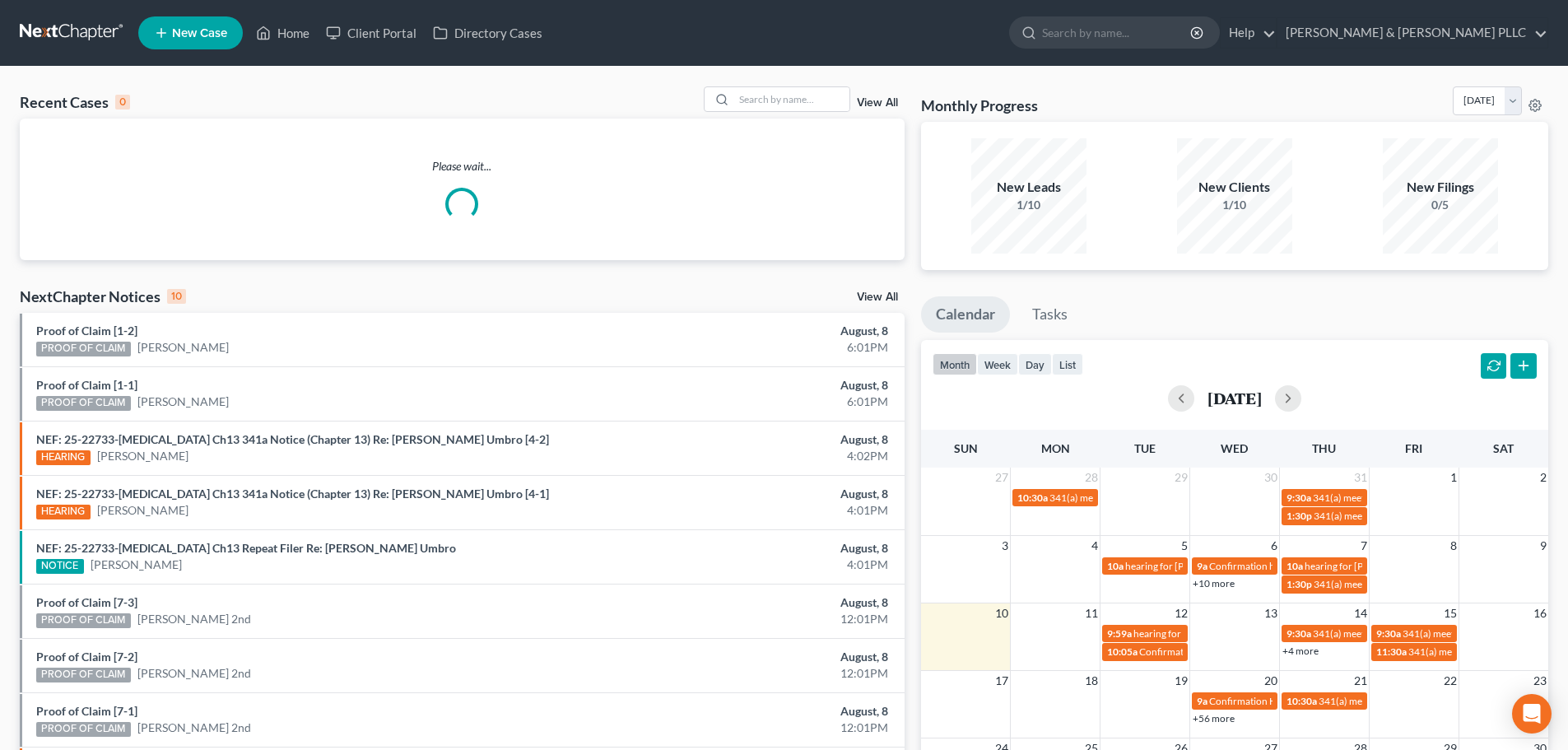
click at [207, 27] on span "New Case" at bounding box center [199, 33] width 55 height 13
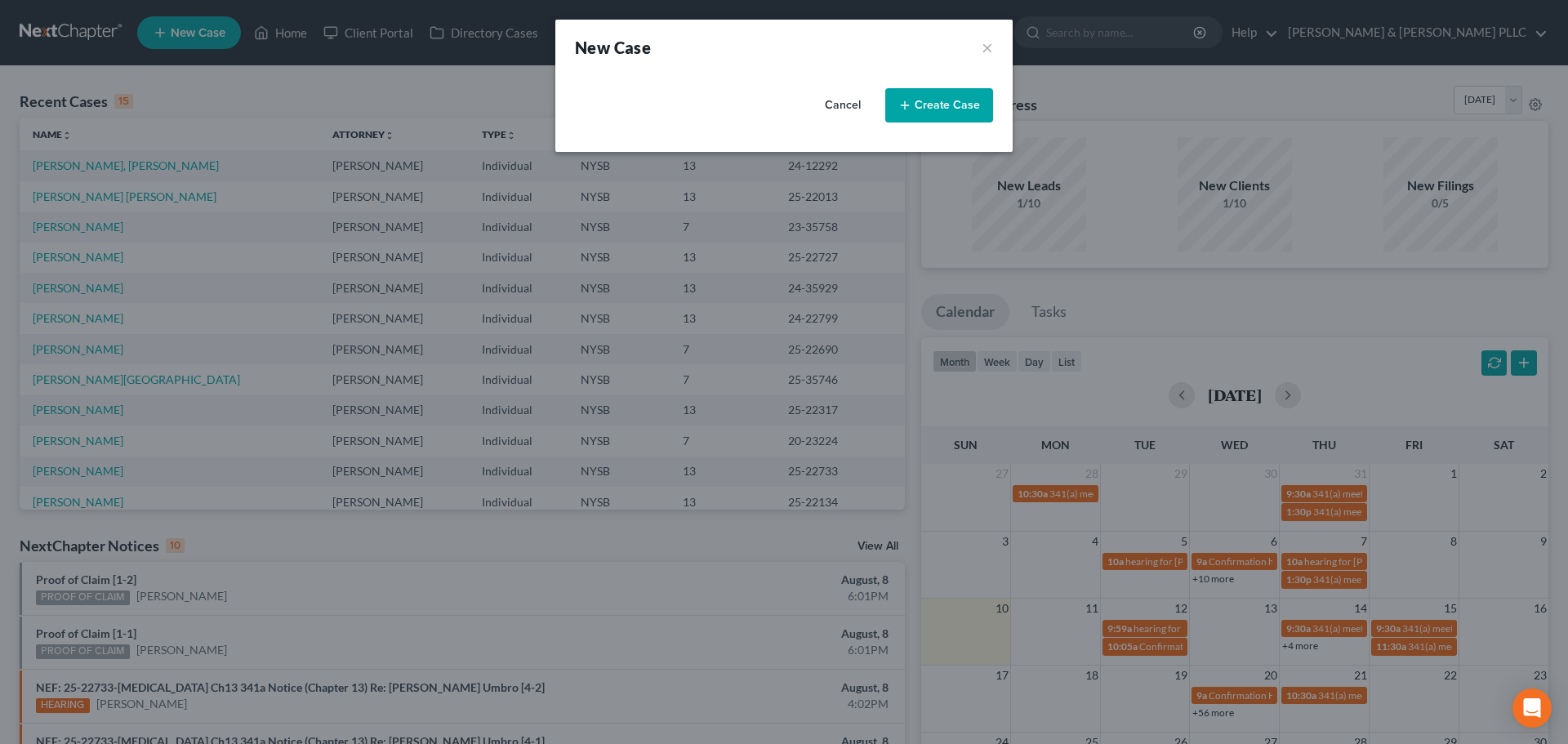
select select "55"
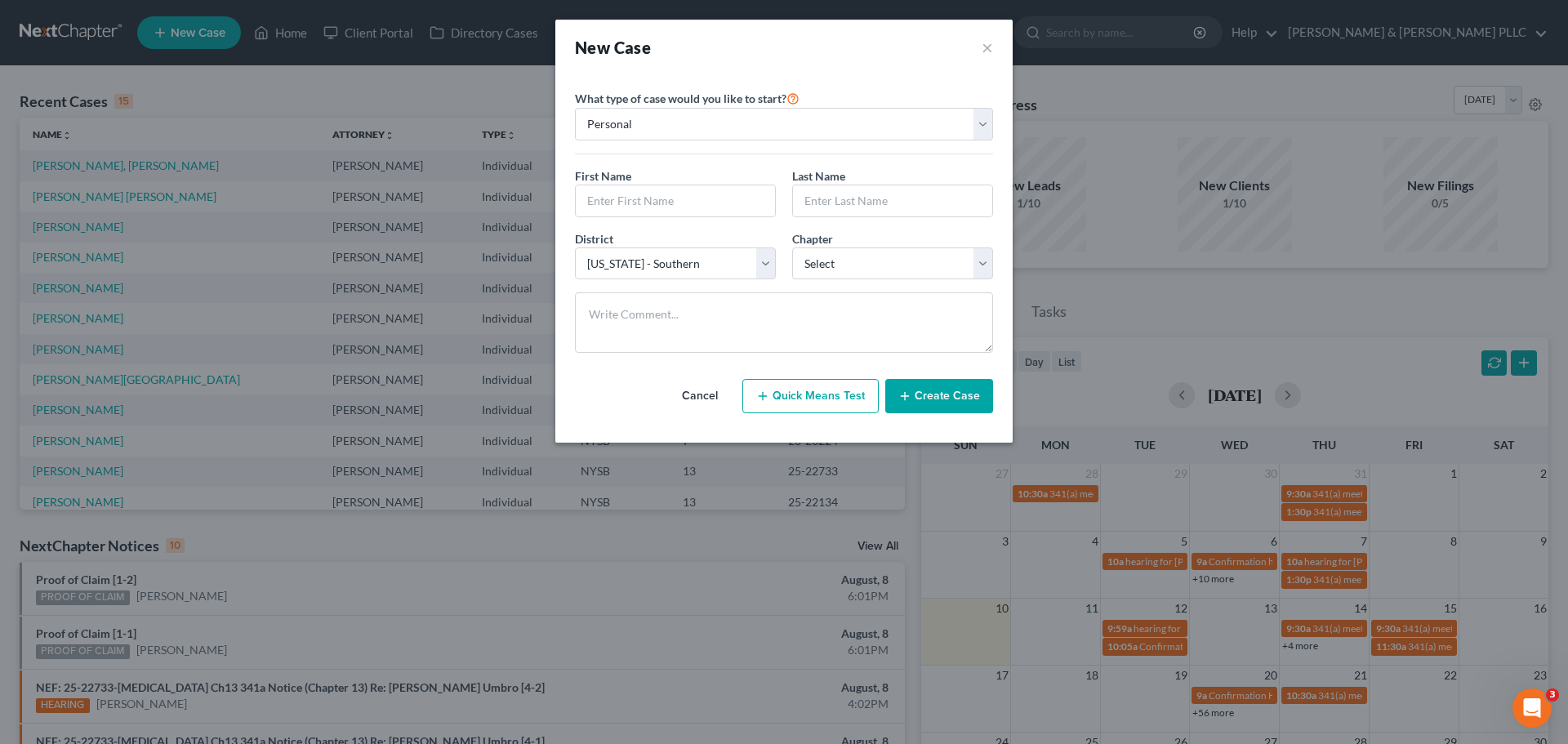
click at [695, 392] on button "Cancel" at bounding box center [700, 396] width 72 height 33
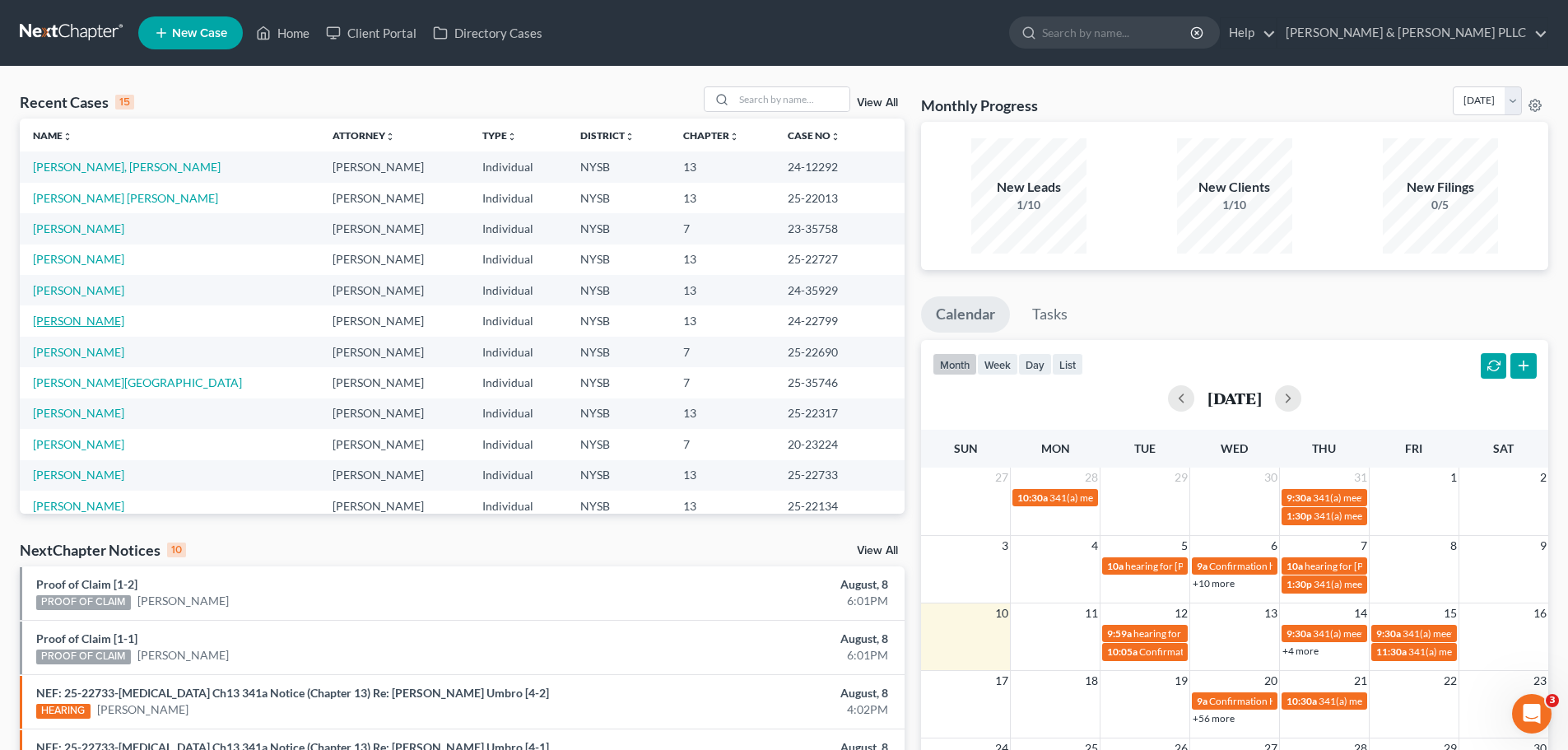
click at [62, 317] on link "[PERSON_NAME]" at bounding box center [79, 320] width 92 height 14
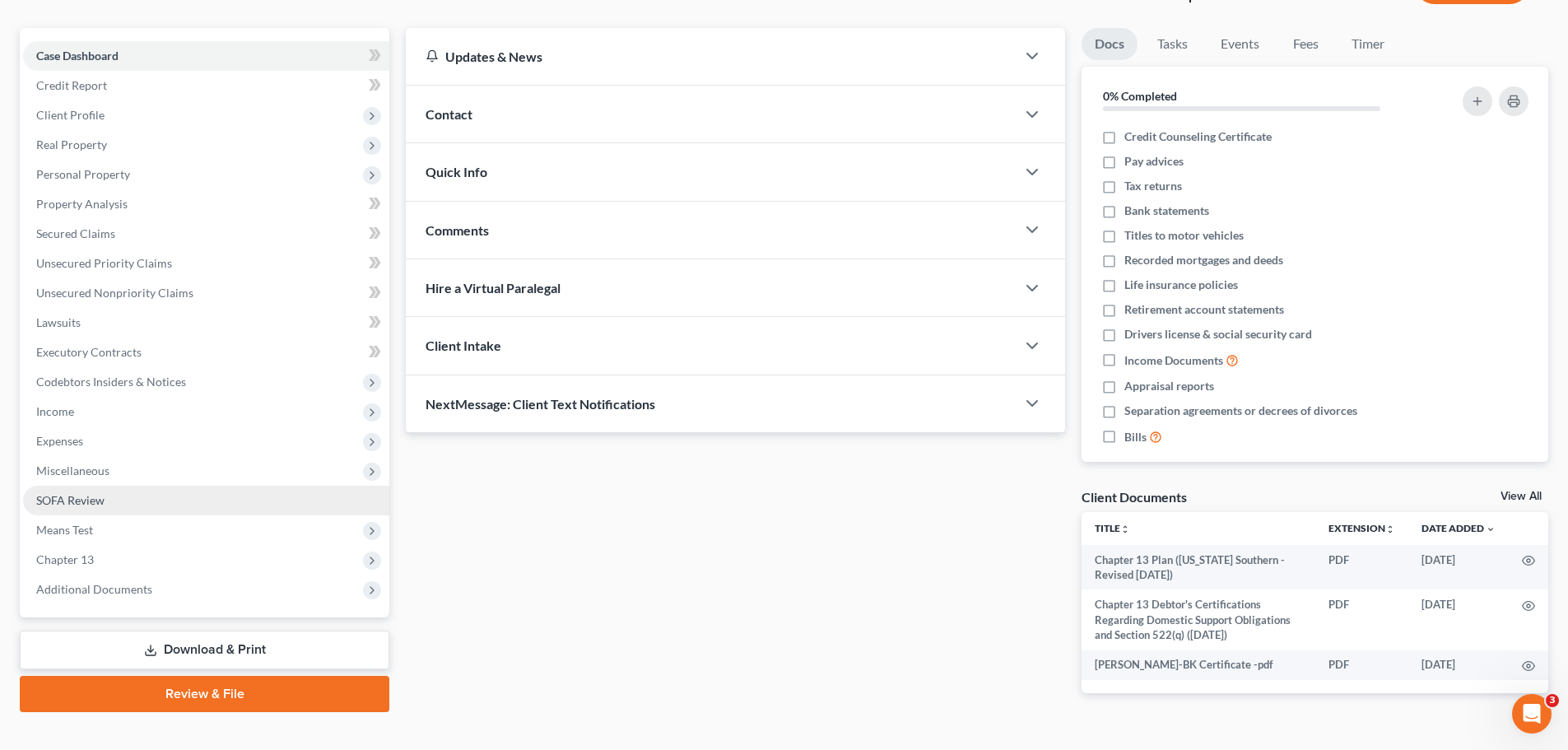
scroll to position [162, 0]
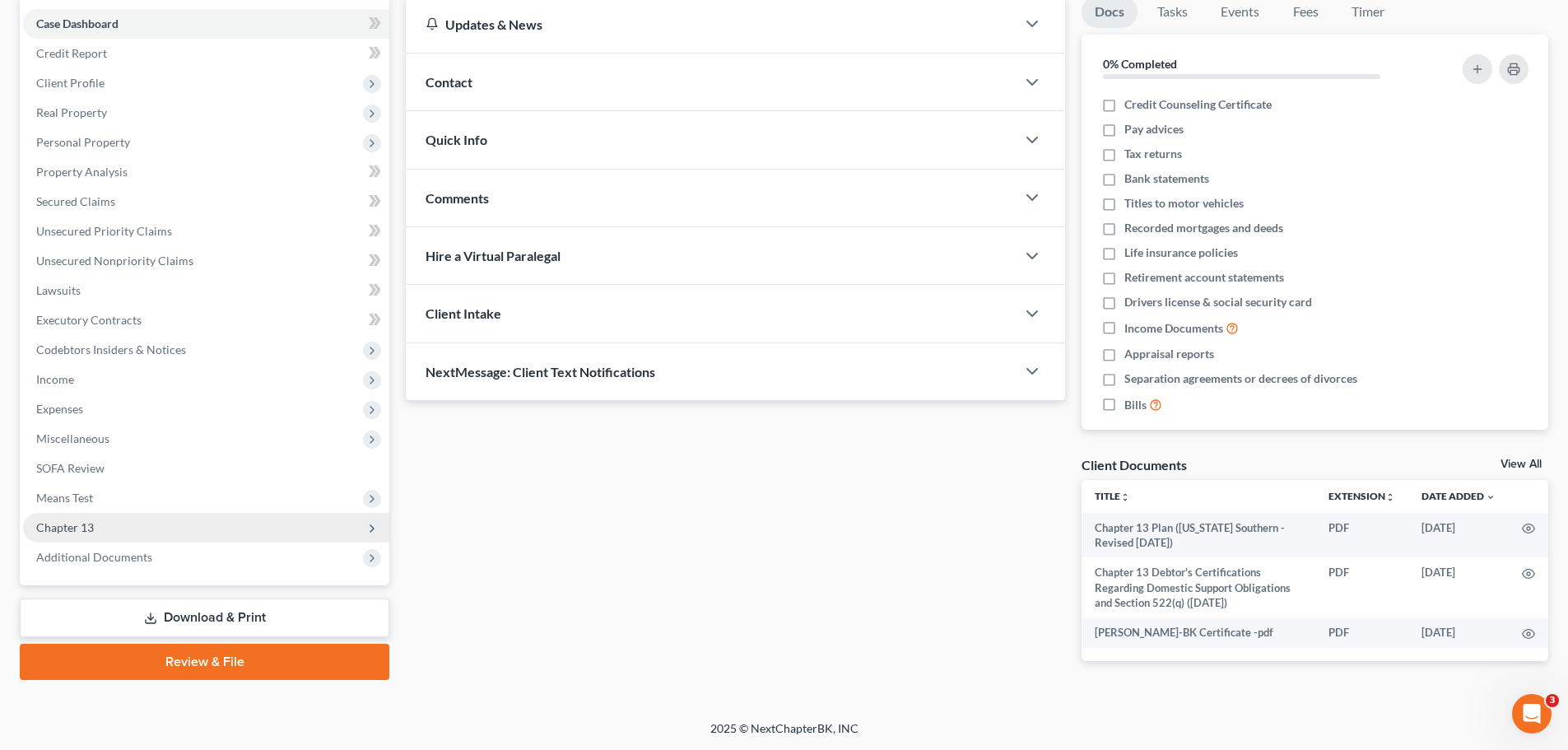
click at [74, 528] on span "Chapter 13" at bounding box center [64, 527] width 58 height 14
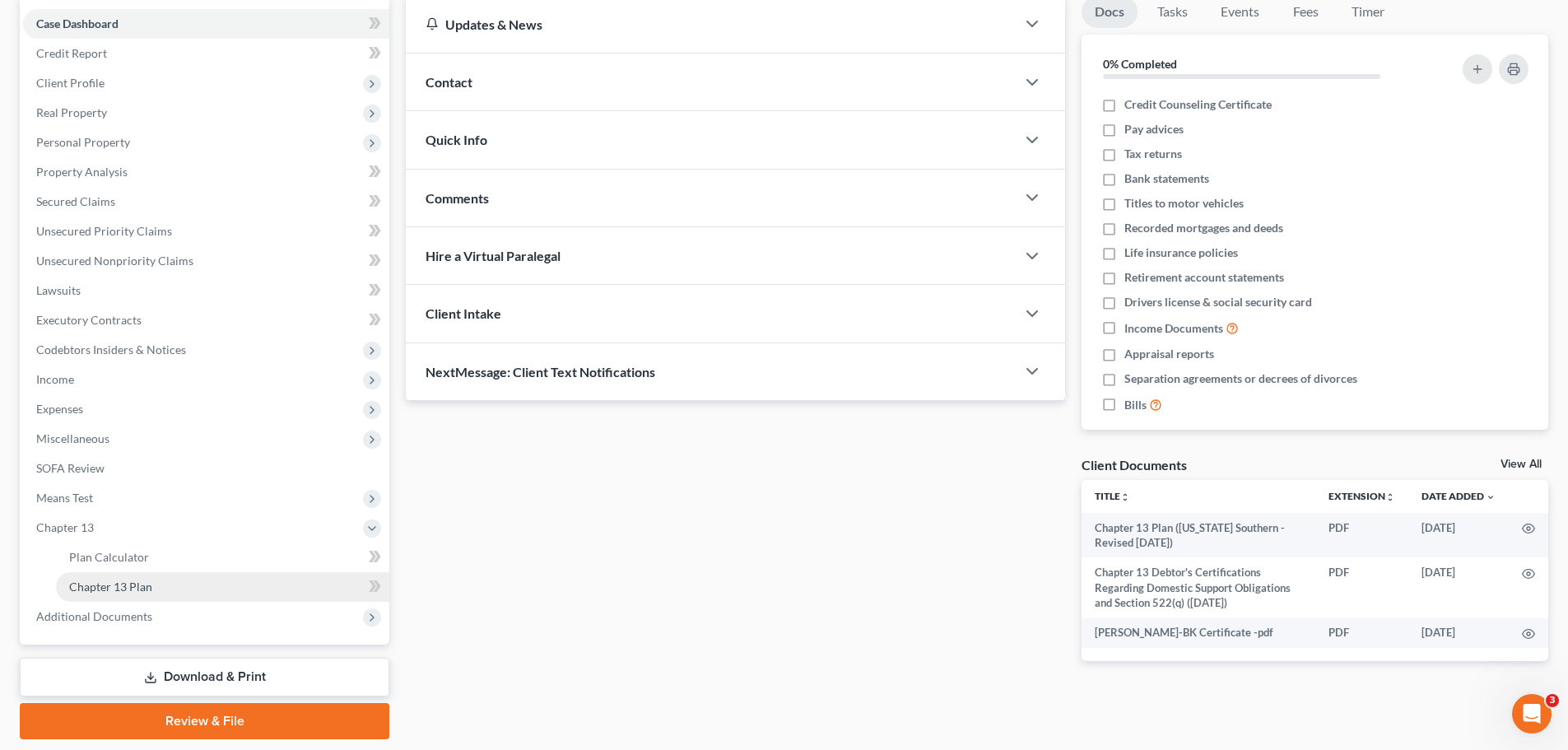
click at [126, 584] on span "Chapter 13 Plan" at bounding box center [110, 587] width 83 height 14
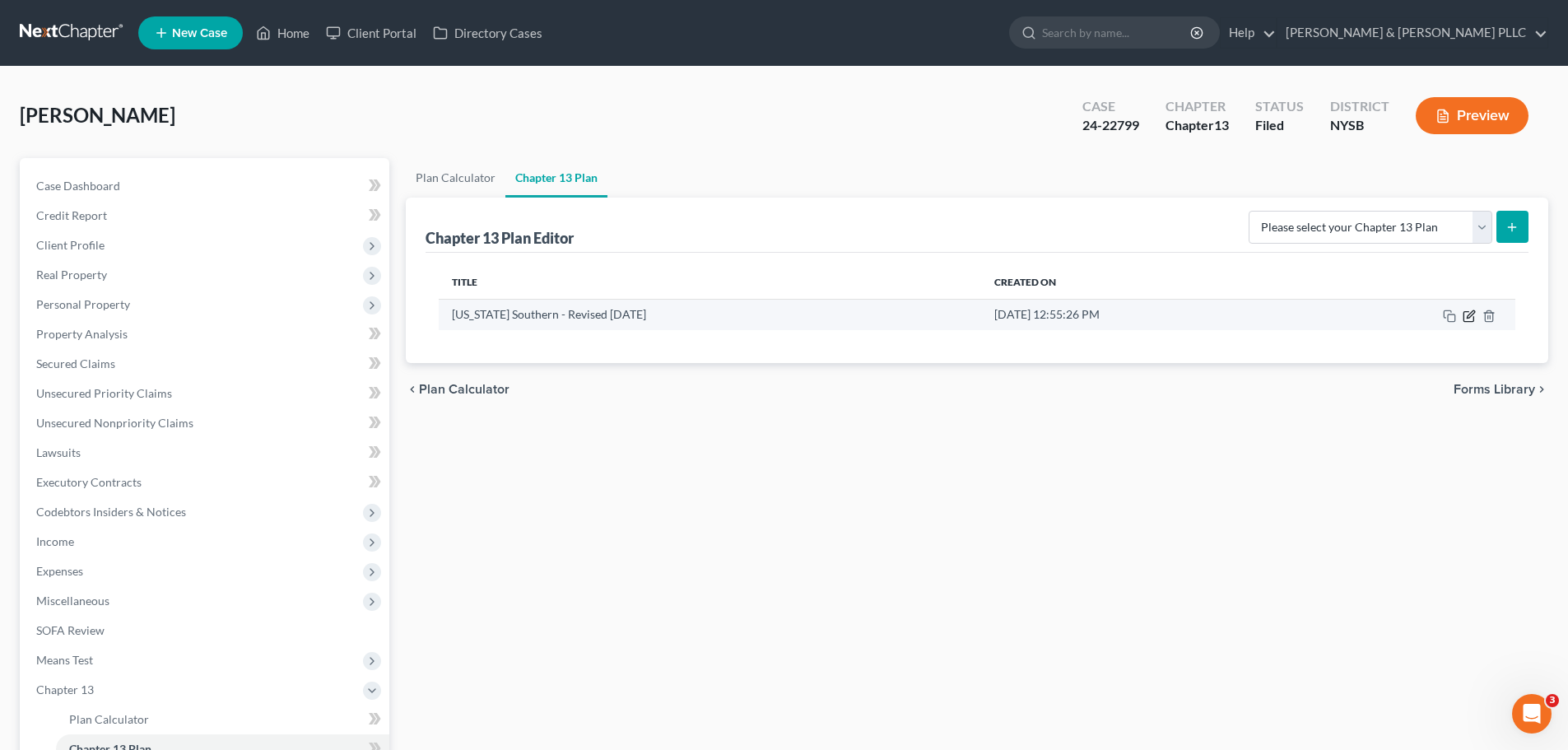
click at [1470, 315] on icon "button" at bounding box center [1468, 315] width 13 height 13
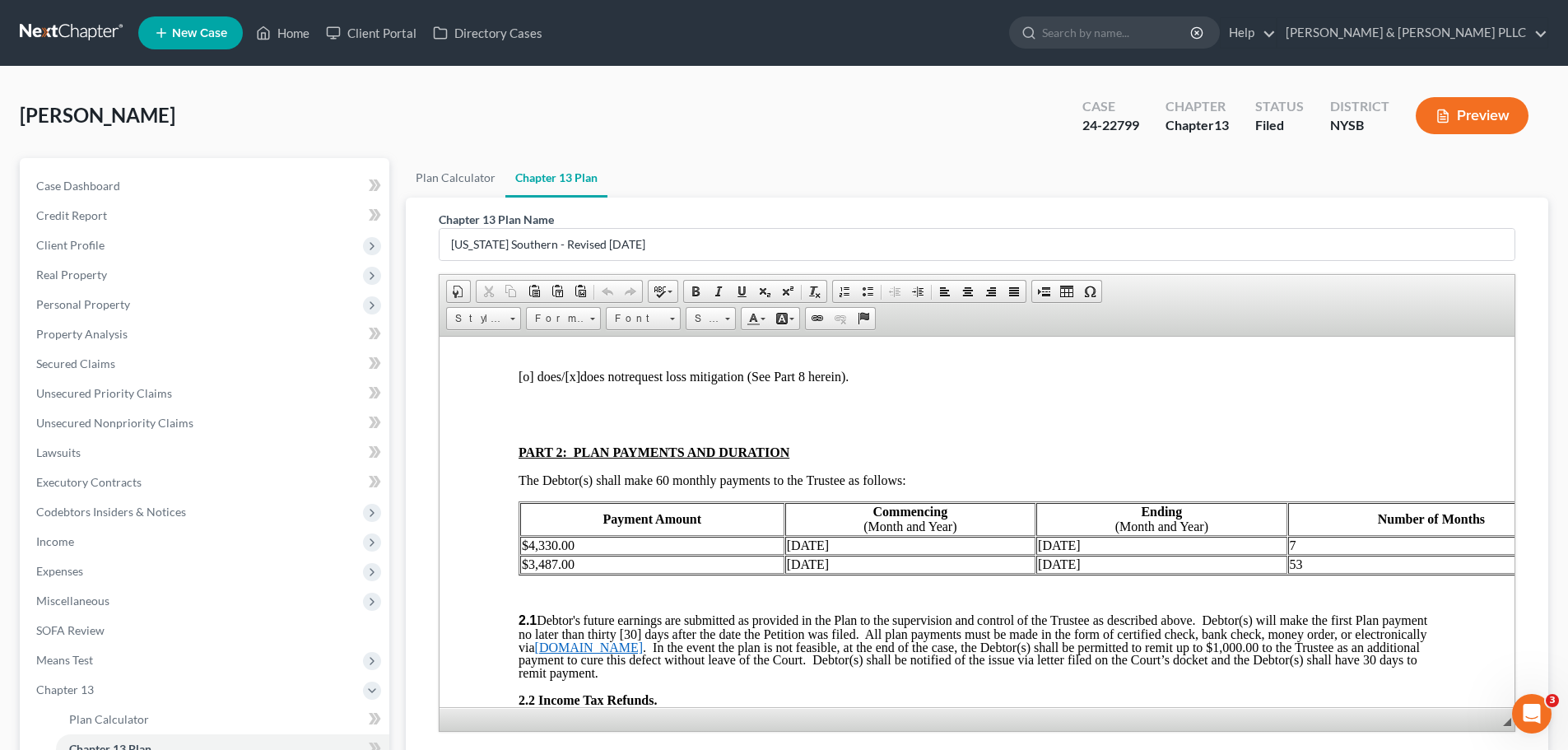
scroll to position [823, 0]
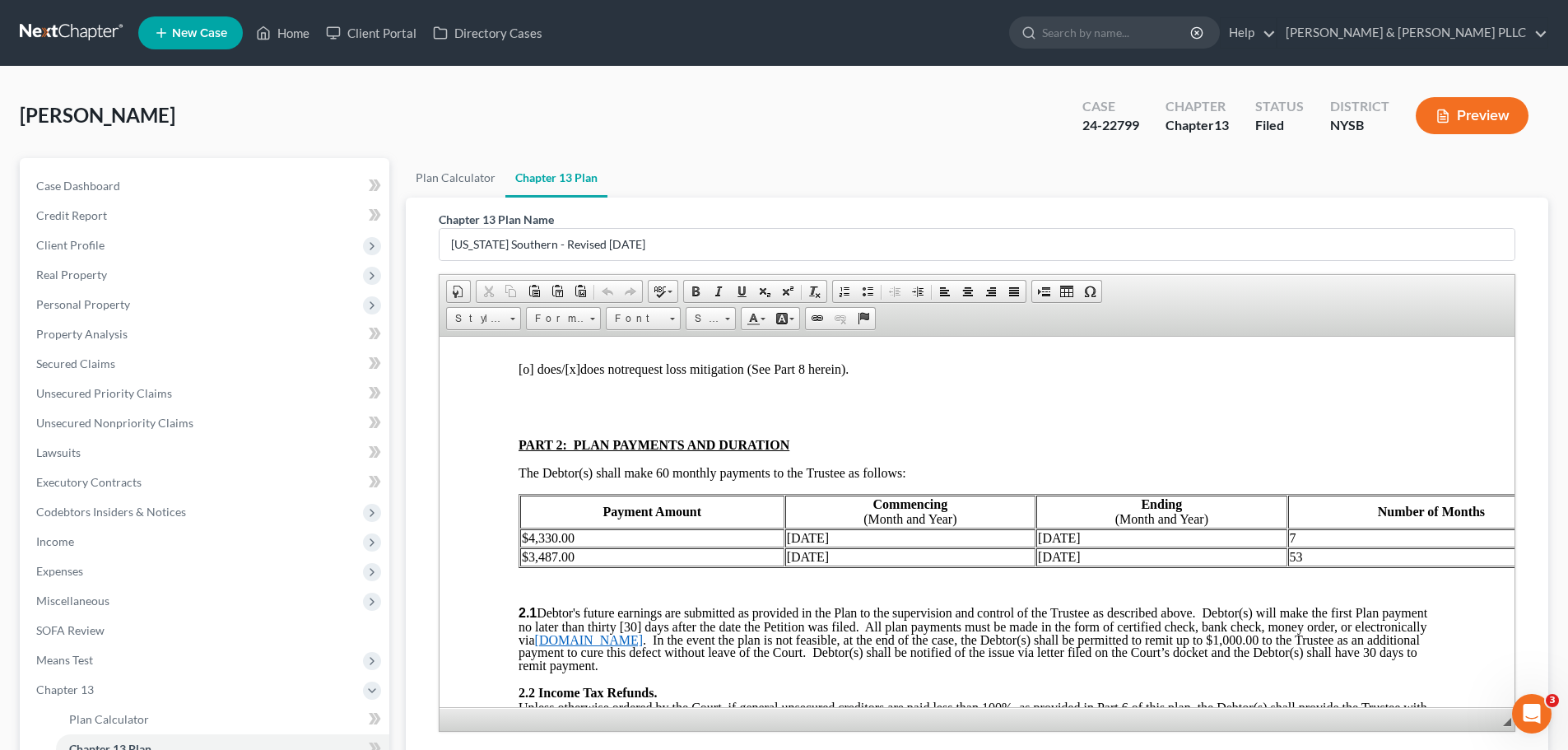
click at [1379, 548] on td "53" at bounding box center [1432, 557] width 287 height 19
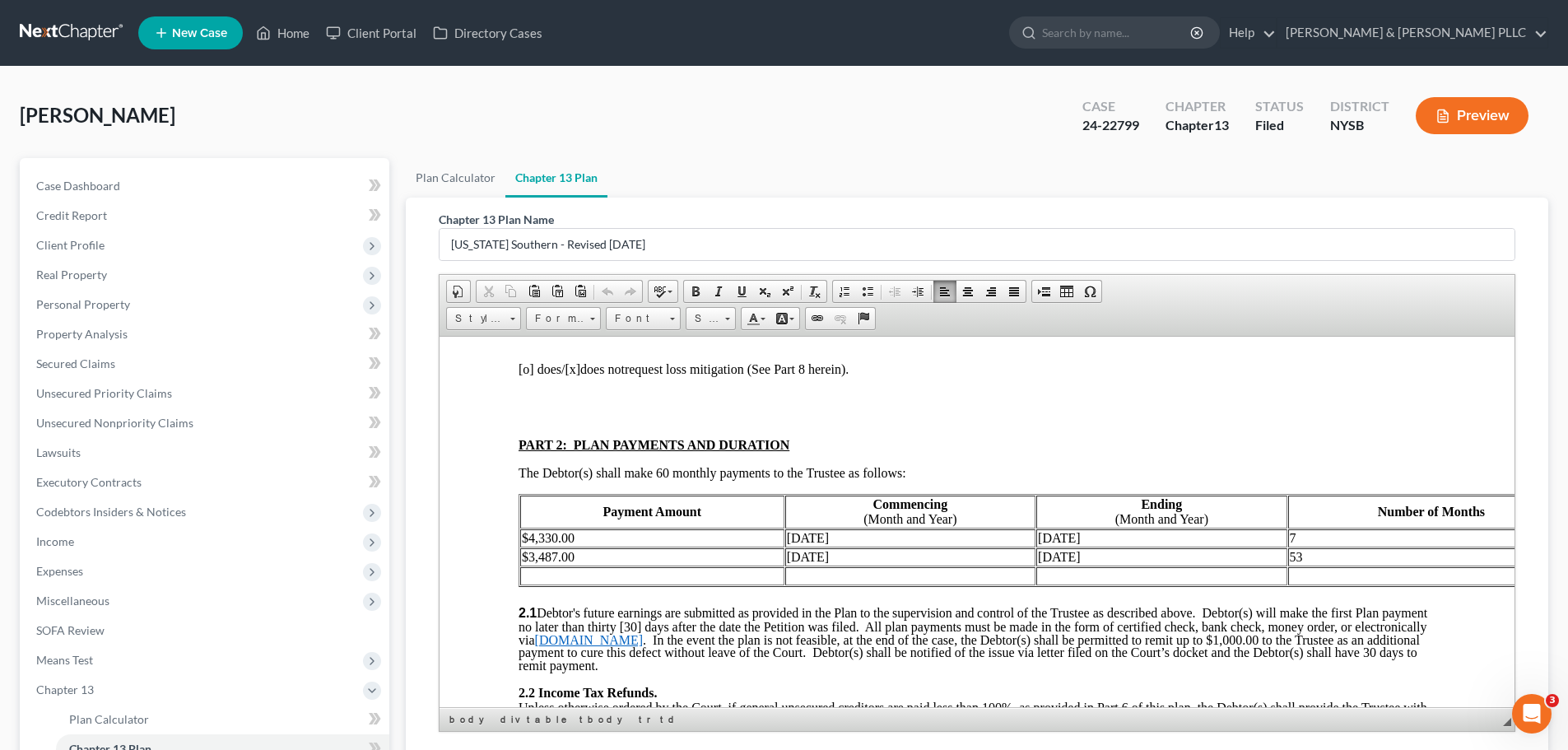
click at [1037, 548] on td "[DATE]" at bounding box center [1162, 557] width 250 height 19
drag, startPoint x: 1054, startPoint y: 564, endPoint x: 1055, endPoint y: 557, distance: 7.1
click at [1054, 566] on td at bounding box center [1162, 575] width 250 height 19
click at [1318, 548] on td "53" at bounding box center [1432, 557] width 287 height 19
click at [1307, 566] on td at bounding box center [1432, 575] width 287 height 19
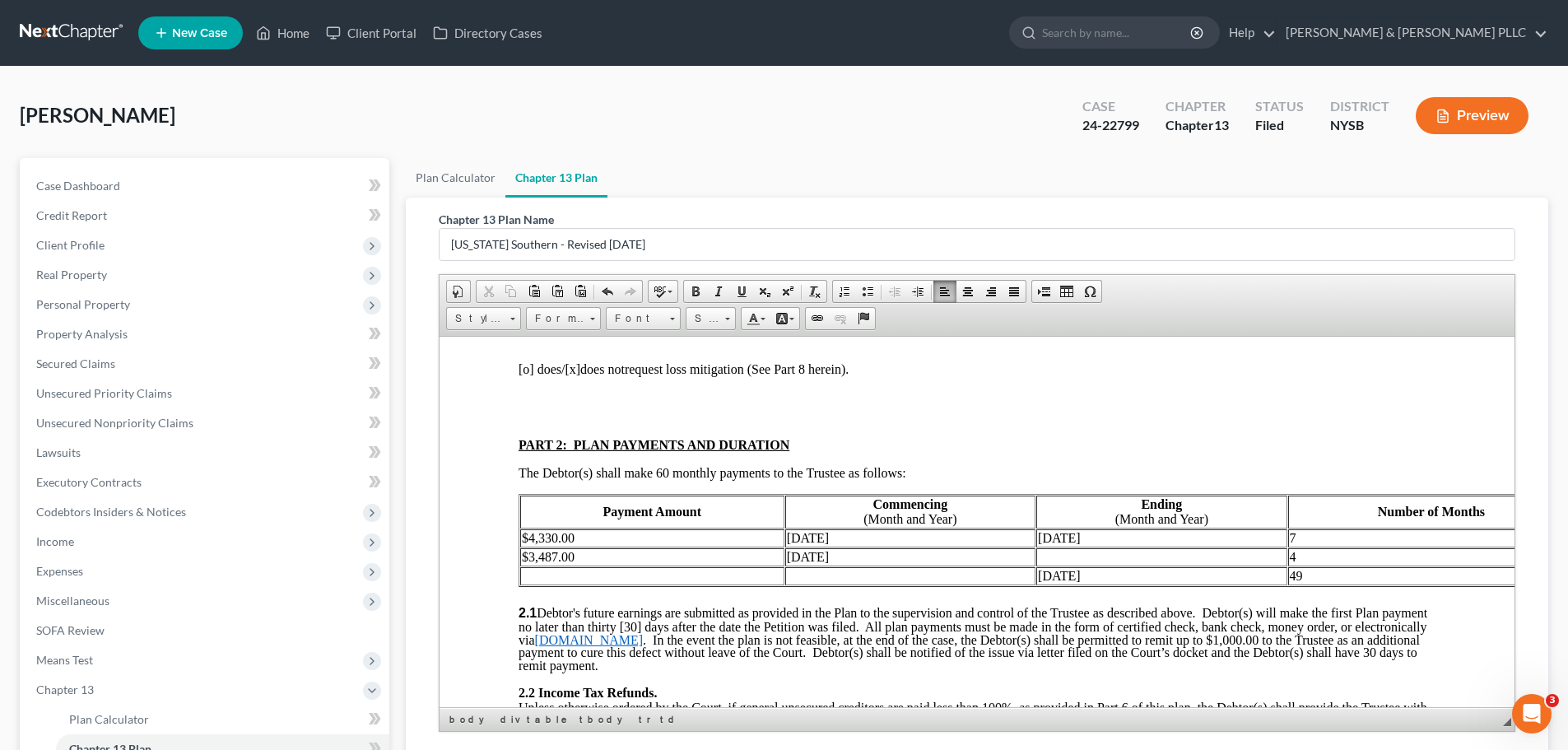
click at [1048, 548] on td at bounding box center [1162, 557] width 250 height 19
click at [800, 566] on td at bounding box center [910, 575] width 250 height 19
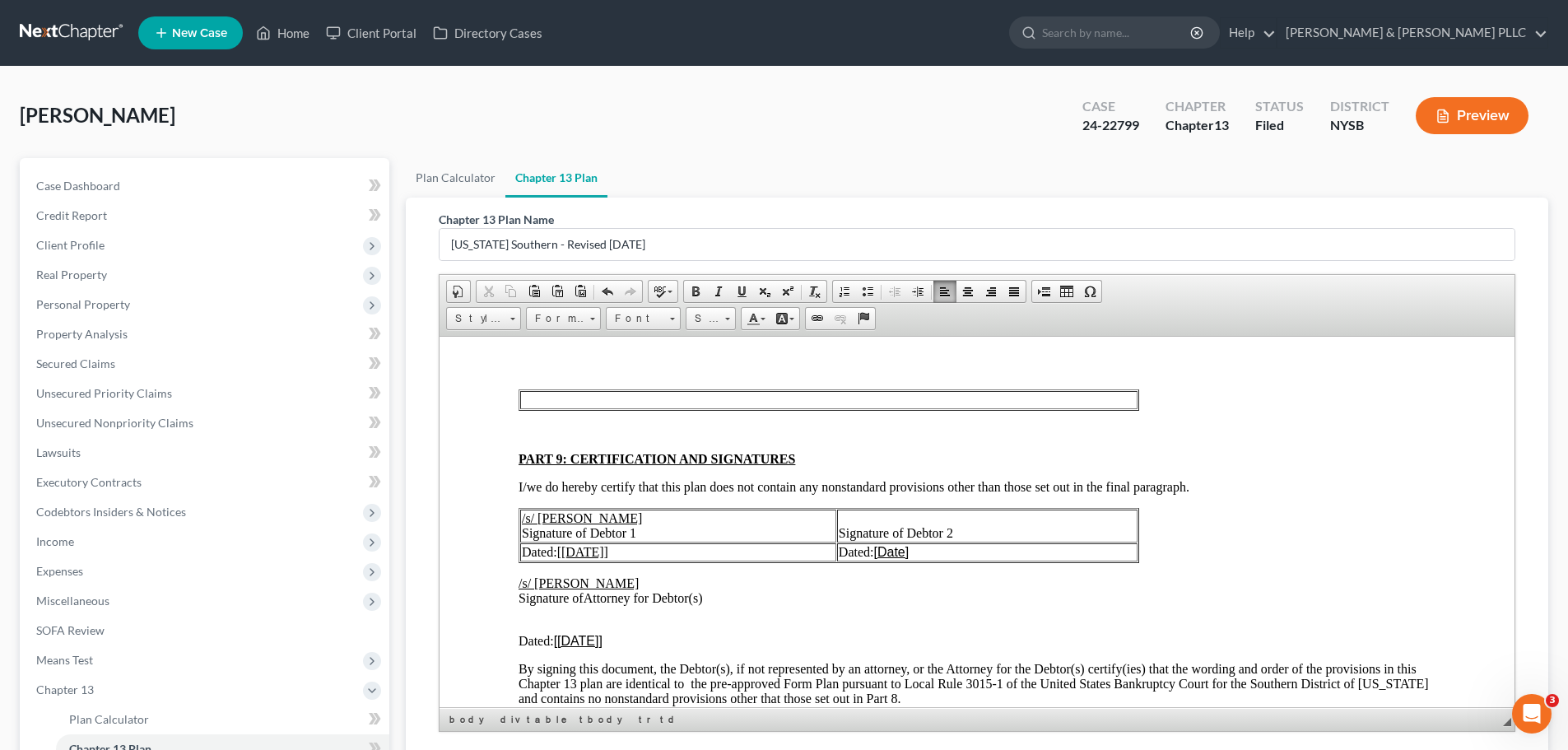
scroll to position [3870, 0]
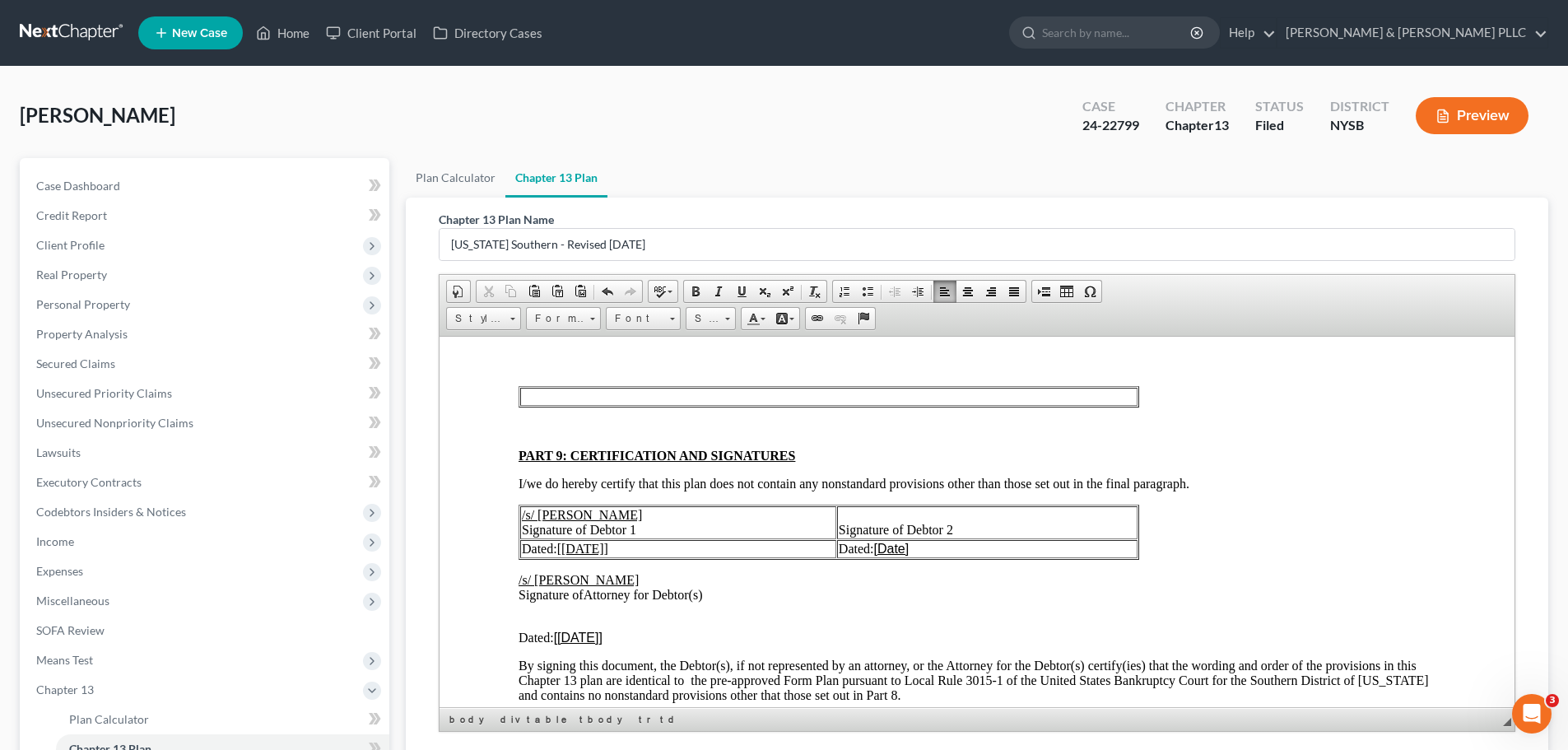
drag, startPoint x: 561, startPoint y: 530, endPoint x: 584, endPoint y: 518, distance: 25.9
click at [561, 541] on u "[[DATE]]" at bounding box center [583, 548] width 51 height 14
drag, startPoint x: 569, startPoint y: 623, endPoint x: 570, endPoint y: 605, distance: 18.0
click at [569, 630] on u "[[DATE]]" at bounding box center [578, 637] width 49 height 14
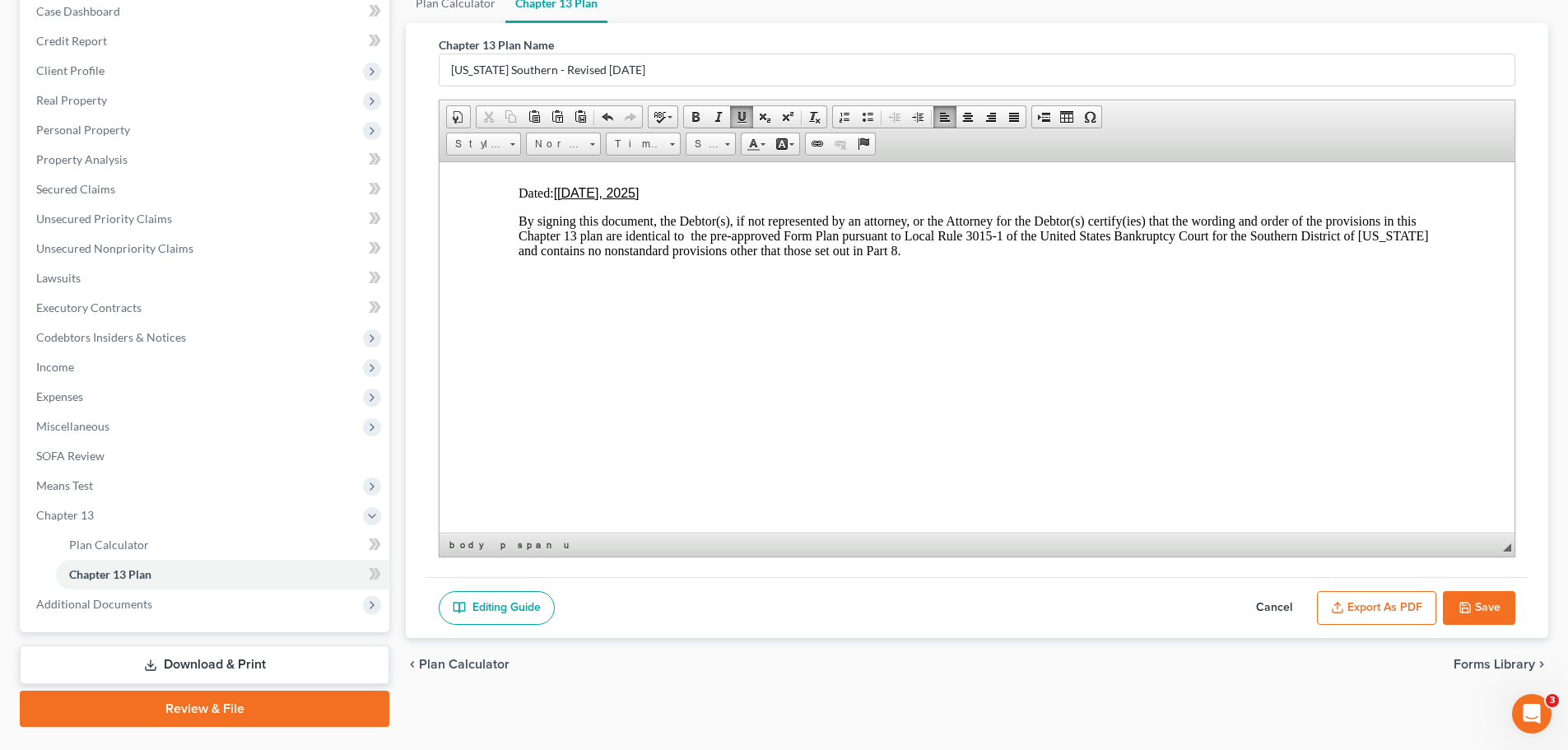
scroll to position [194, 0]
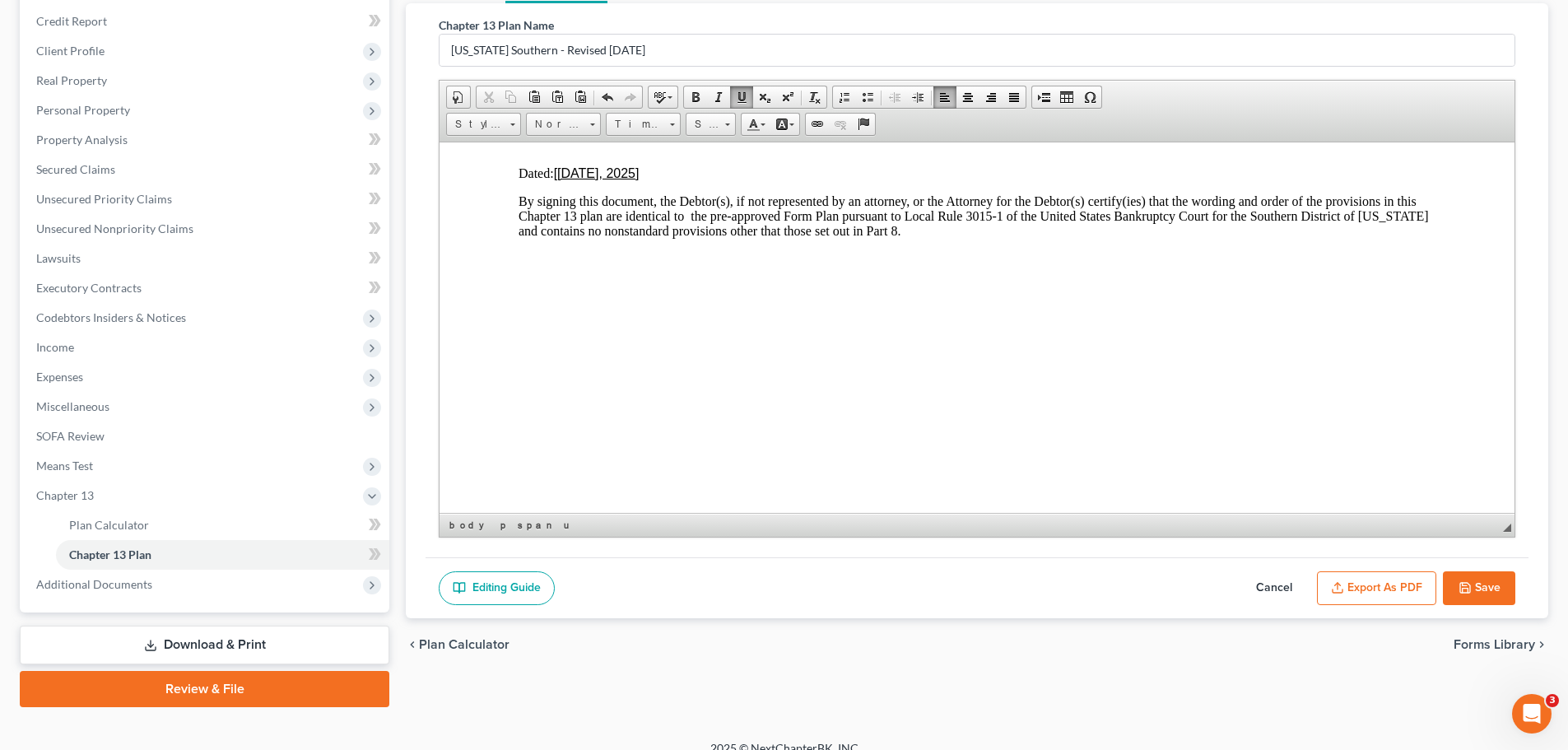
click at [1488, 586] on button "Save" at bounding box center [1479, 588] width 72 height 34
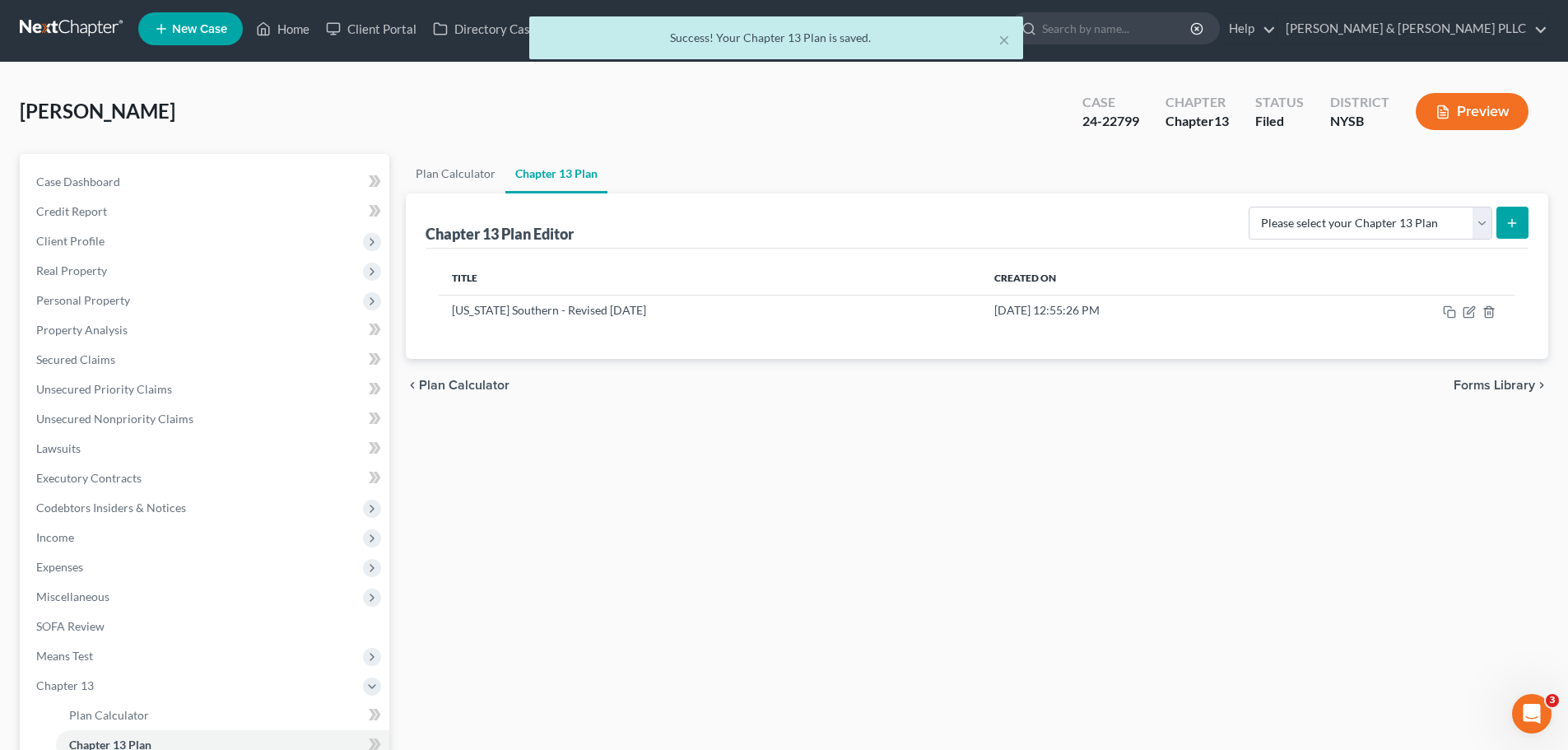
scroll to position [0, 0]
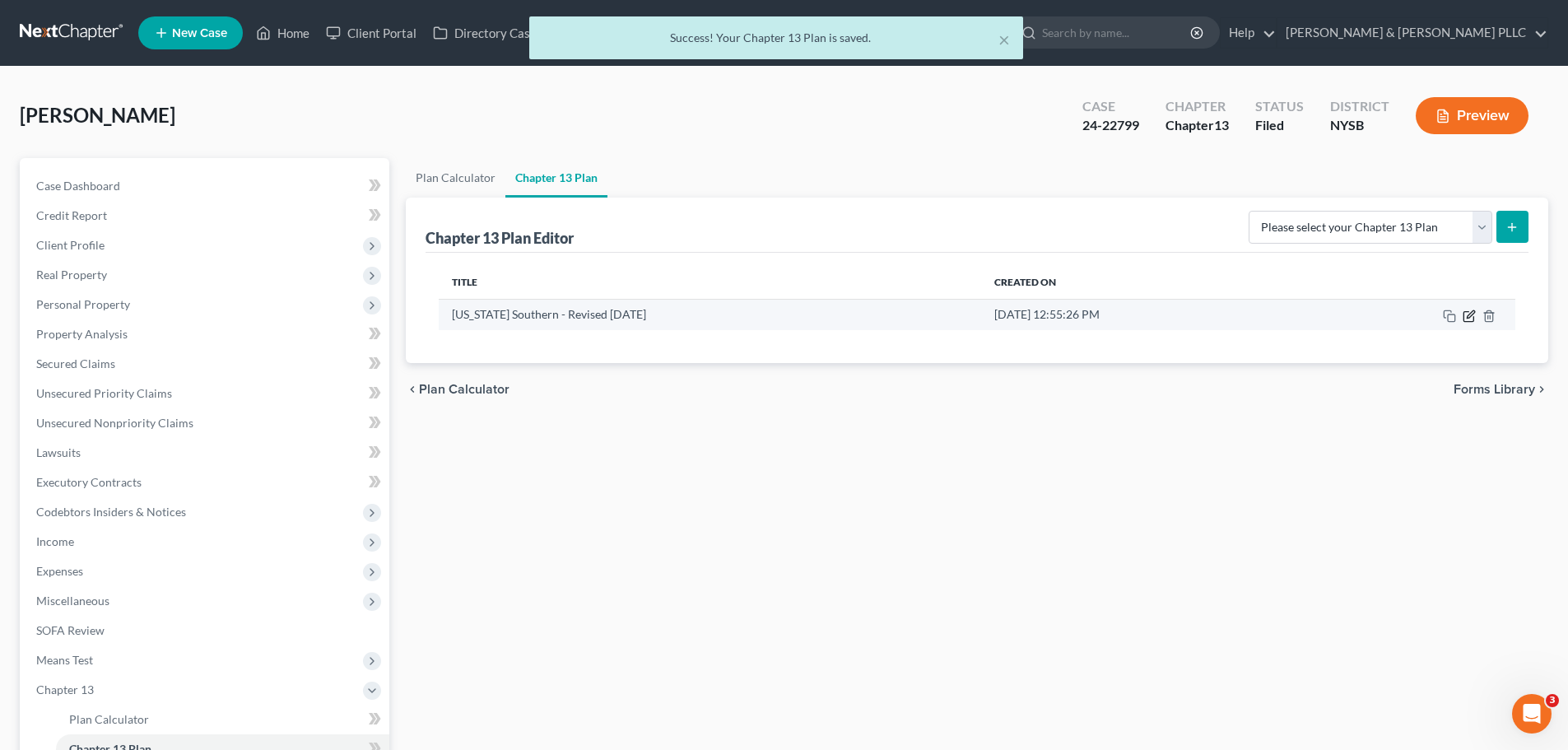
click at [1471, 313] on icon "button" at bounding box center [1468, 315] width 13 height 13
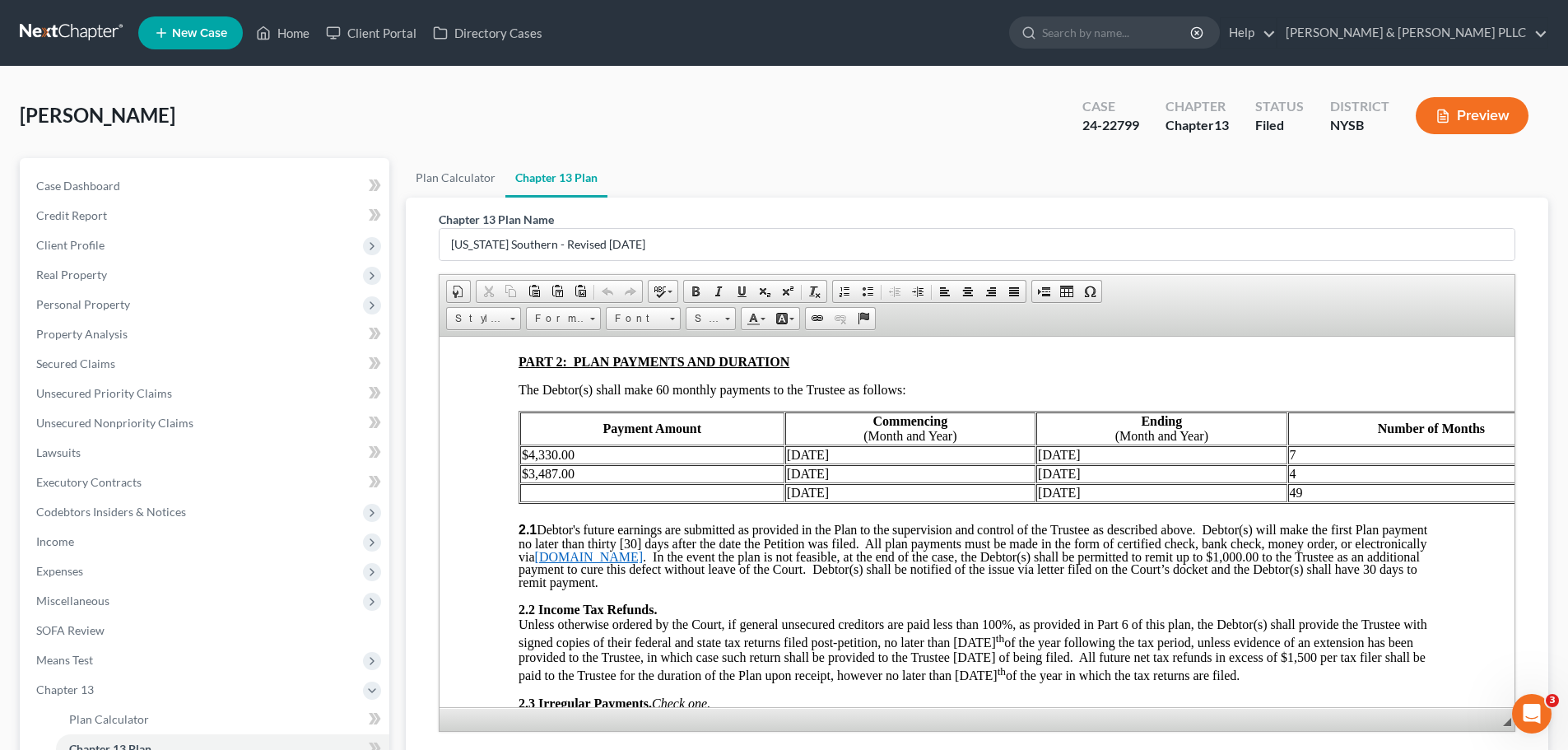
scroll to position [906, 0]
click at [528, 484] on td at bounding box center [652, 493] width 265 height 19
drag, startPoint x: 533, startPoint y: 476, endPoint x: 537, endPoint y: 462, distance: 14.6
click at [533, 484] on td "$3820.00" at bounding box center [652, 493] width 265 height 19
click at [1037, 465] on td "[DATE]" at bounding box center [1162, 474] width 250 height 19
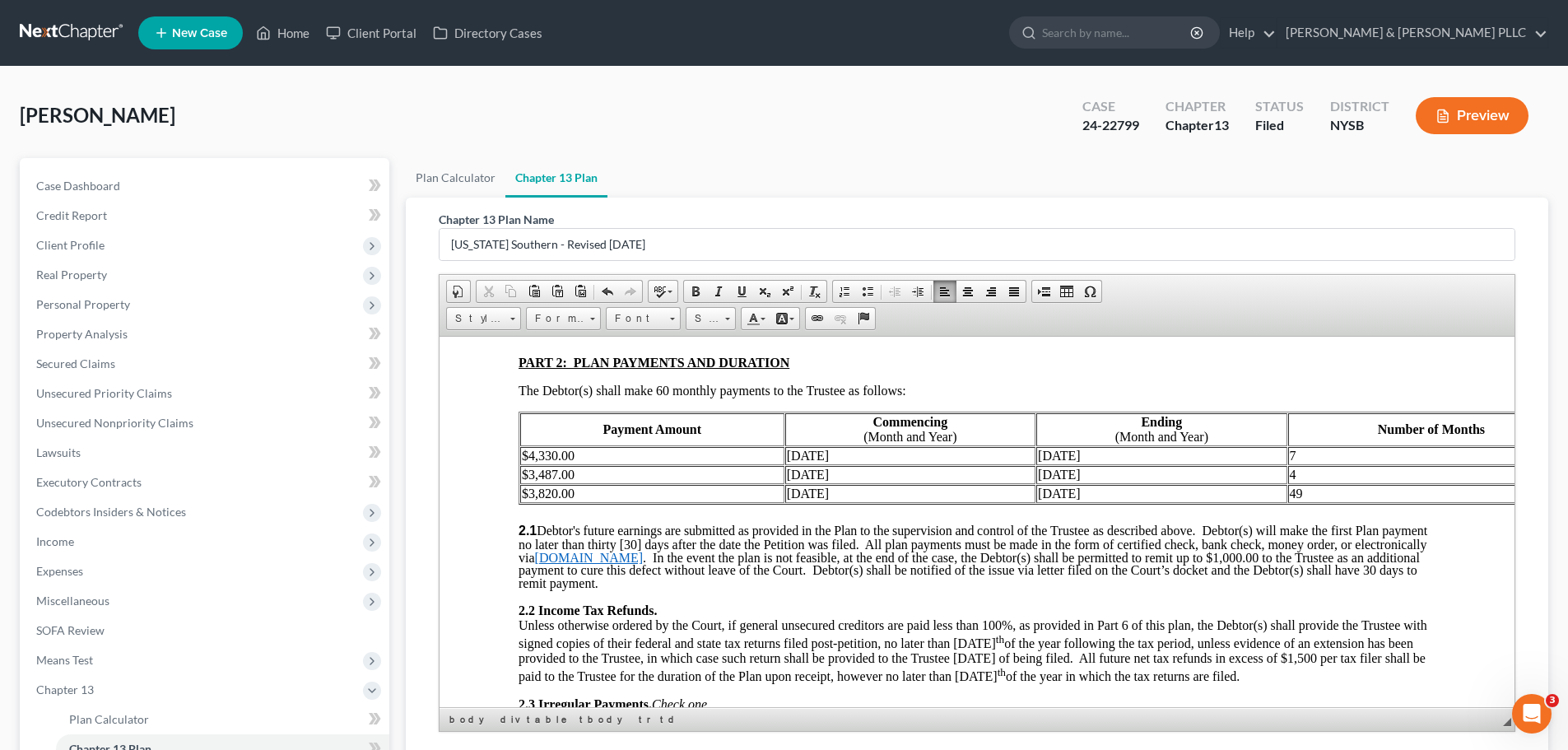
click at [1302, 465] on td "4" at bounding box center [1432, 474] width 287 height 19
click at [1304, 484] on td "49" at bounding box center [1432, 493] width 287 height 19
drag, startPoint x: 842, startPoint y: 476, endPoint x: 841, endPoint y: 465, distance: 11.0
click at [841, 484] on td "[DATE]" at bounding box center [910, 493] width 250 height 19
click at [538, 484] on td "$3,820.00" at bounding box center [652, 493] width 265 height 19
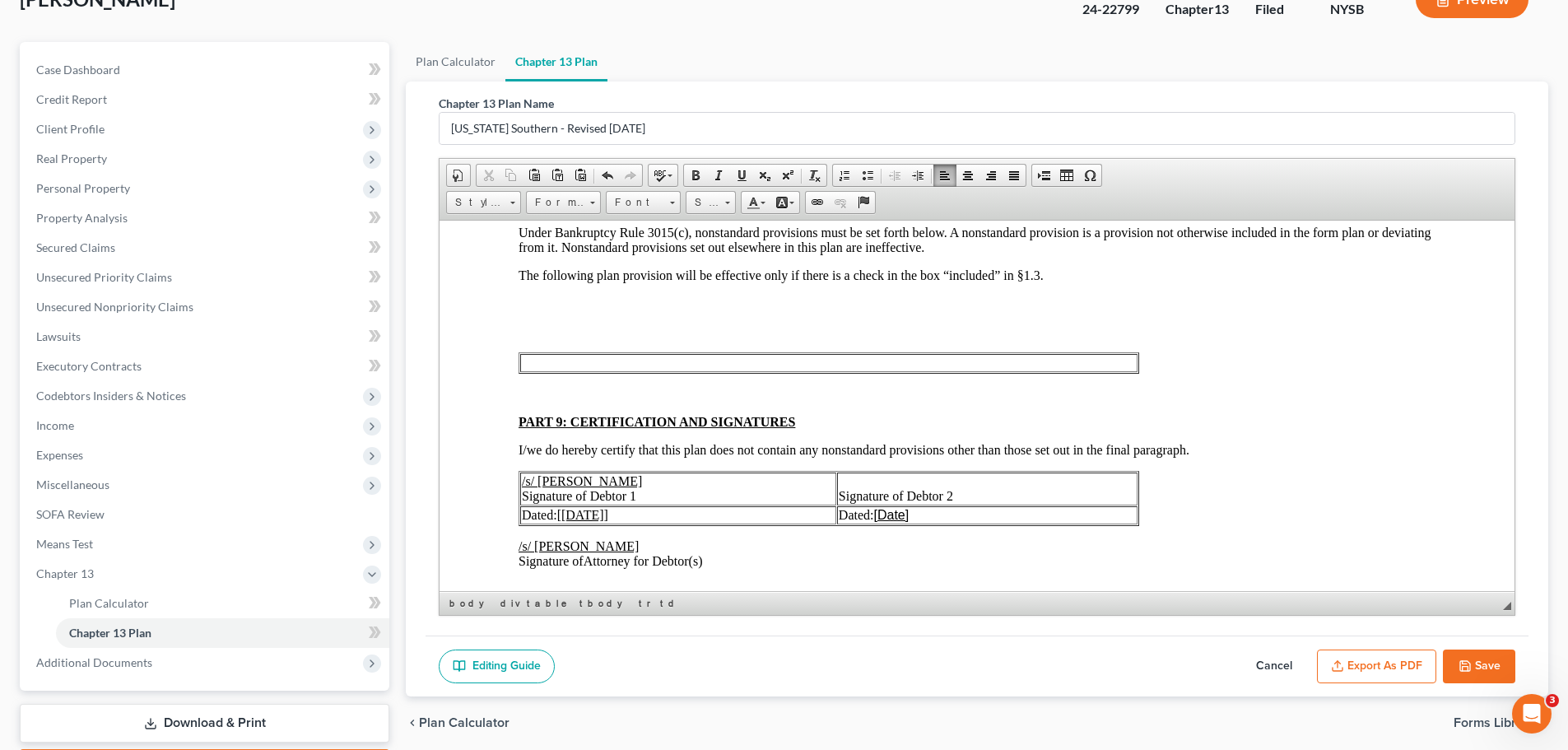
scroll to position [214, 0]
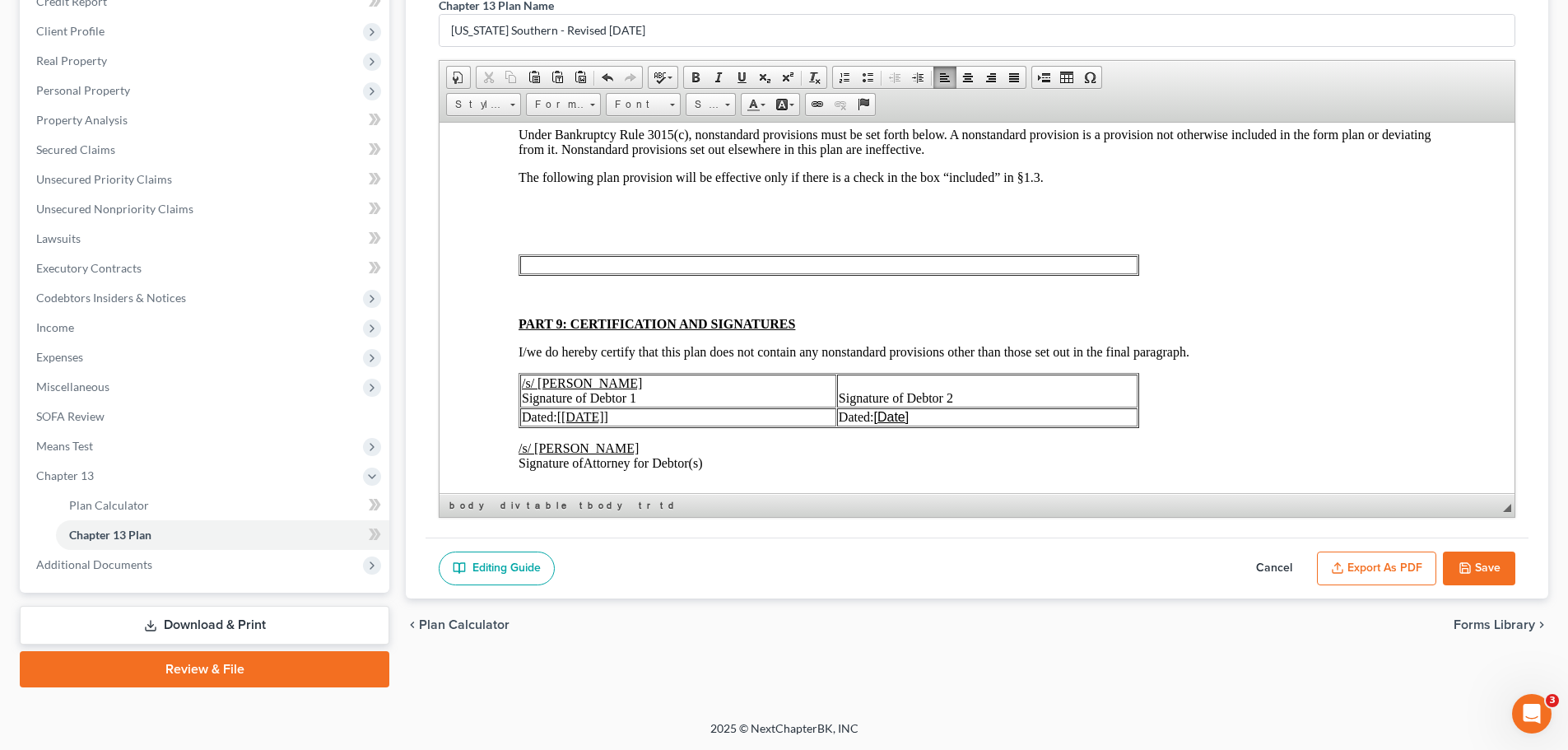
click at [1476, 572] on button "Save" at bounding box center [1479, 568] width 72 height 34
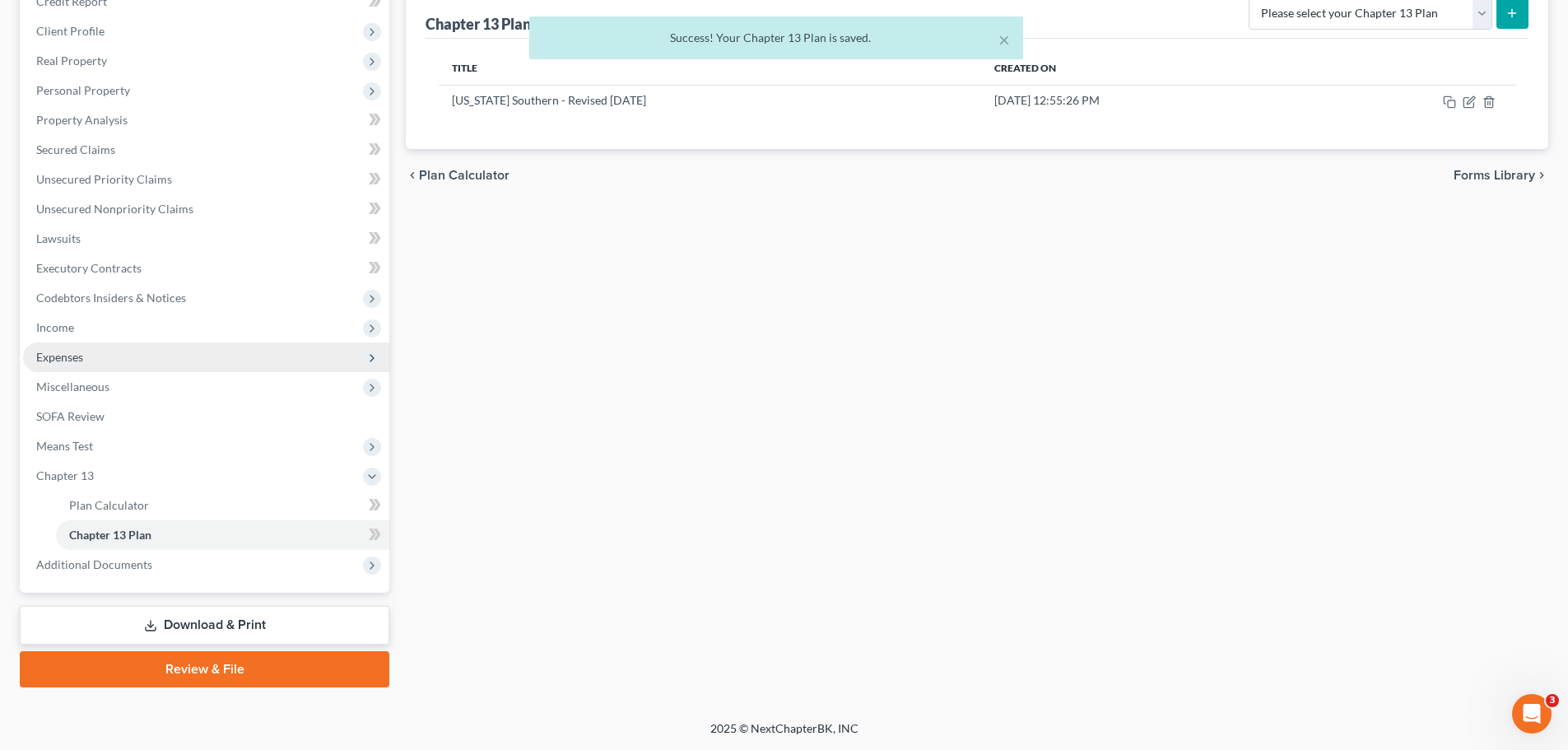
click at [73, 346] on span "Expenses" at bounding box center [206, 357] width 366 height 29
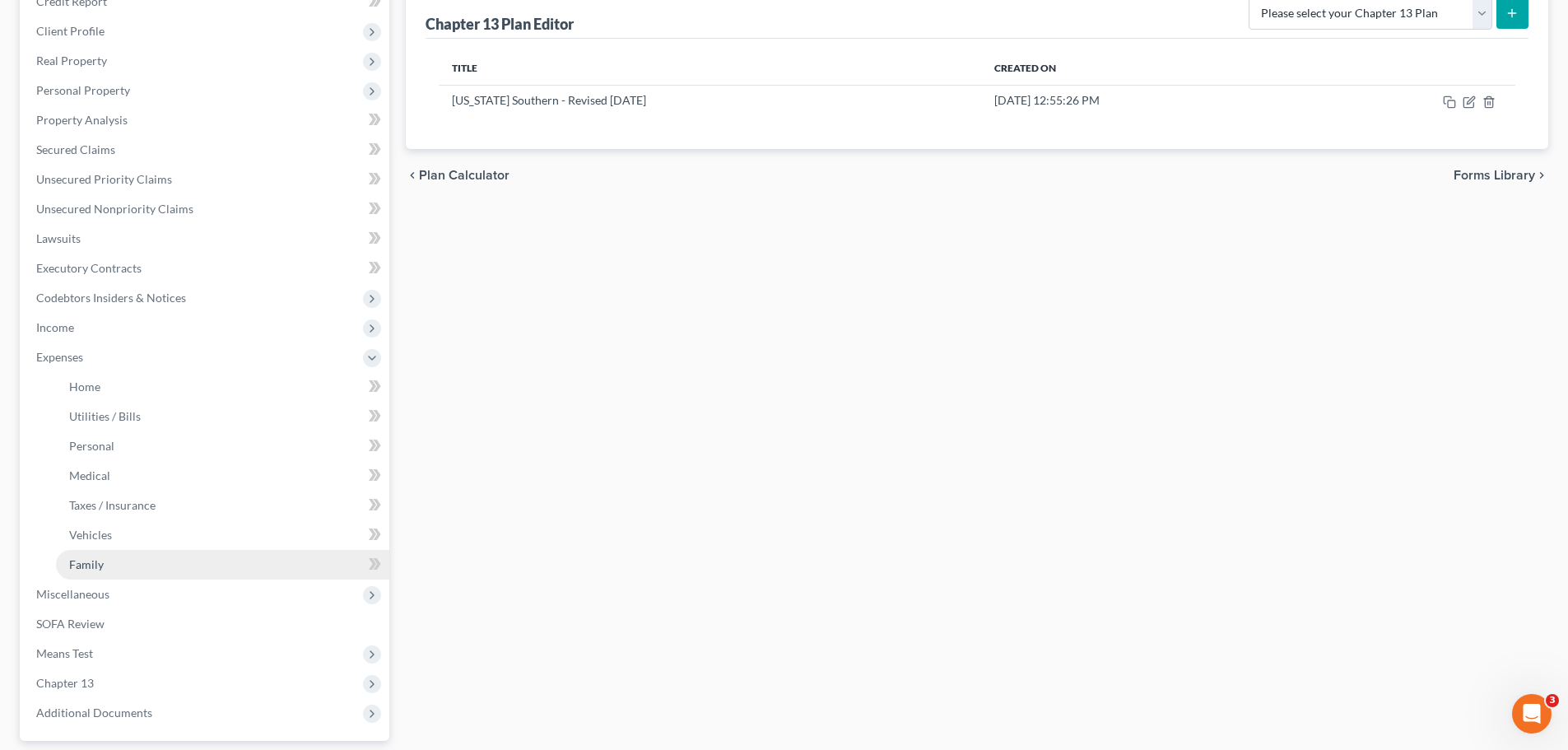
click at [90, 560] on span "Family" at bounding box center [86, 564] width 34 height 14
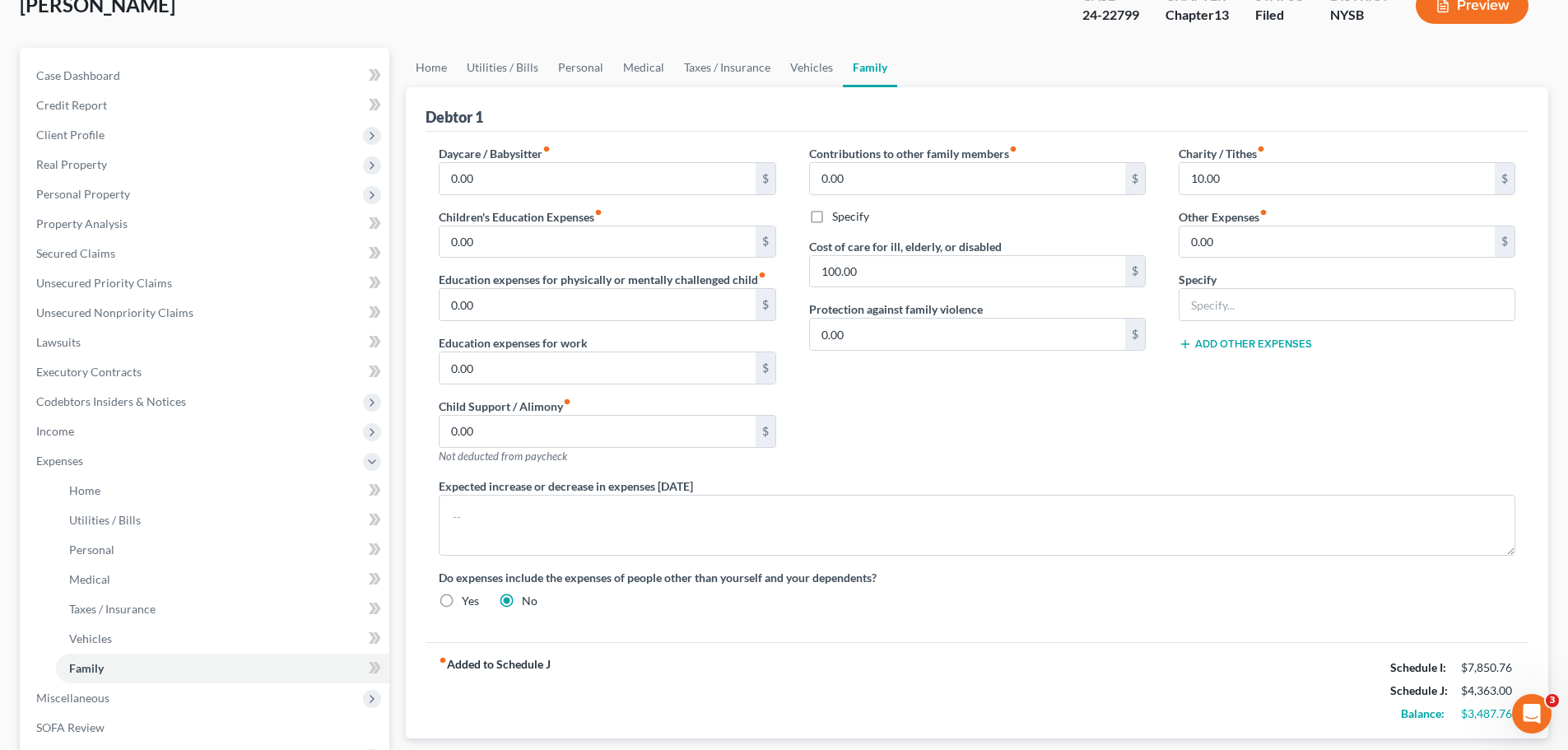
scroll to position [82, 0]
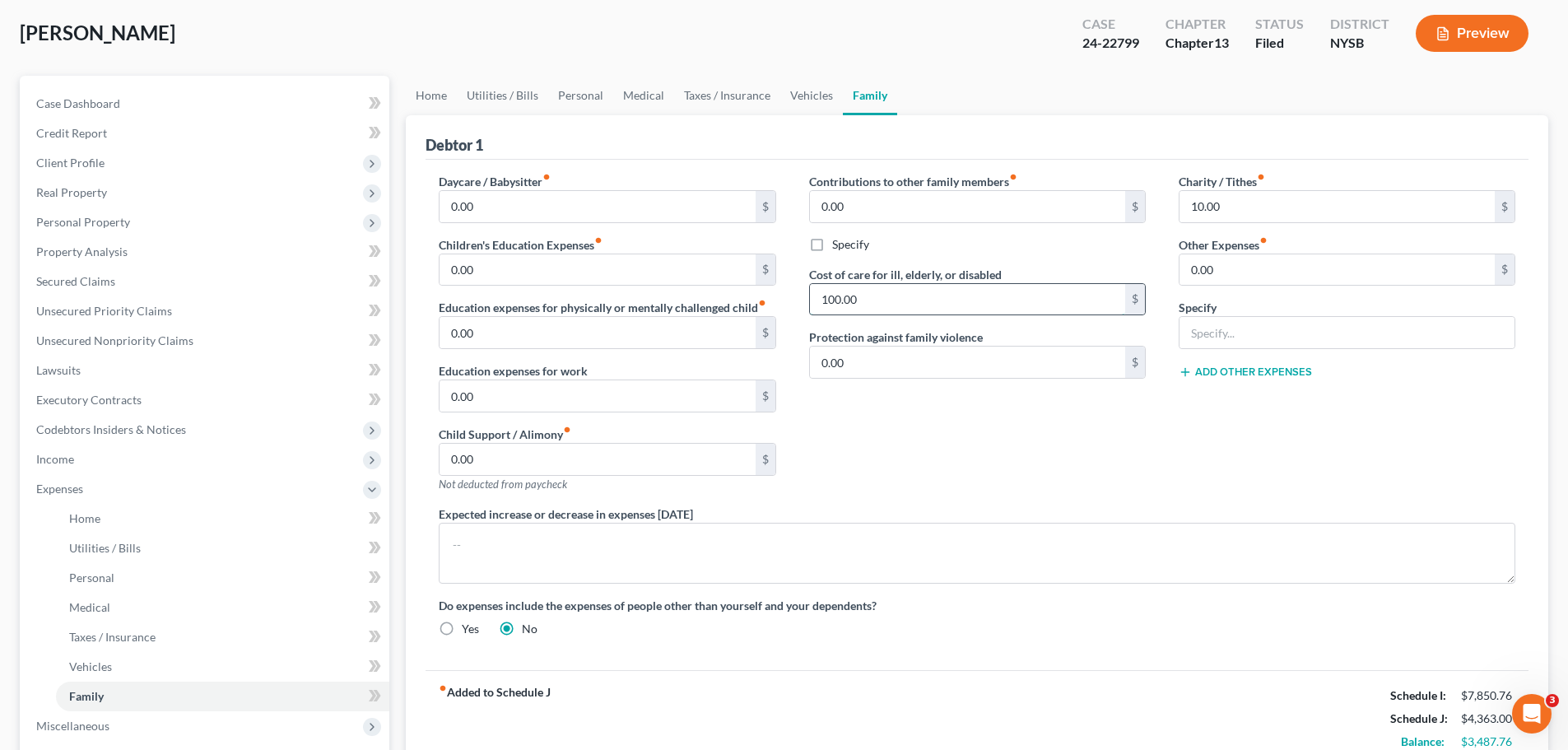
click at [822, 297] on input "100.00" at bounding box center [968, 300] width 315 height 31
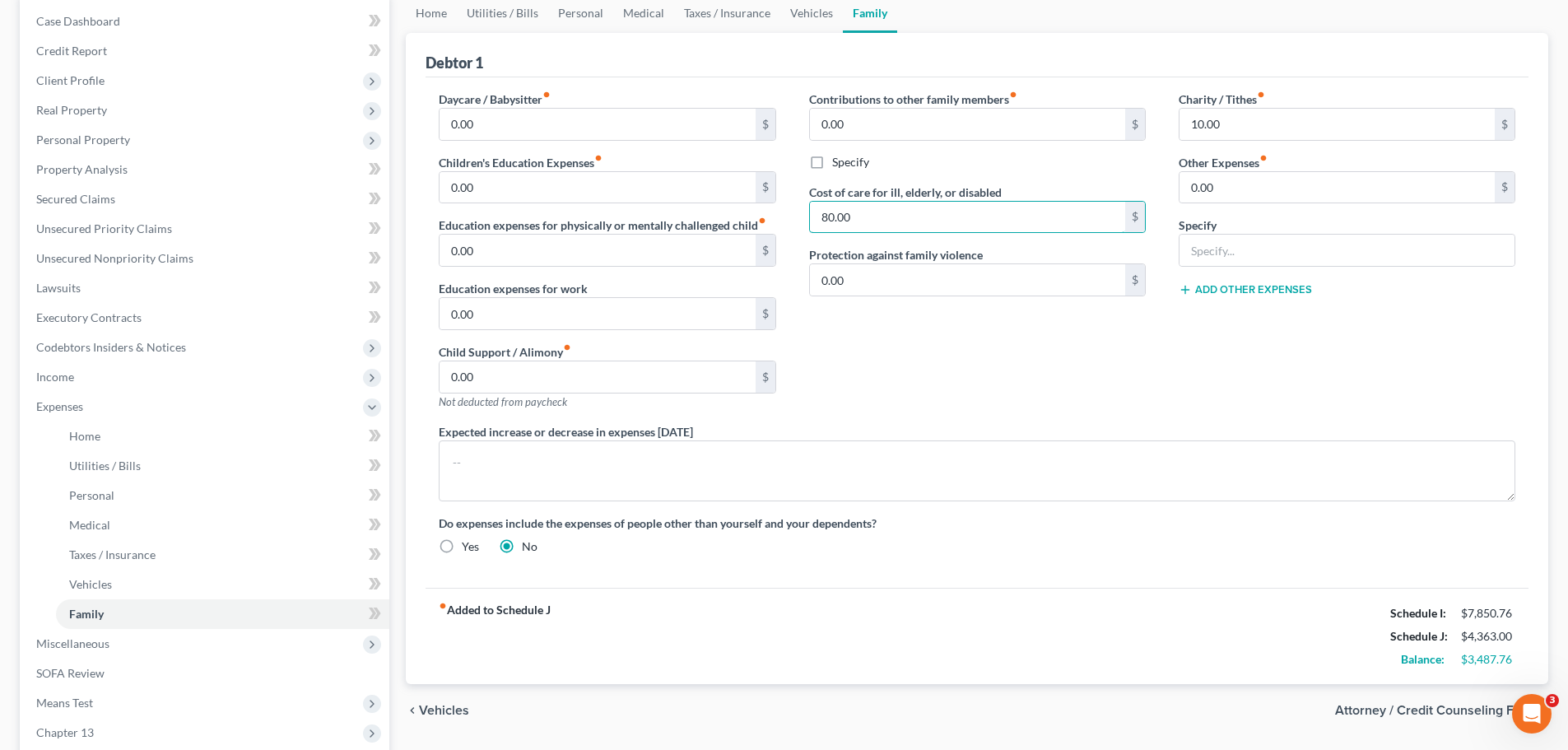
type input "80.00"
click at [964, 406] on div "Contributions to other family members fiber_manual_record 0.00 $ Specify Cost o…" at bounding box center [977, 257] width 370 height 333
click at [825, 216] on input "80.00" at bounding box center [968, 218] width 315 height 31
click at [869, 330] on div "Contributions to other family members fiber_manual_record 0.00 $ Specify Cost o…" at bounding box center [977, 257] width 370 height 333
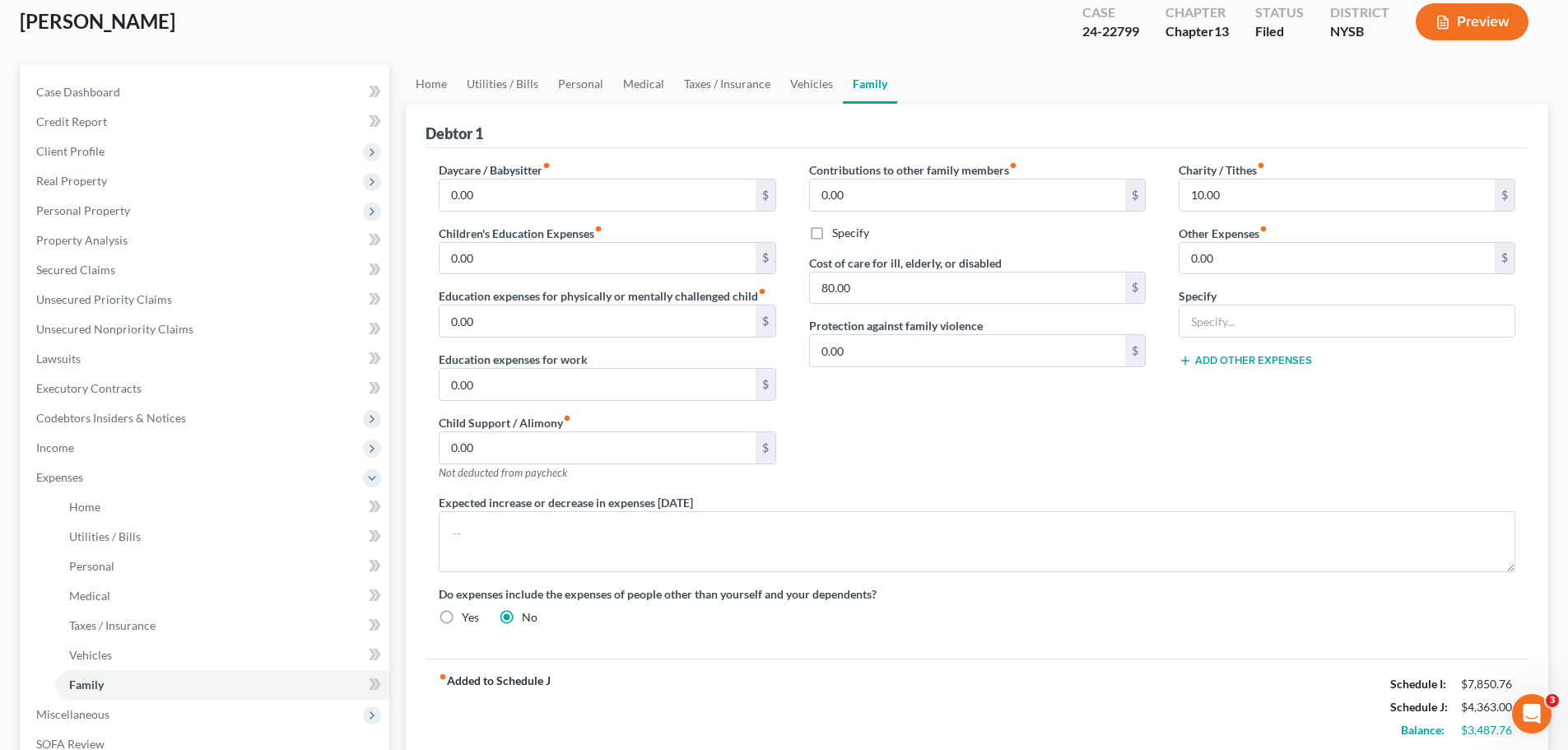
scroll to position [0, 0]
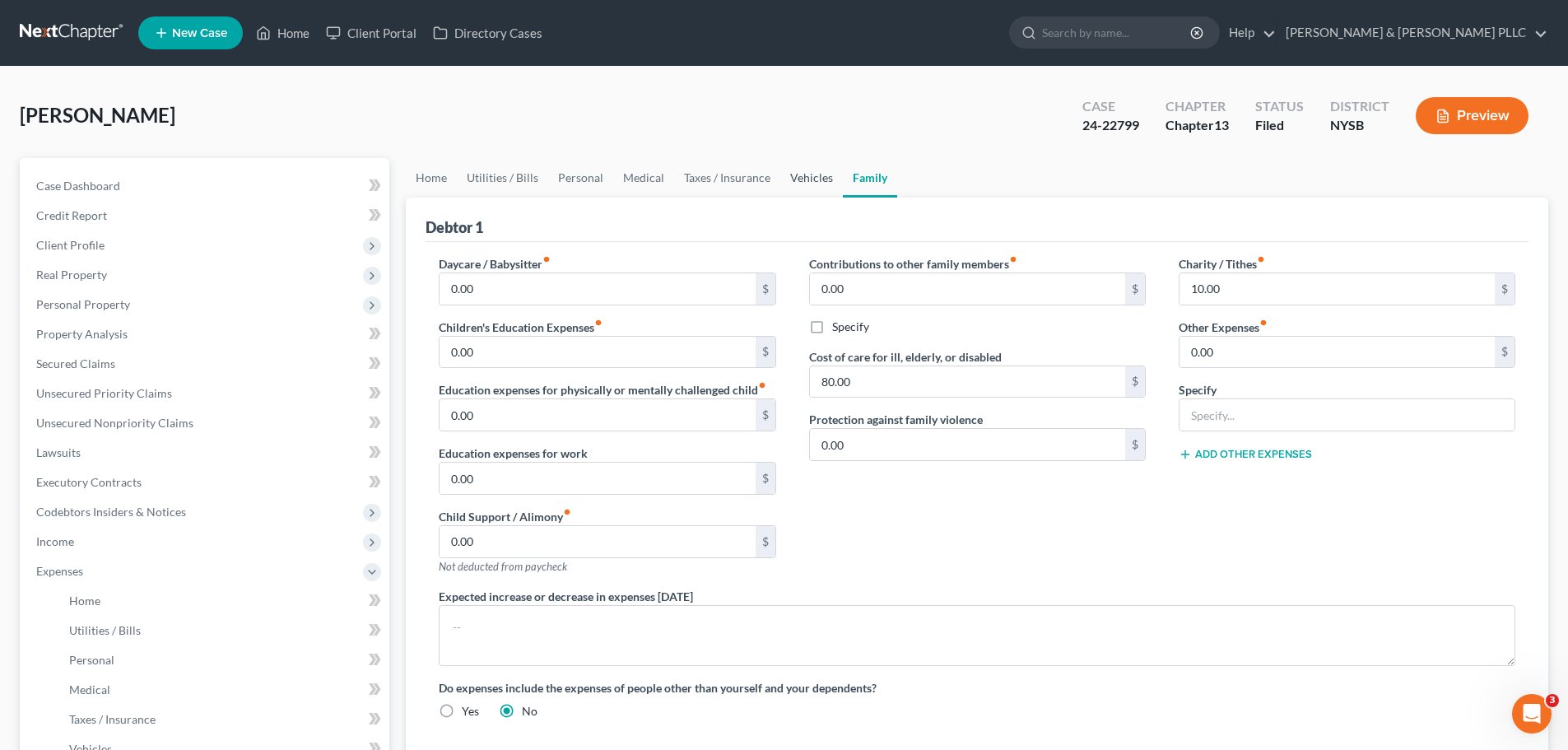
click at [811, 173] on link "Vehicles" at bounding box center [811, 178] width 62 height 39
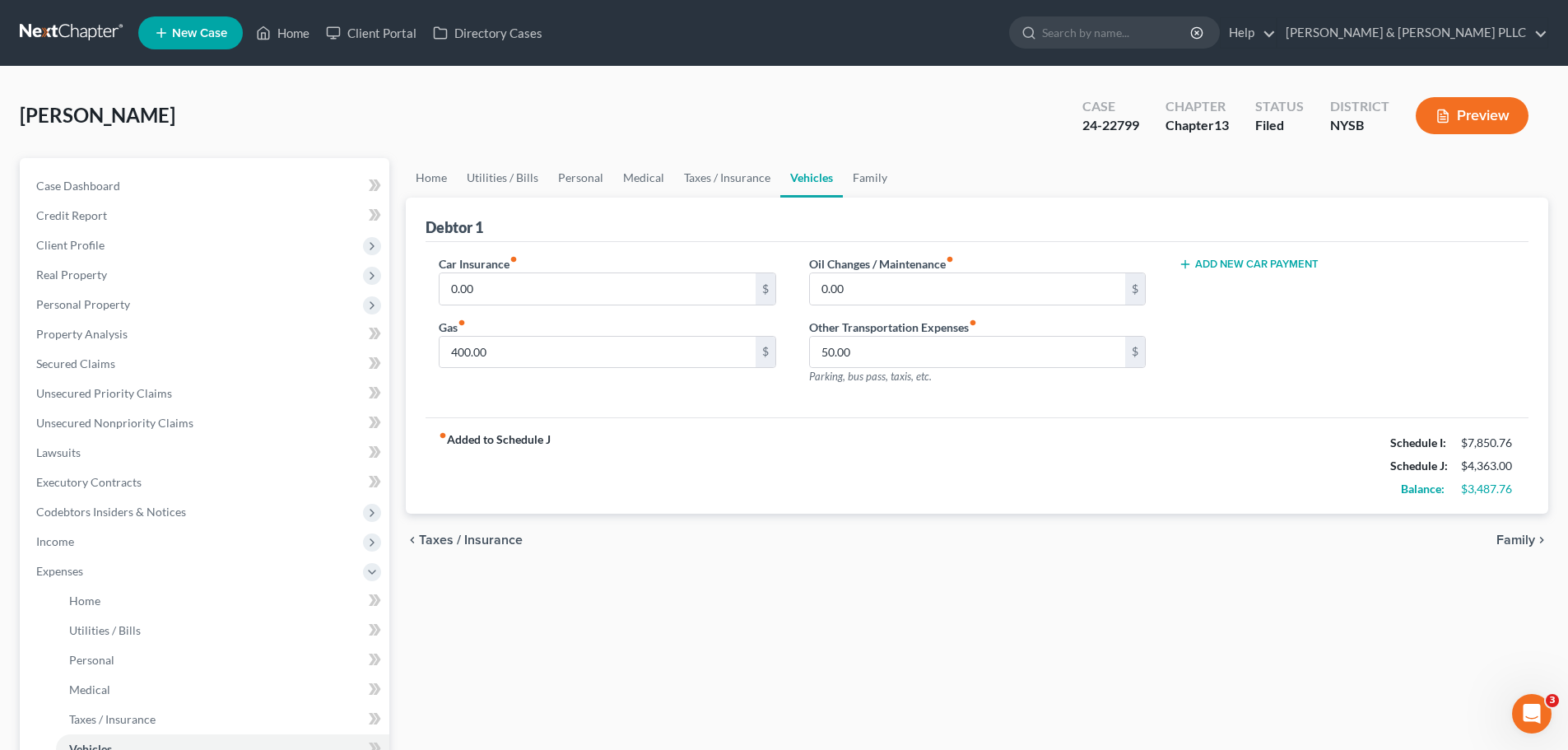
click at [1514, 537] on span "Family" at bounding box center [1516, 539] width 39 height 13
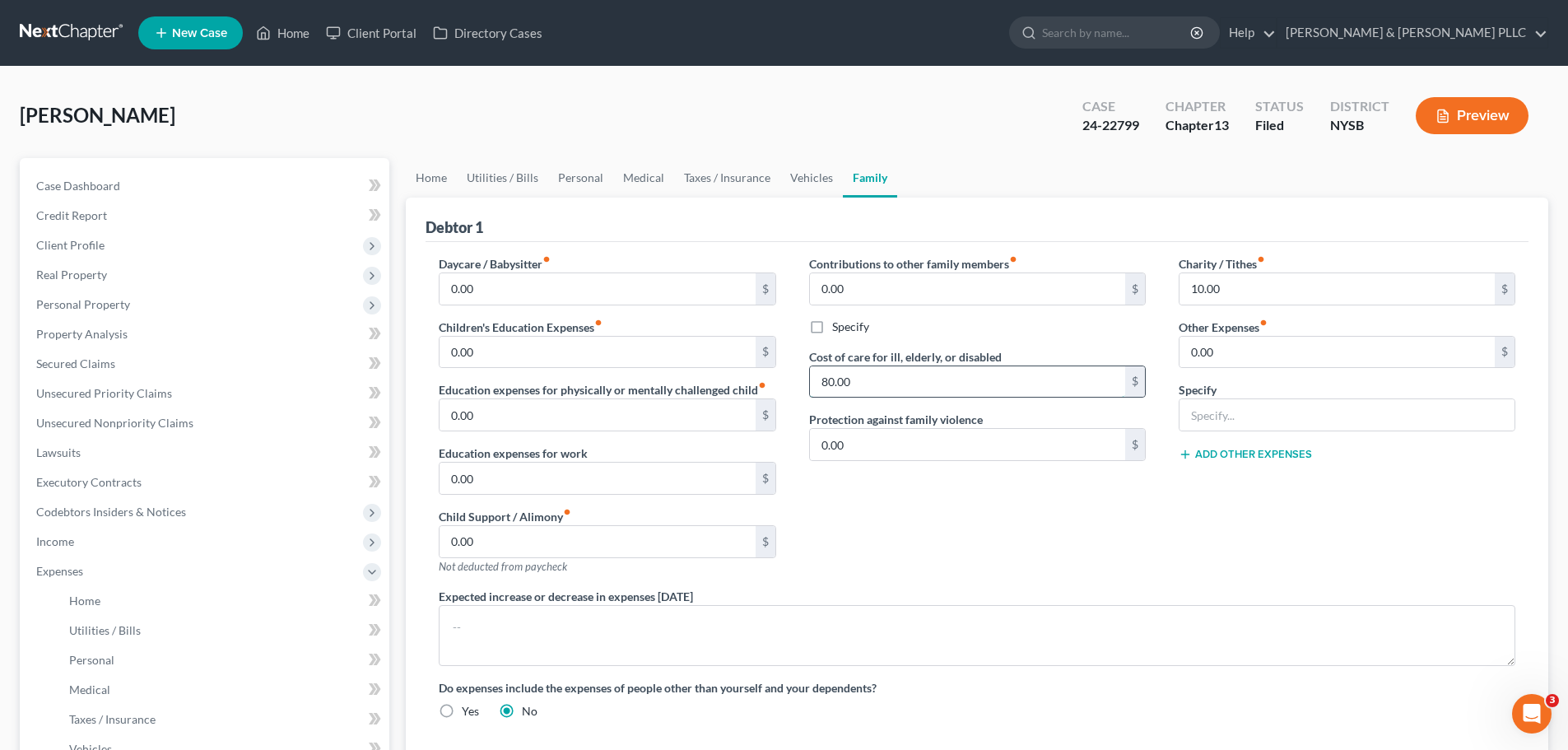
click at [811, 375] on input "80.00" at bounding box center [968, 382] width 315 height 31
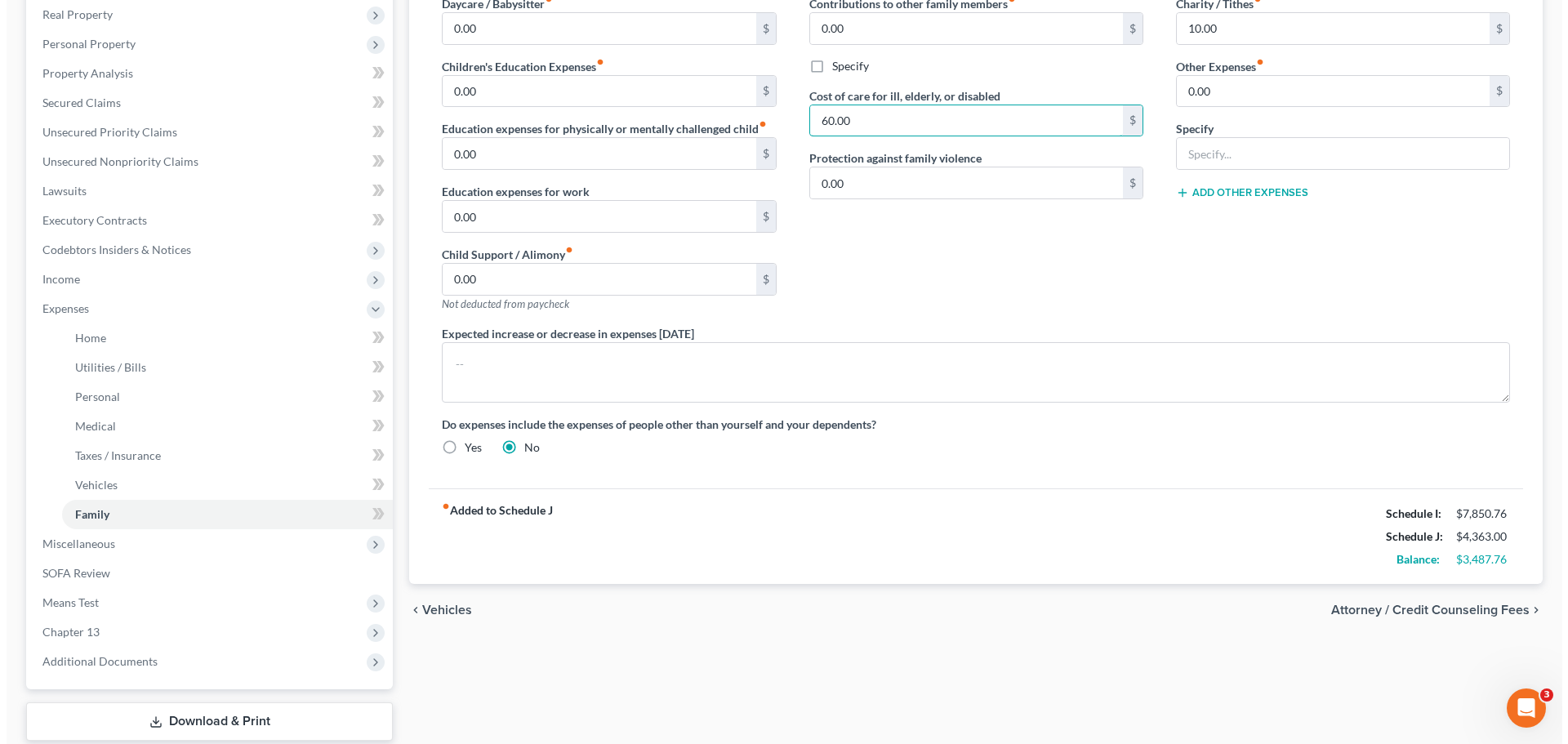
scroll to position [326, 0]
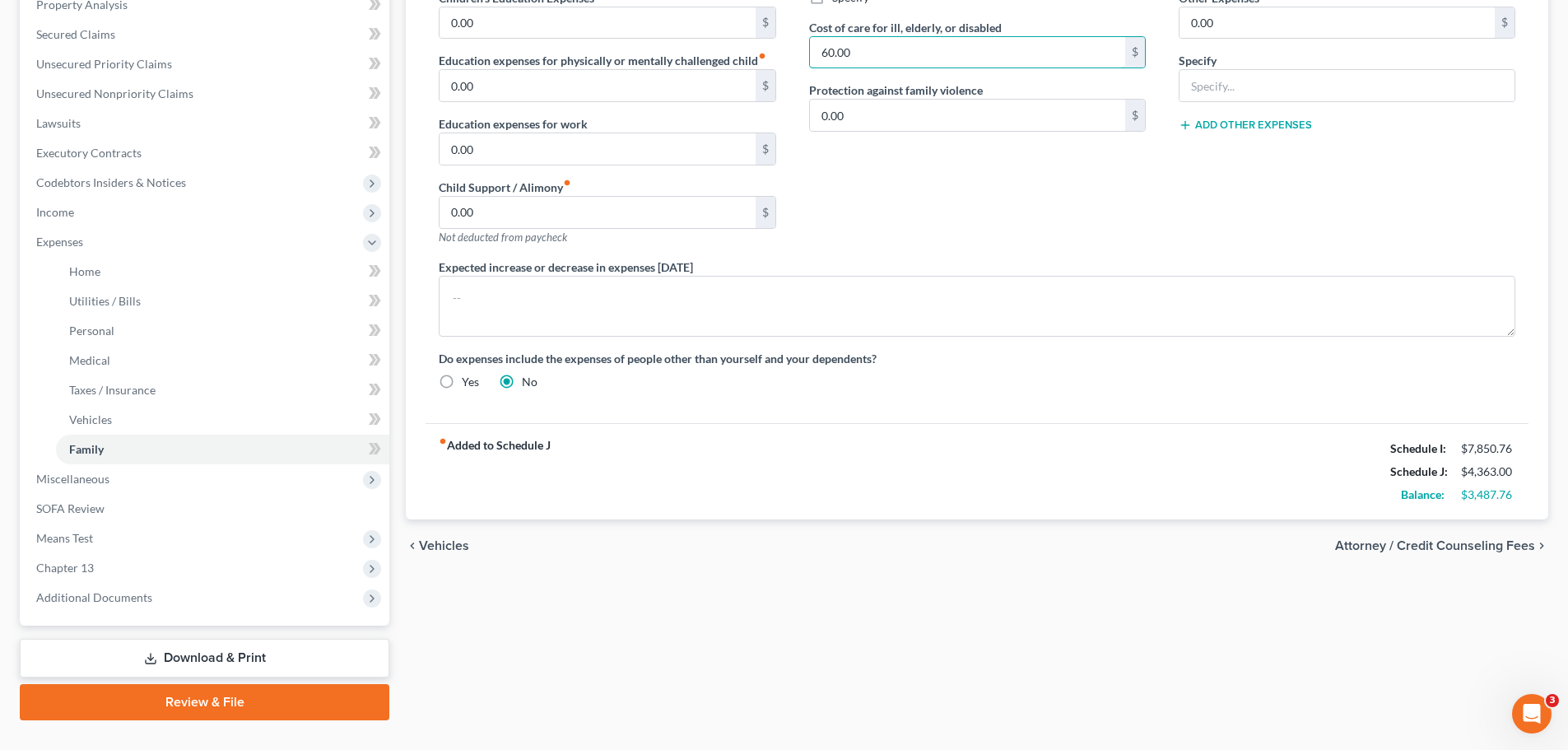
type input "60.00"
click at [1366, 544] on span "Attorney / Credit Counseling Fees" at bounding box center [1435, 545] width 200 height 13
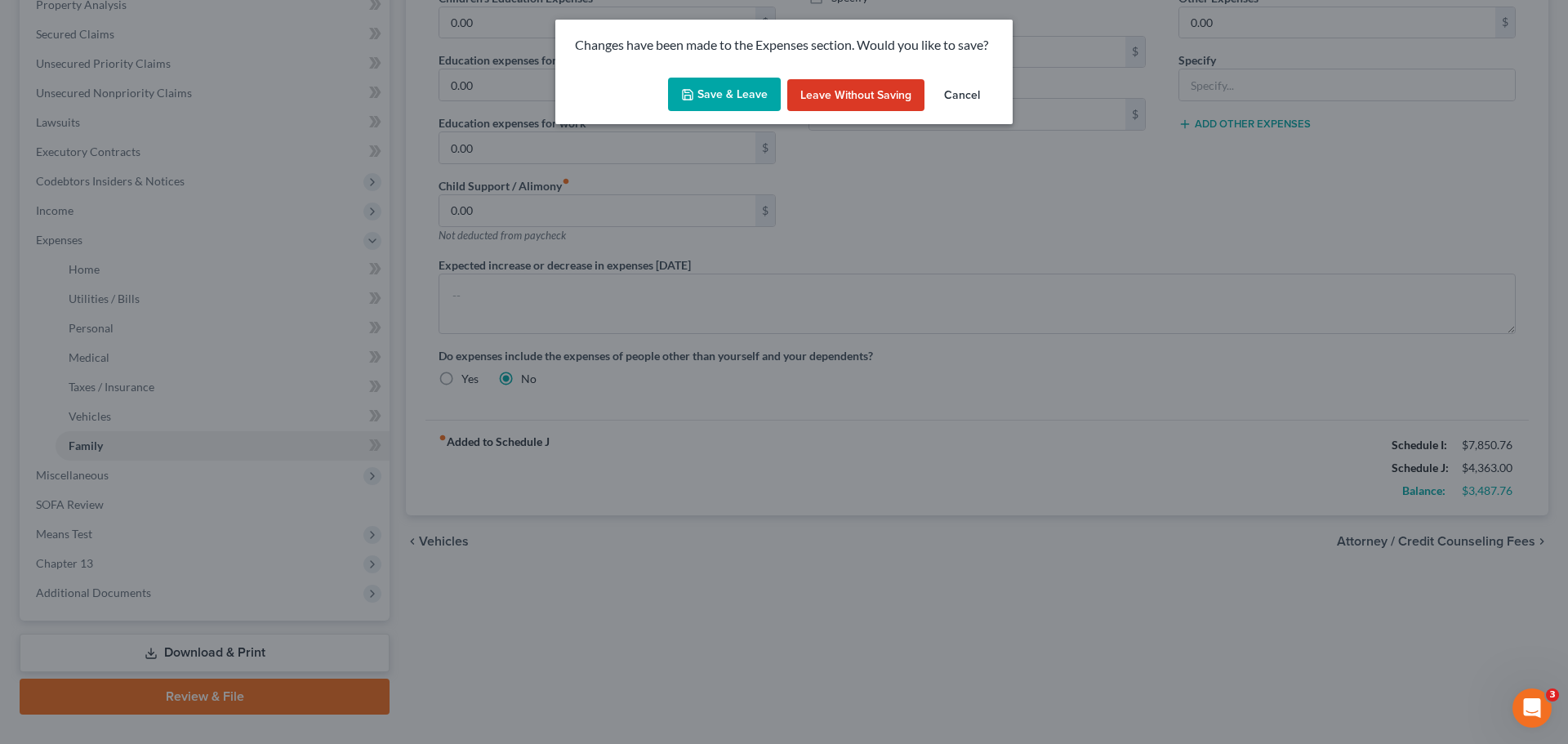
click at [713, 99] on button "Save & Leave" at bounding box center [724, 94] width 112 height 34
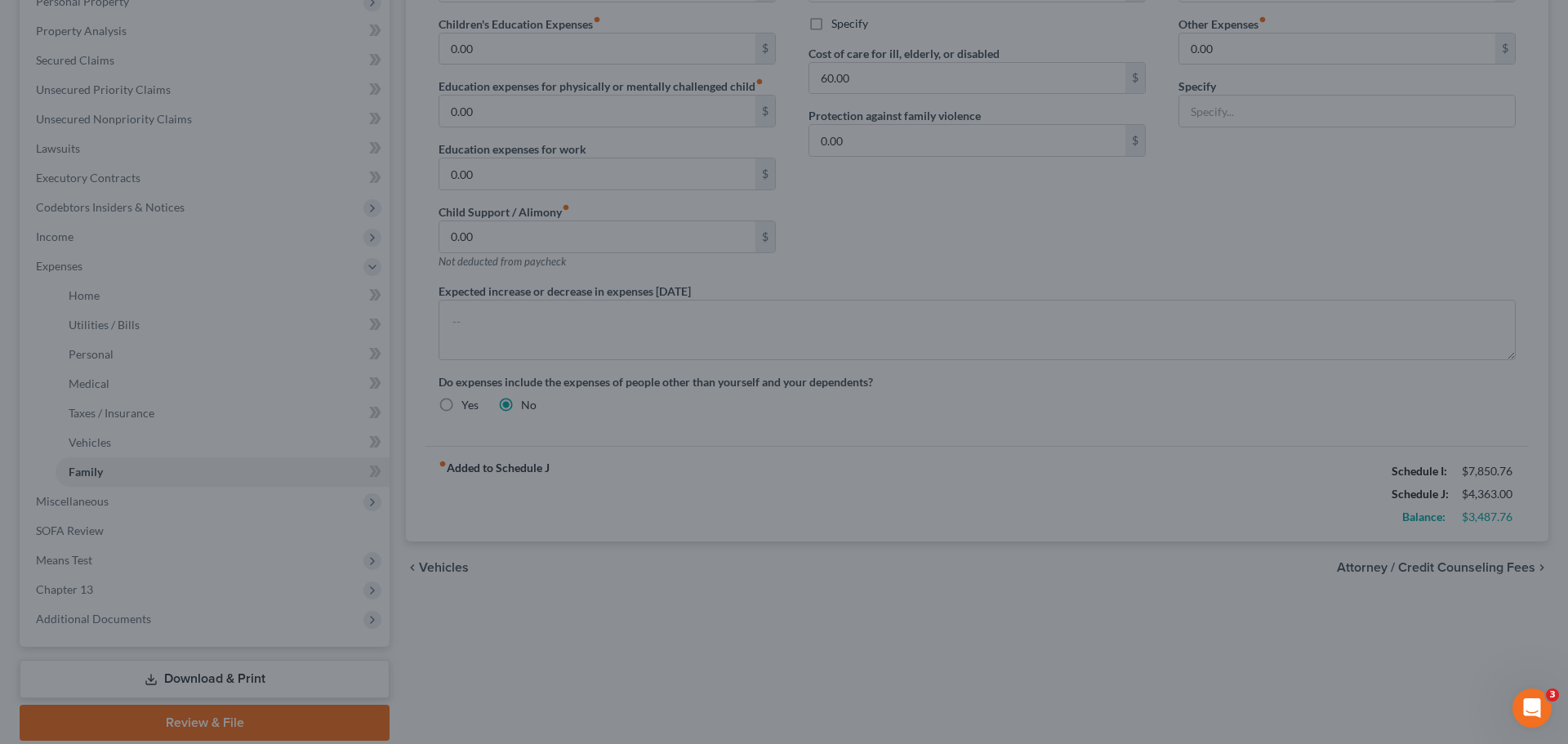
select select "1"
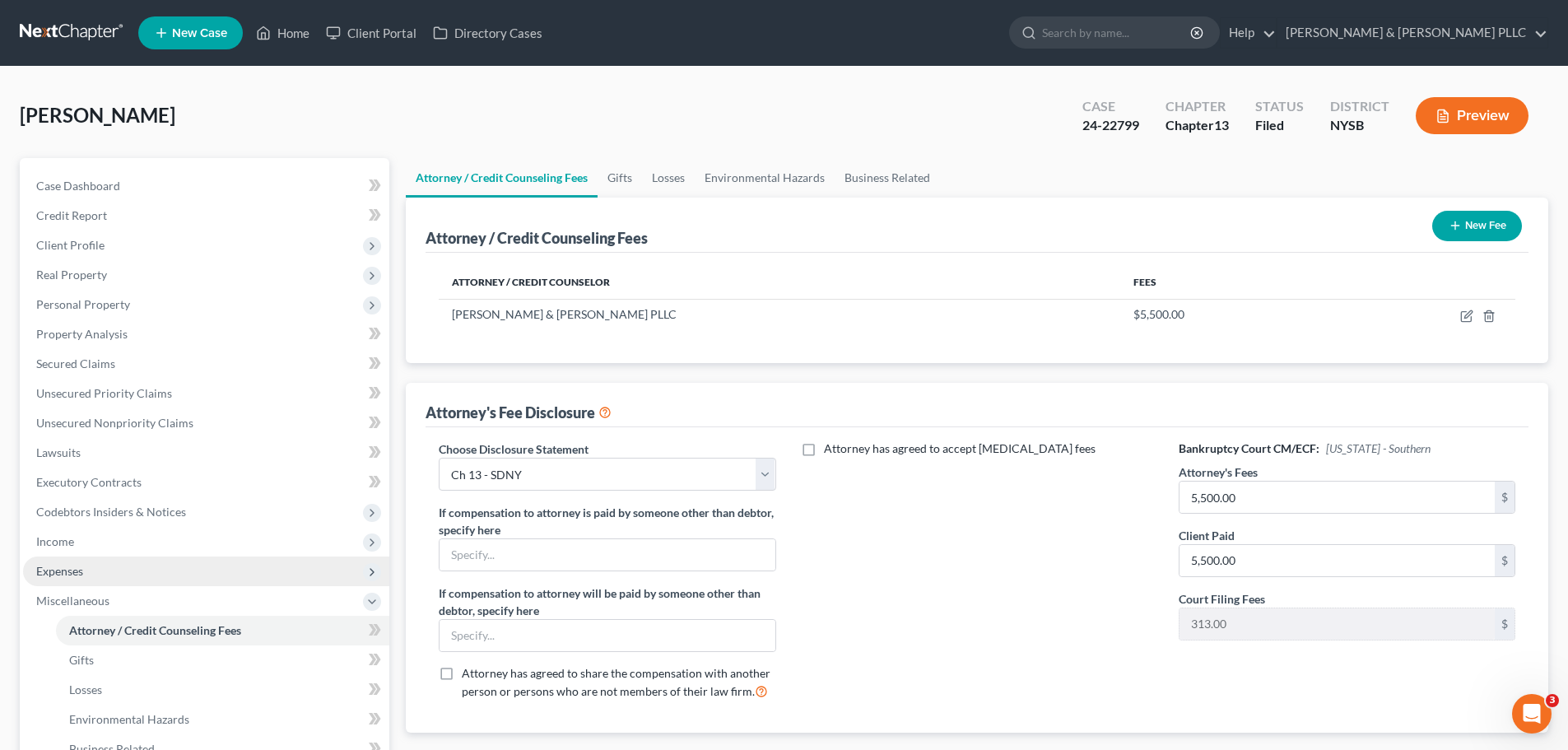
click at [50, 571] on span "Expenses" at bounding box center [60, 571] width 47 height 14
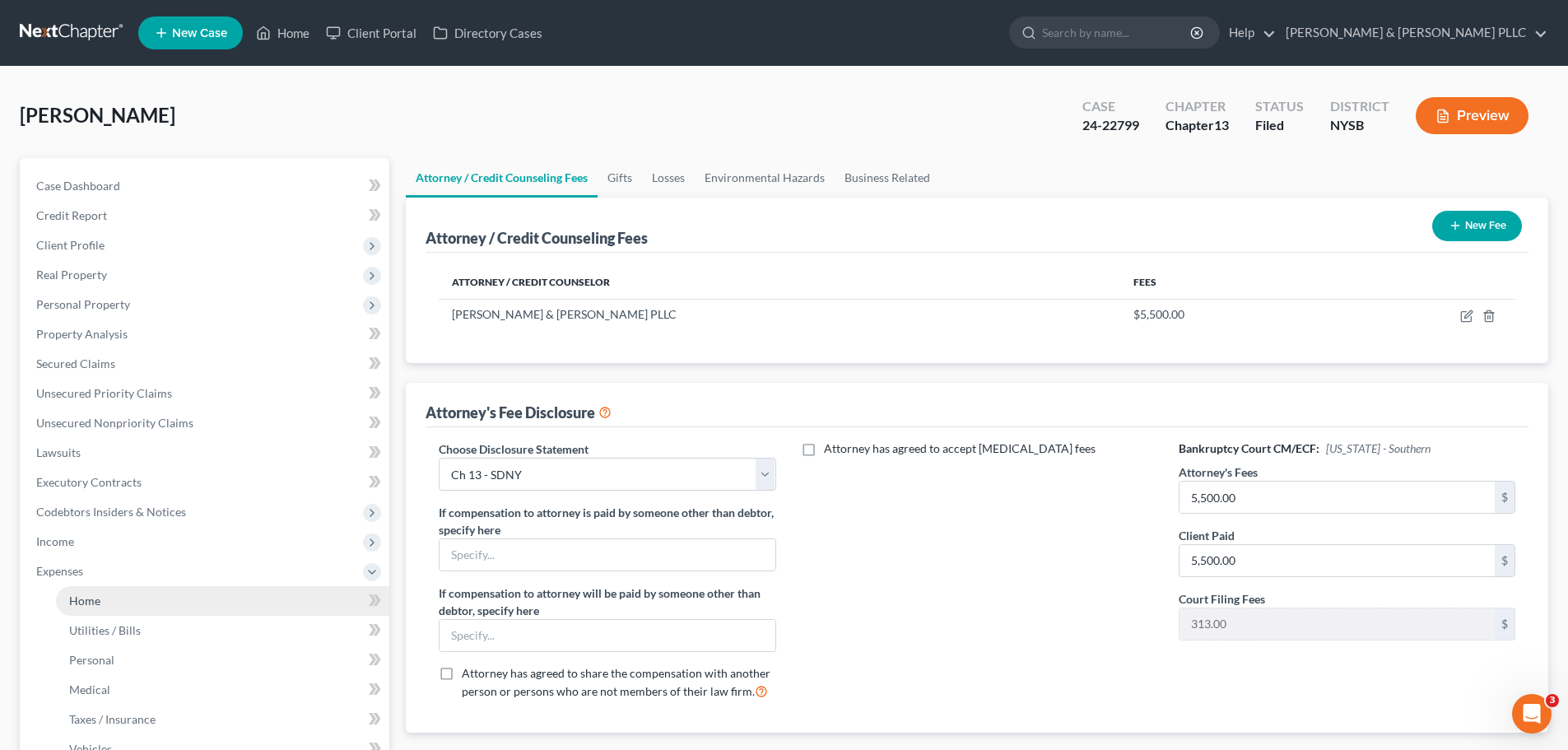
click at [59, 602] on link "Home" at bounding box center [223, 601] width 334 height 29
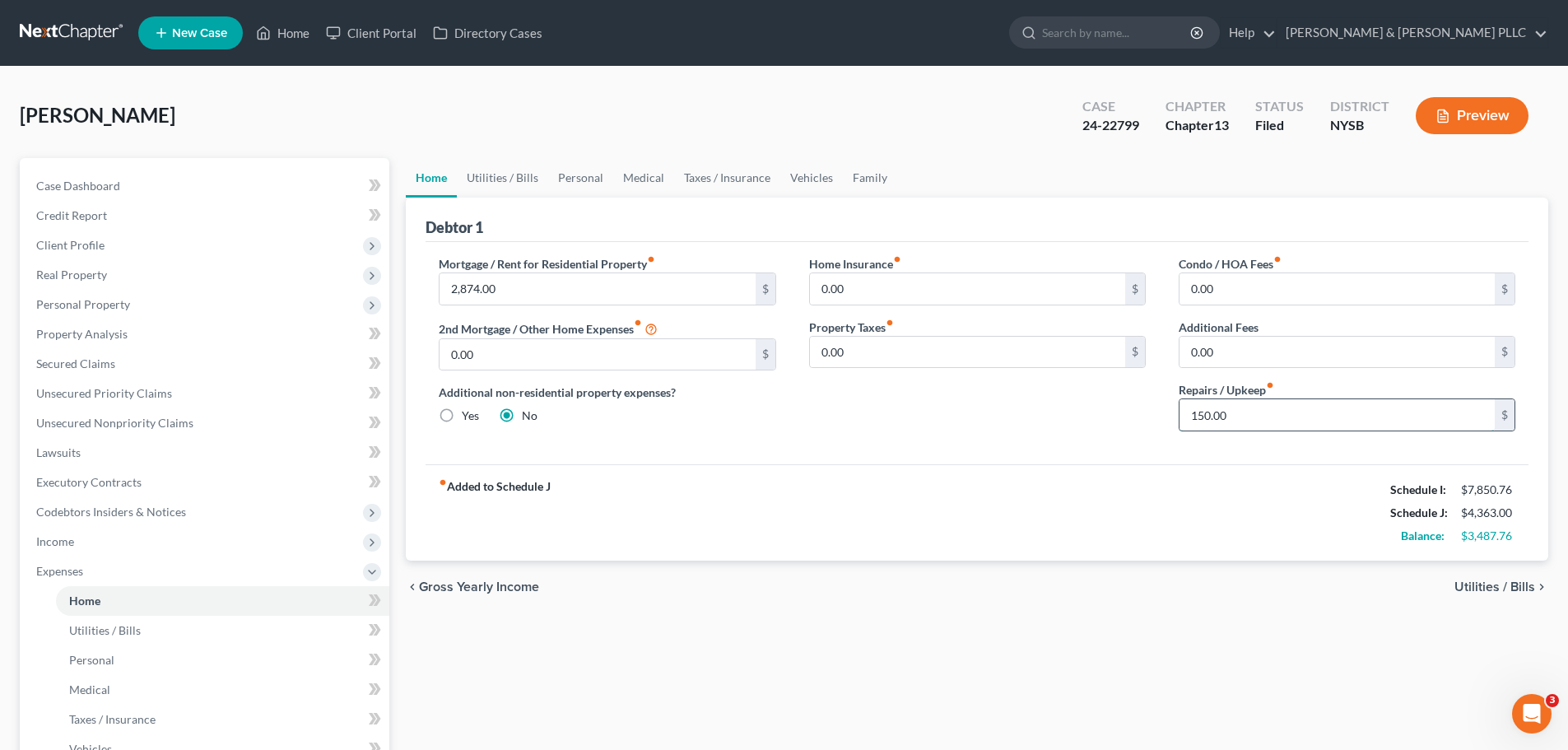
click at [1200, 421] on input "150.00" at bounding box center [1337, 415] width 315 height 31
type input "130.00"
click at [1483, 585] on span "Utilities / Bills" at bounding box center [1495, 586] width 81 height 13
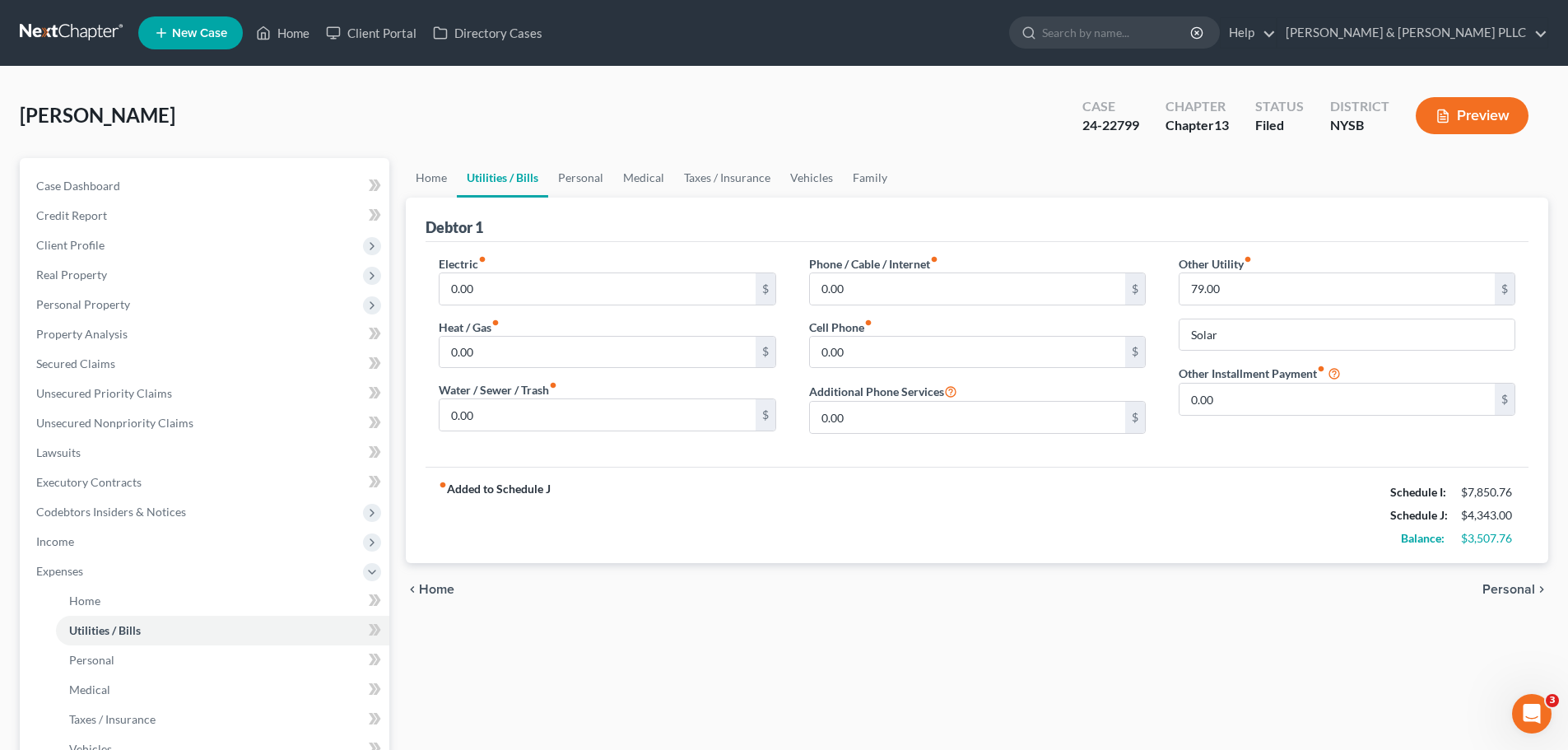
click at [1483, 585] on div "chevron_left Home Personal chevron_right" at bounding box center [977, 590] width 1142 height 53
click at [1499, 588] on span "Personal" at bounding box center [1509, 589] width 53 height 13
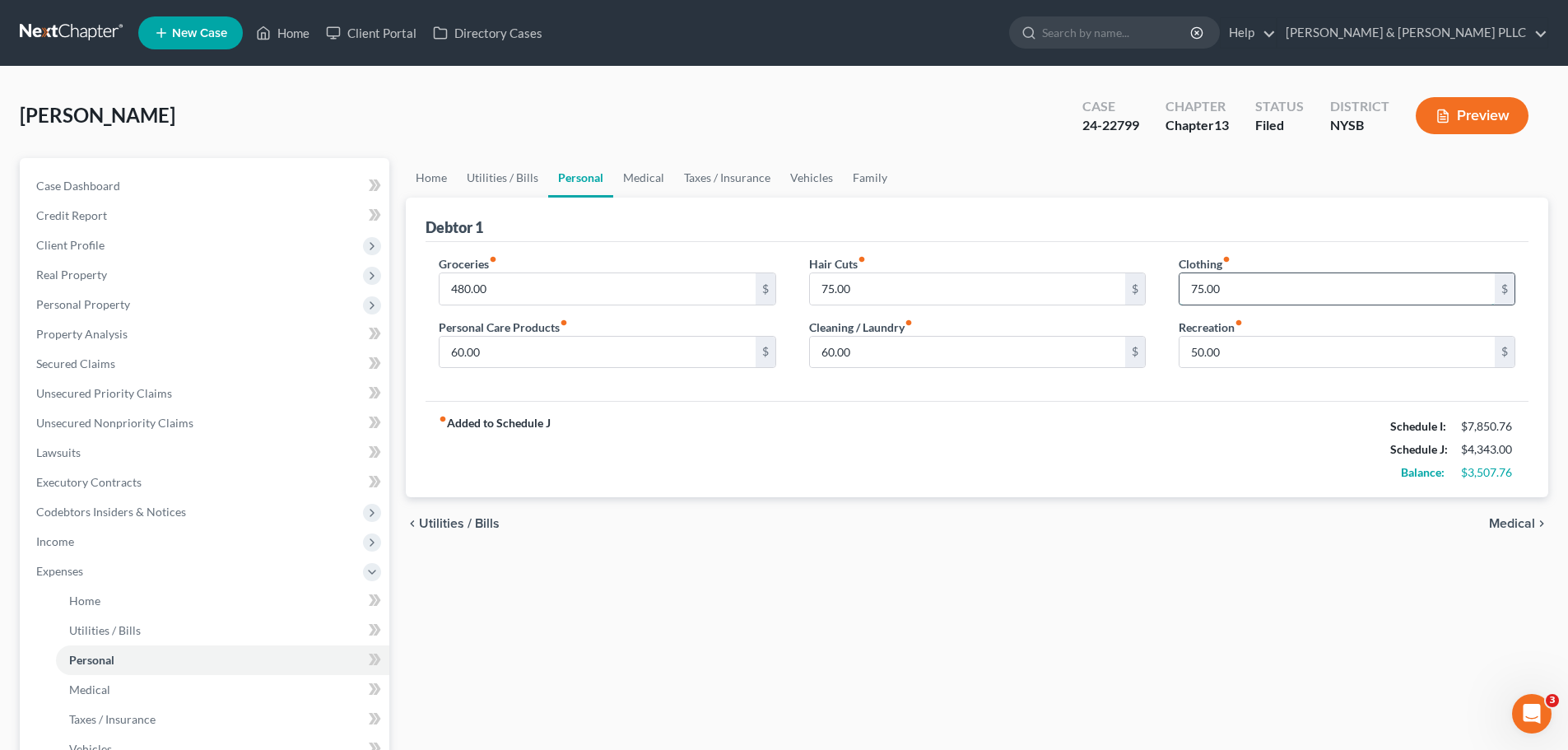
click at [1199, 288] on input "75.00" at bounding box center [1337, 289] width 315 height 31
type input "74.00"
click at [1523, 520] on span "Medical" at bounding box center [1511, 523] width 46 height 13
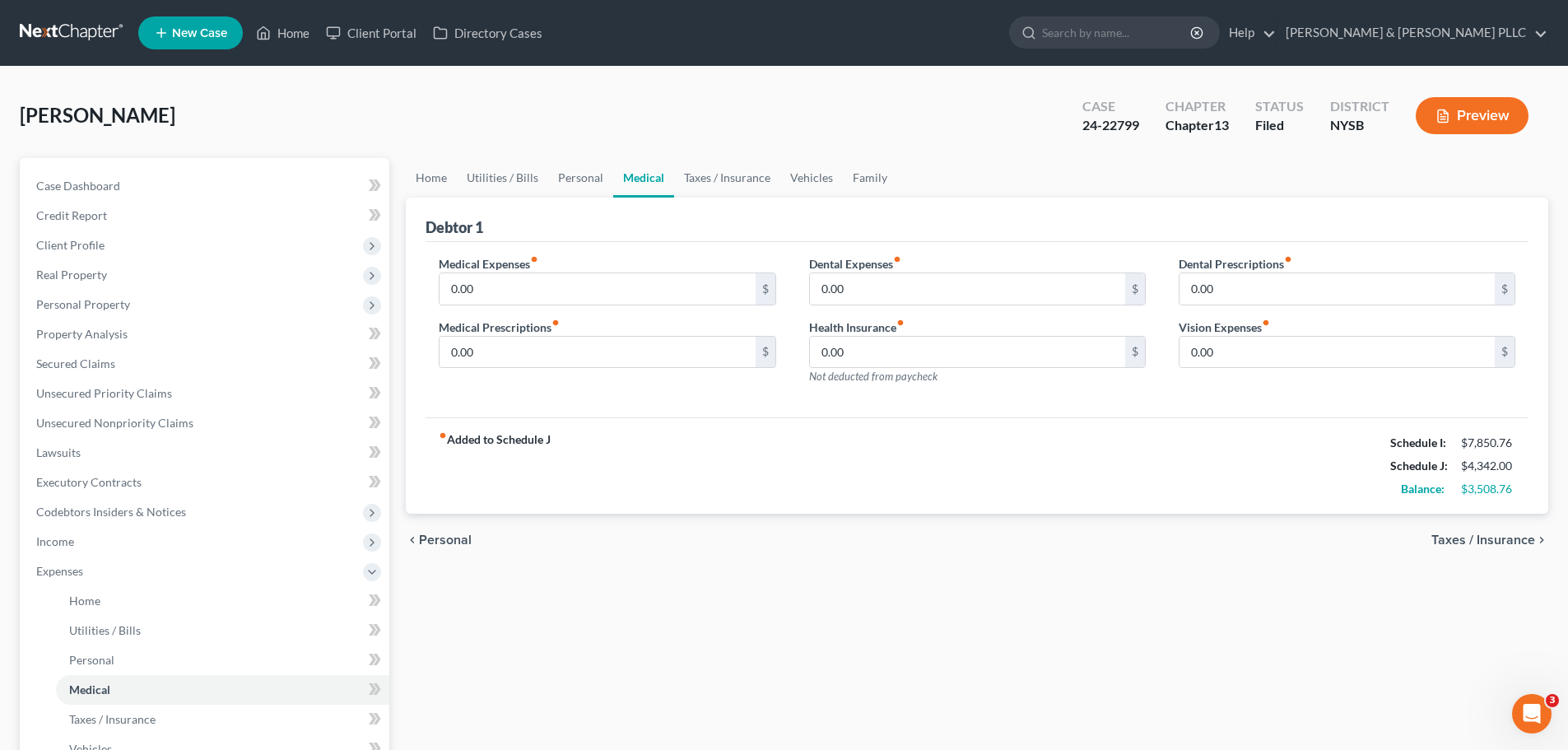
click at [1506, 538] on span "Taxes / Insurance" at bounding box center [1483, 539] width 103 height 13
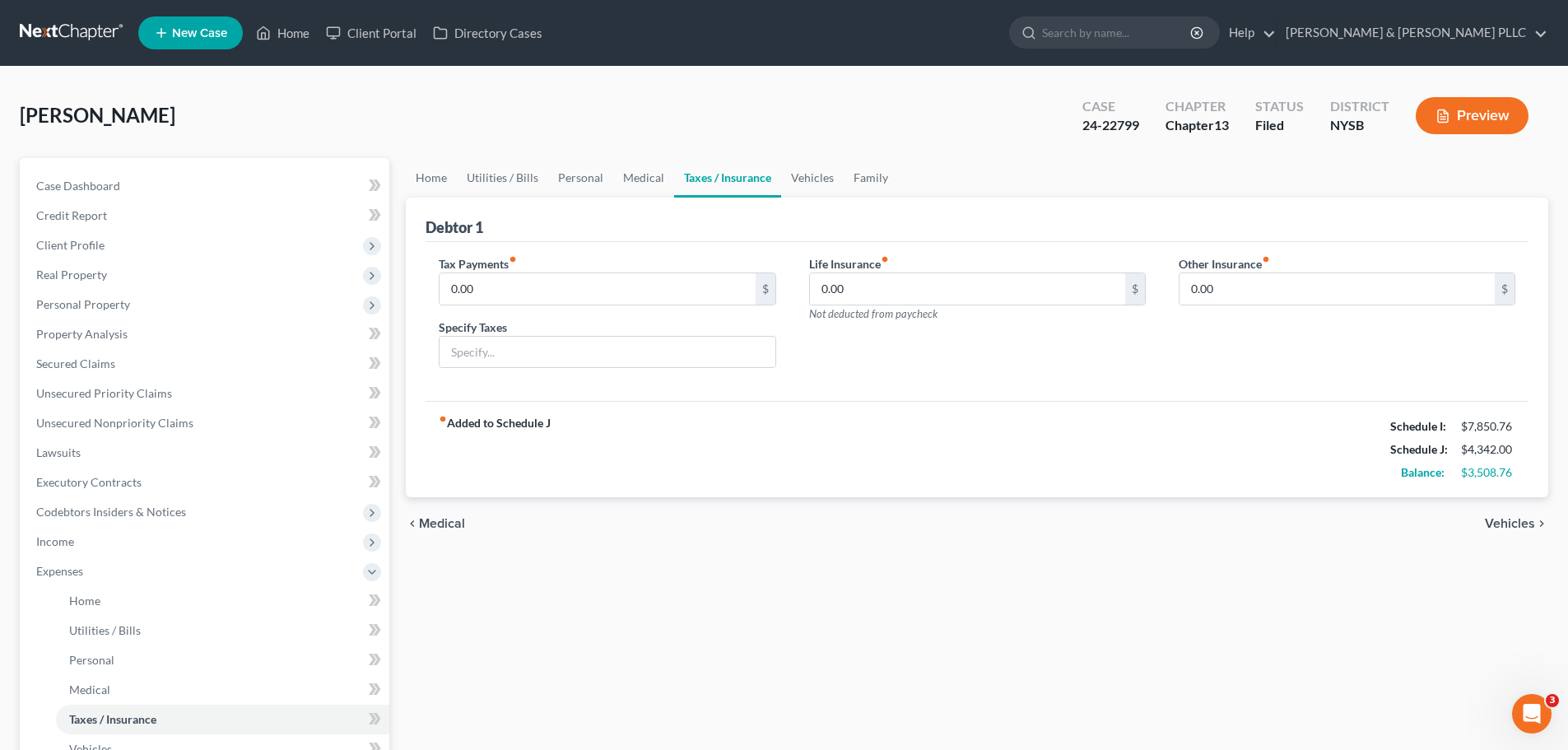
click at [1505, 521] on span "Vehicles" at bounding box center [1509, 523] width 50 height 13
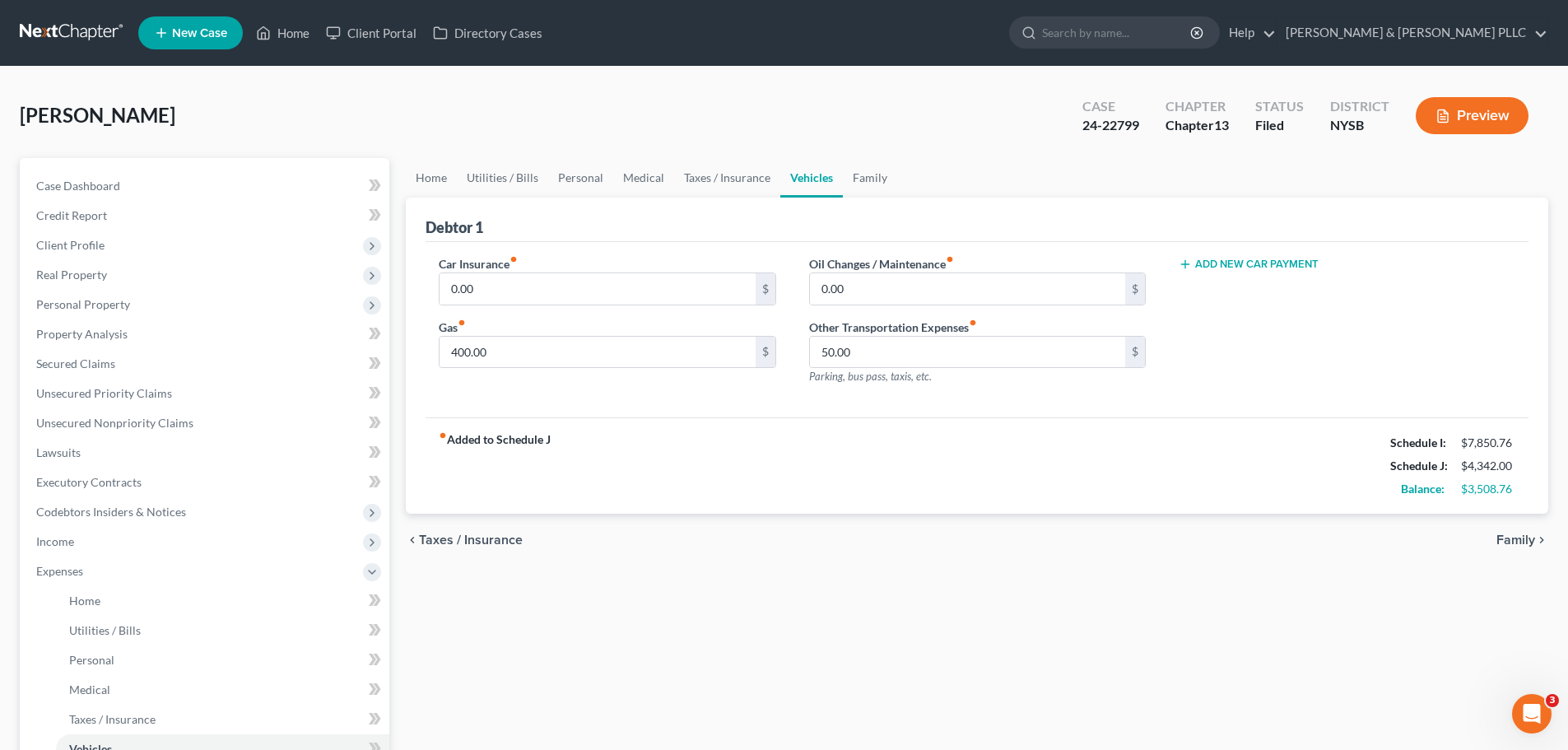
click at [1505, 538] on span "Family" at bounding box center [1516, 539] width 39 height 13
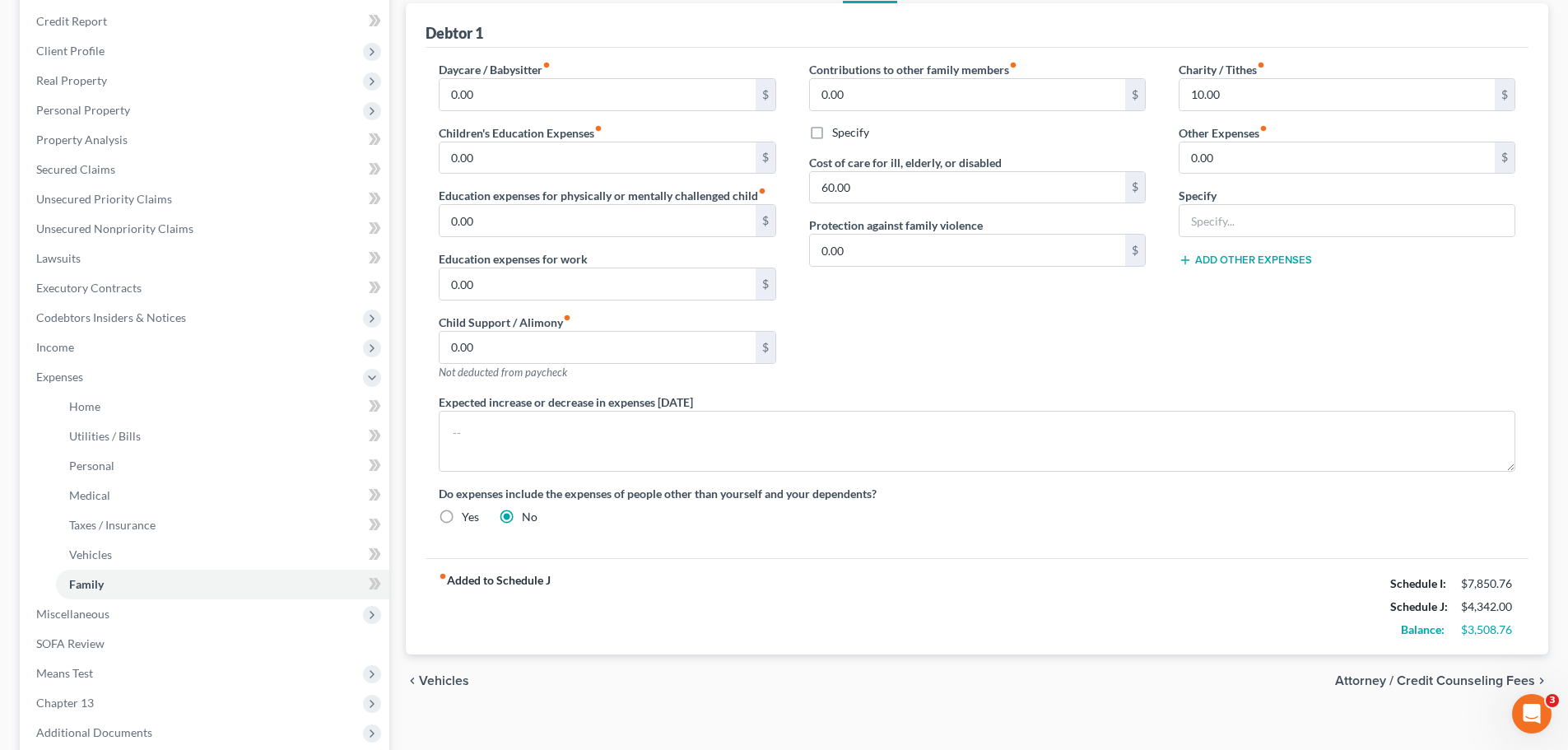
scroll to position [247, 0]
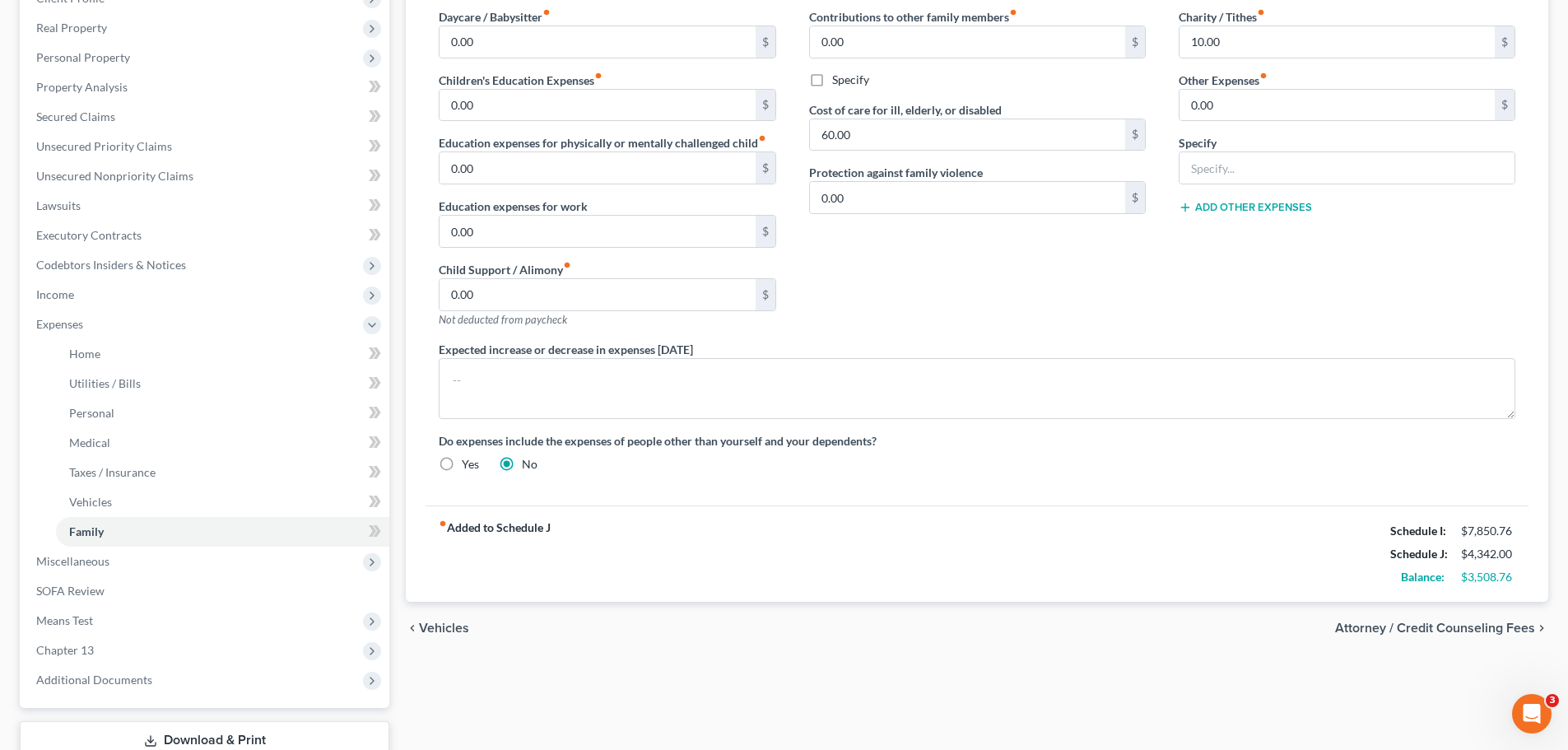
click at [1458, 627] on span "Attorney / Credit Counseling Fees" at bounding box center [1435, 628] width 200 height 13
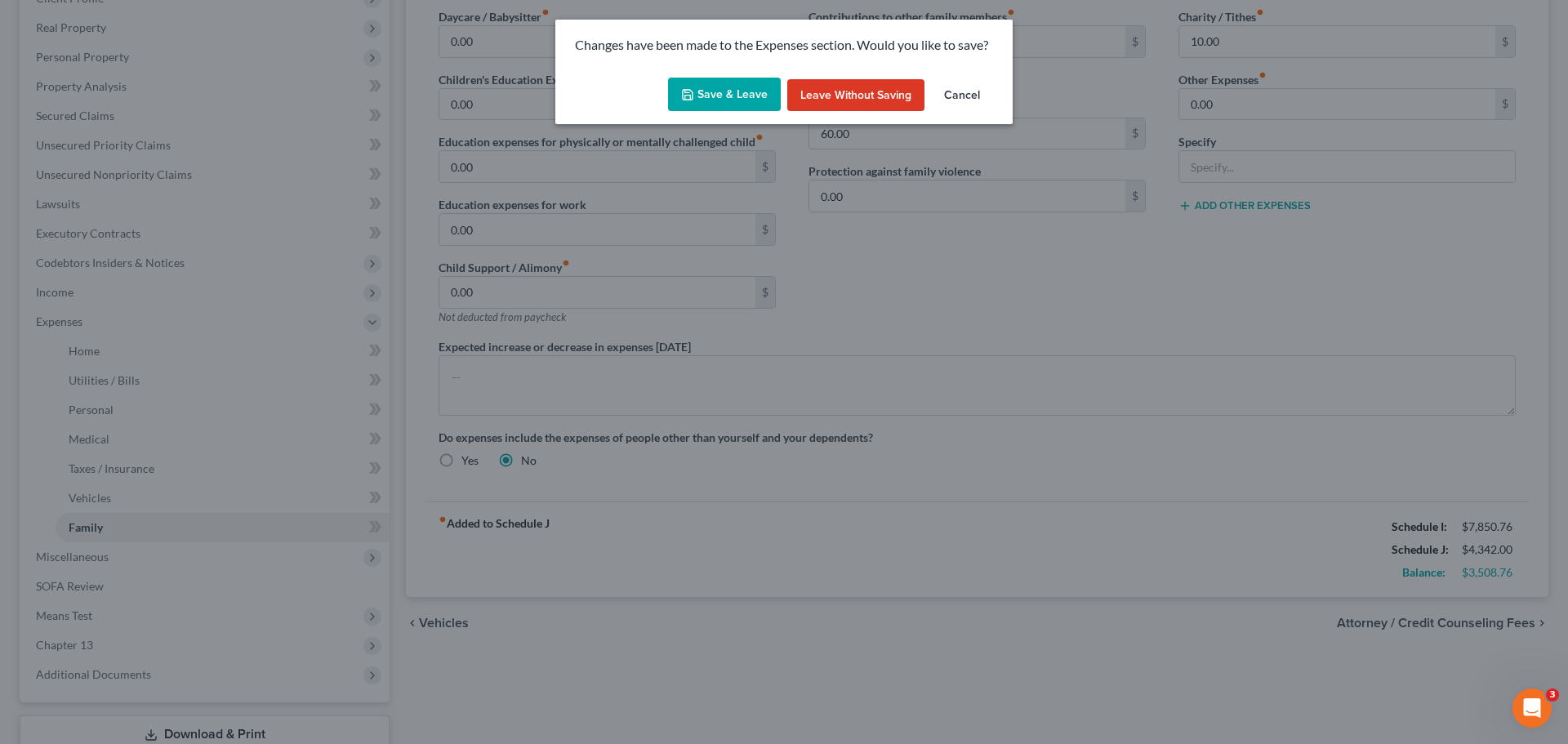
click at [737, 92] on button "Save & Leave" at bounding box center [724, 94] width 112 height 34
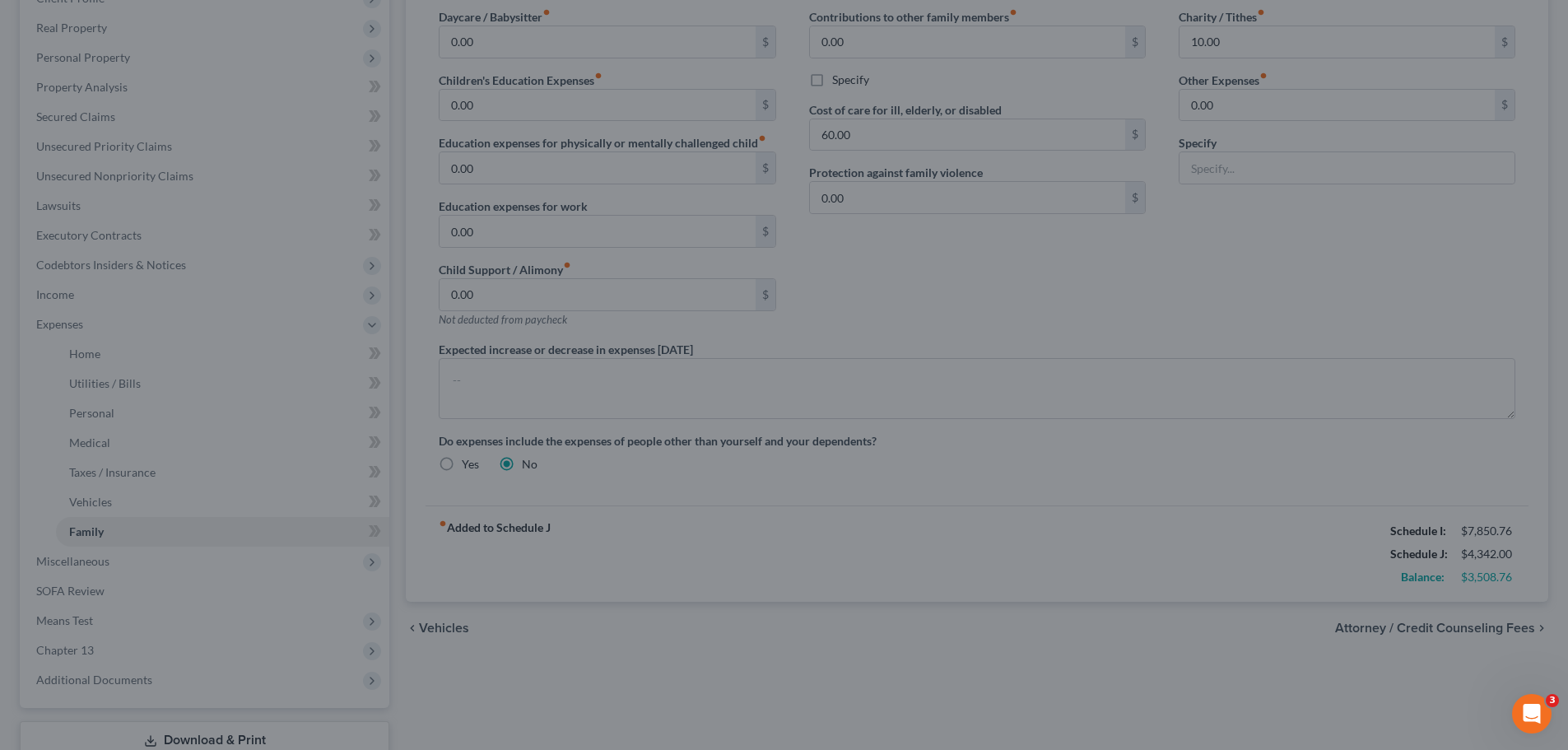
select select "1"
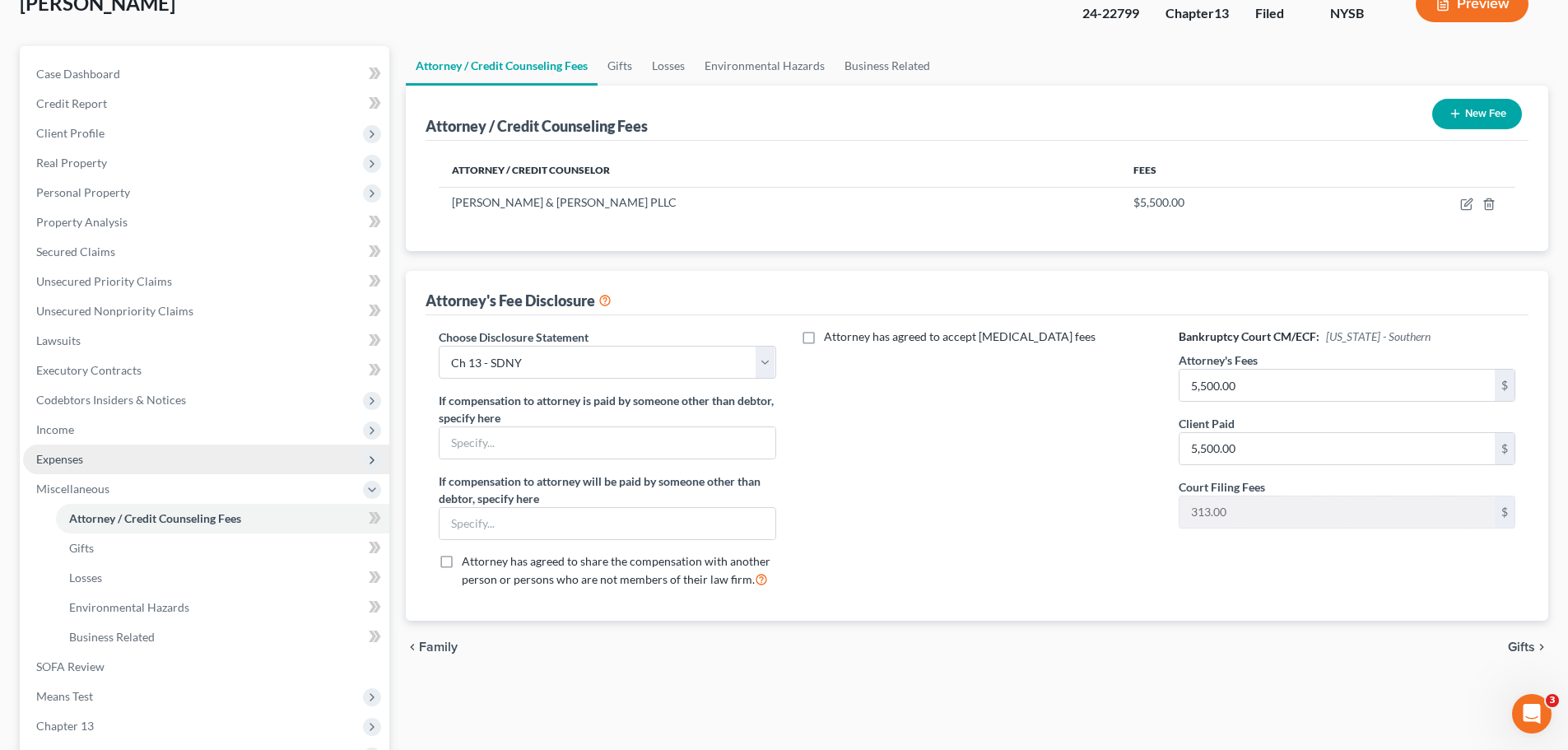
scroll to position [303, 0]
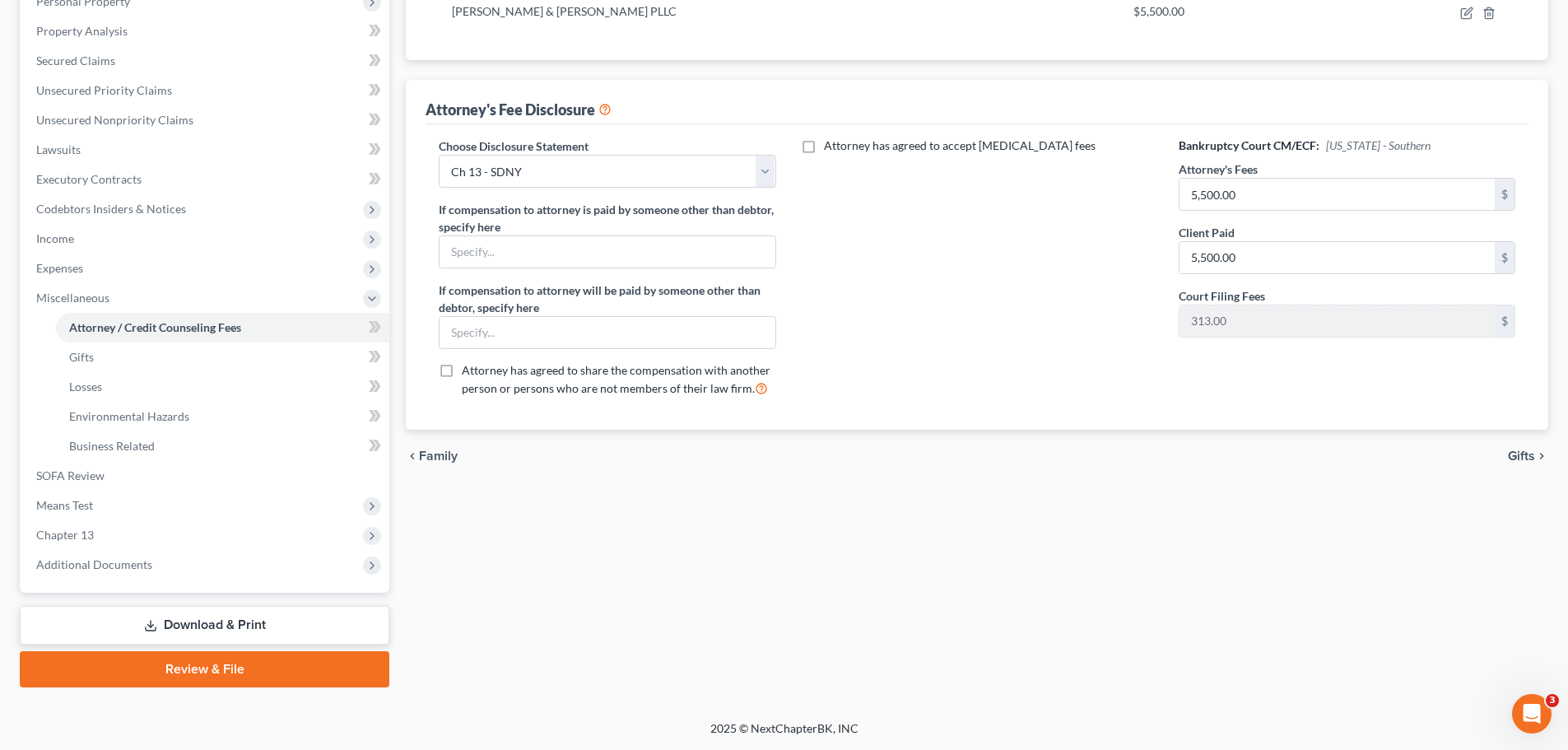
click at [226, 617] on link "Download & Print" at bounding box center [204, 626] width 370 height 39
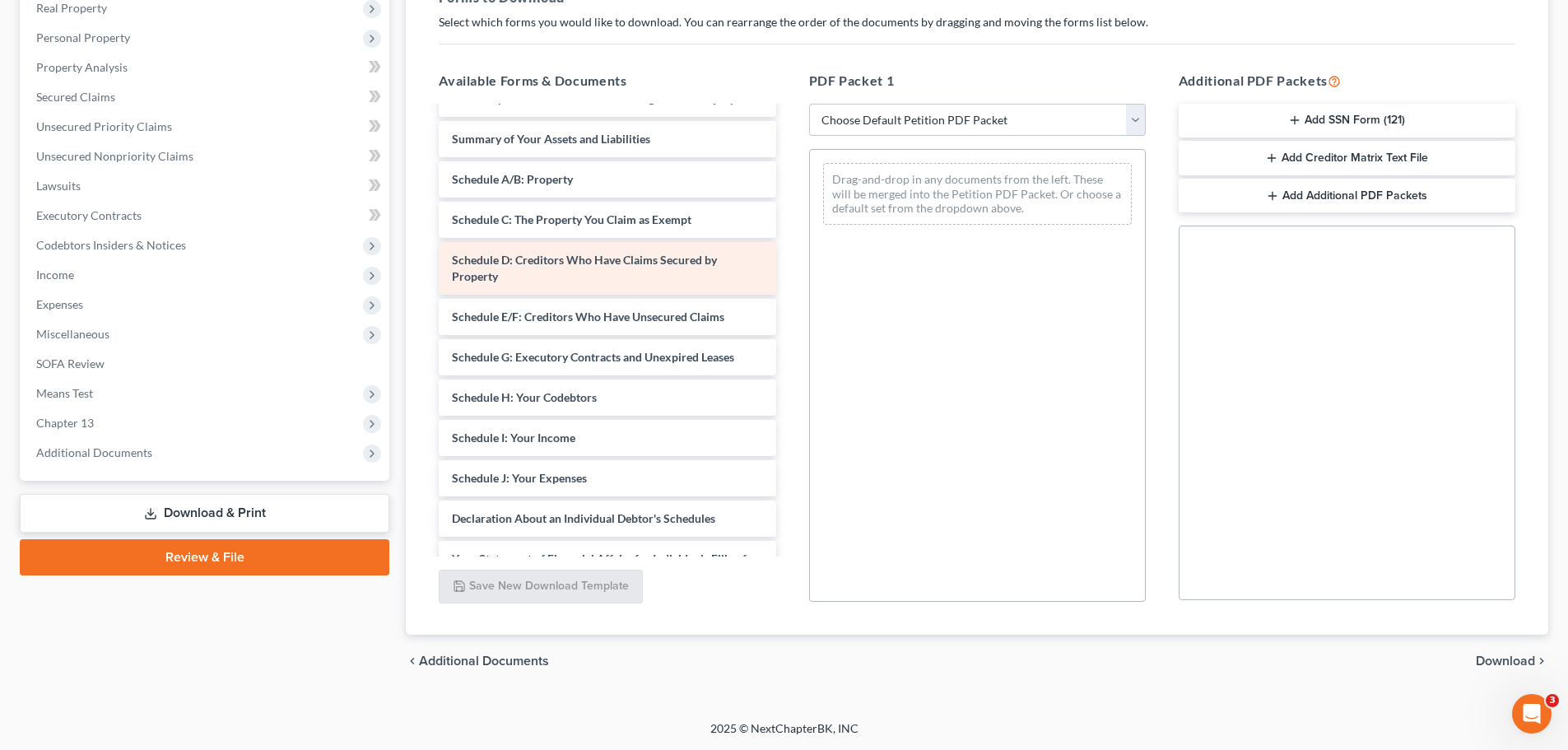
scroll to position [247, 0]
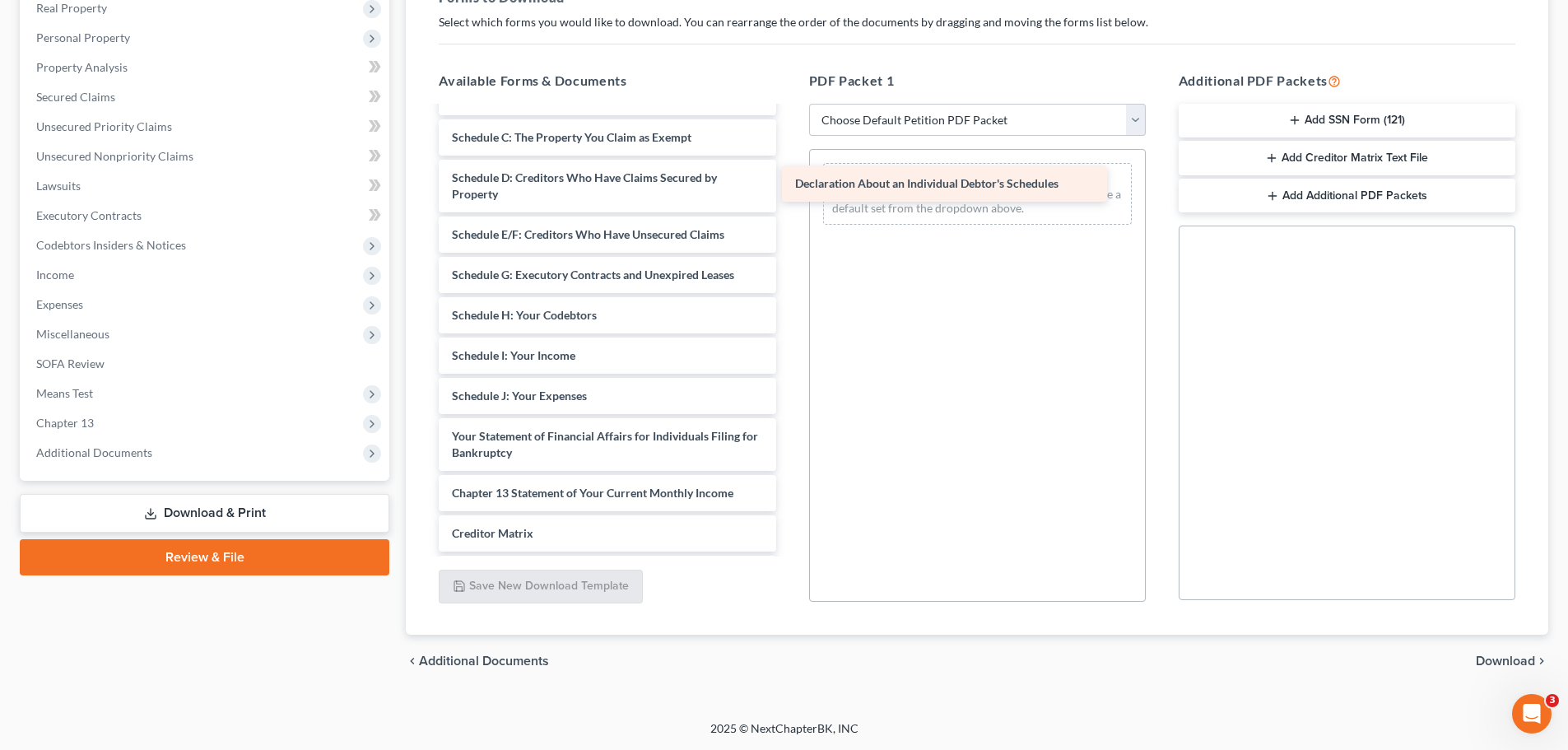
drag, startPoint x: 594, startPoint y: 466, endPoint x: 937, endPoint y: 181, distance: 446.0
click at [789, 181] on div "Declaration About an Individual Debtor's Schedules Chapter 13 Plan ([US_STATE] …" at bounding box center [607, 274] width 363 height 828
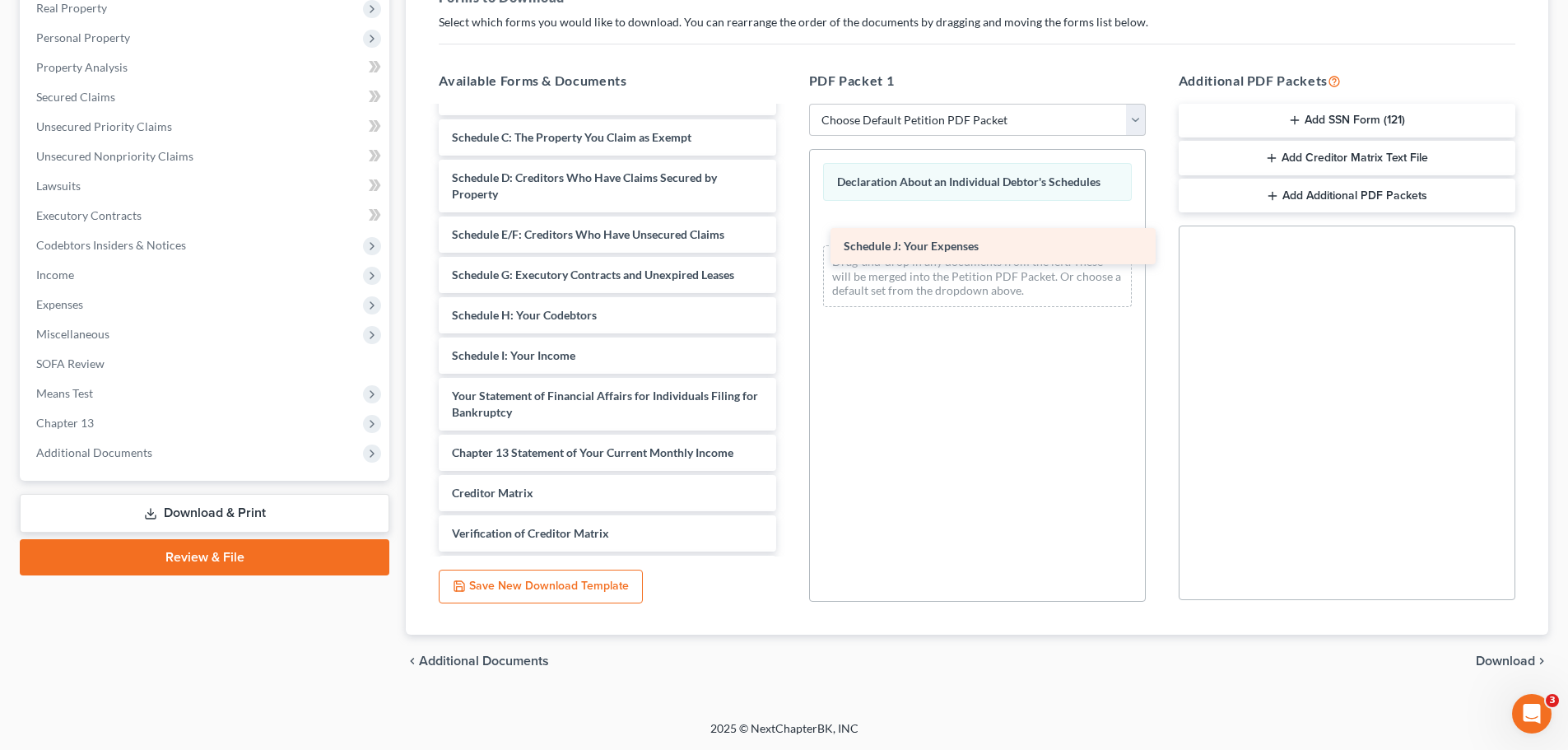
drag, startPoint x: 572, startPoint y: 423, endPoint x: 964, endPoint y: 240, distance: 432.6
click at [789, 240] on div "Schedule J: Your Expenses Chapter 13 Plan ([US_STATE] Southern - Revised [DATE]…" at bounding box center [607, 254] width 363 height 788
click at [1505, 655] on span "Download" at bounding box center [1506, 660] width 60 height 13
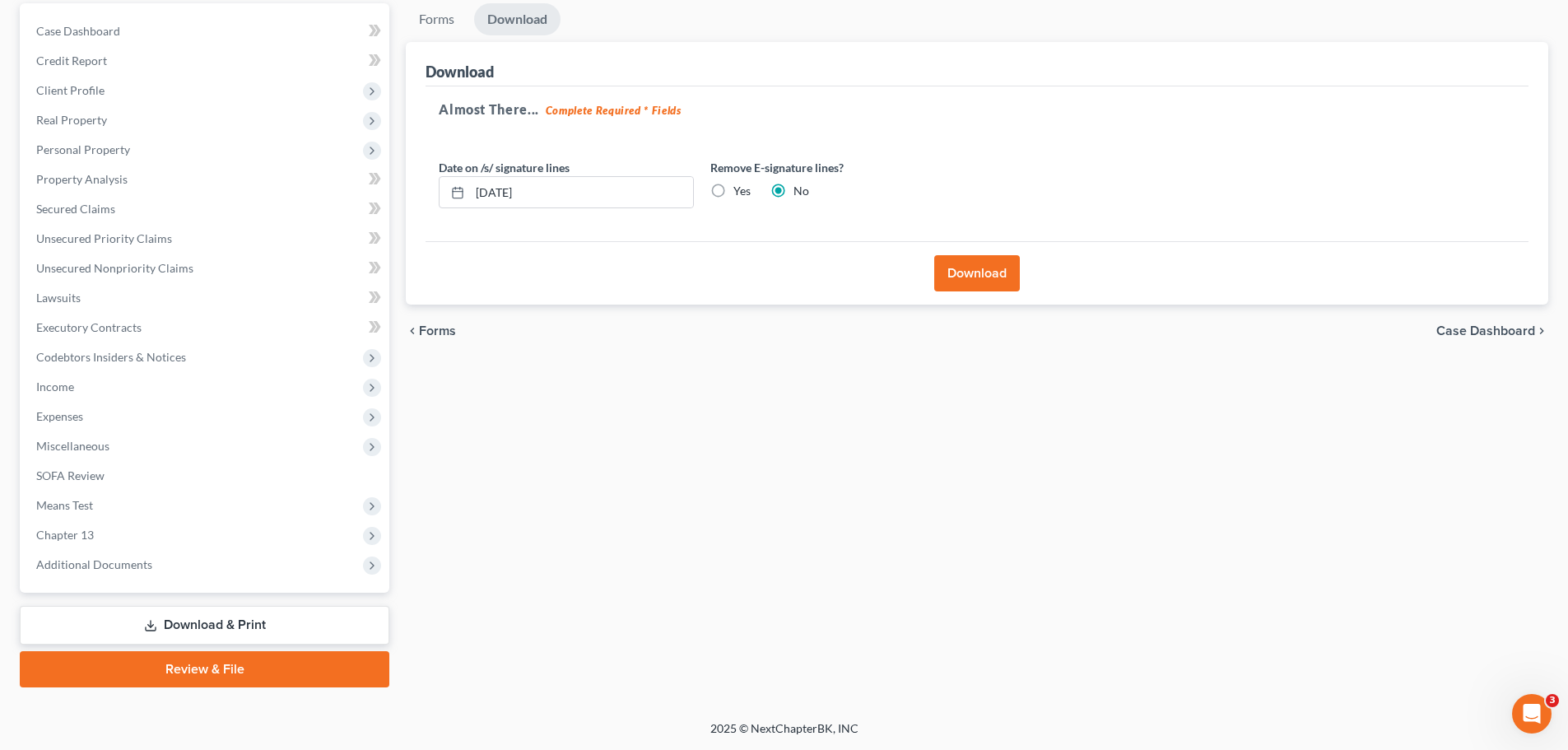
scroll to position [155, 0]
click at [963, 273] on button "Download" at bounding box center [977, 272] width 86 height 36
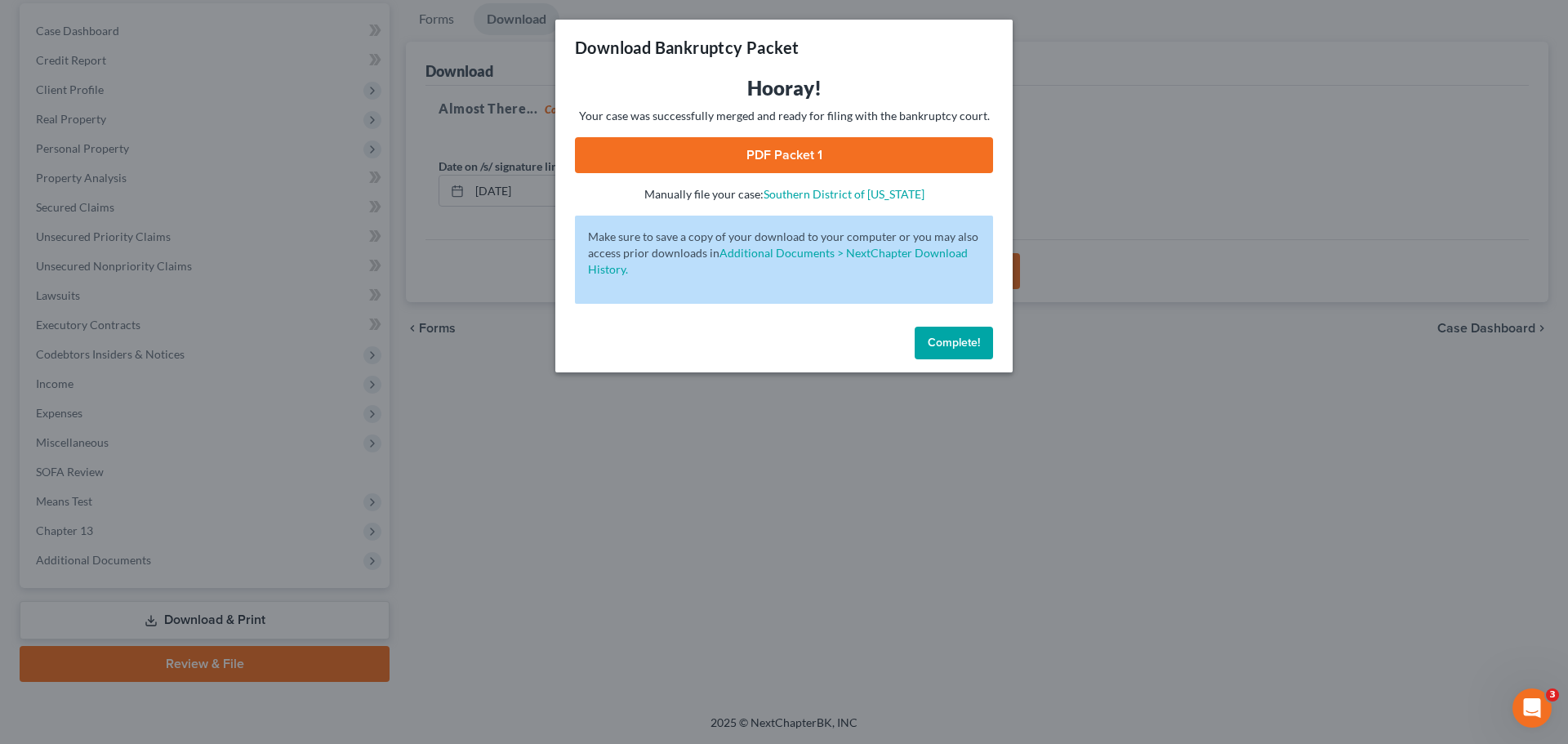
click at [952, 342] on span "Complete!" at bounding box center [954, 343] width 52 height 14
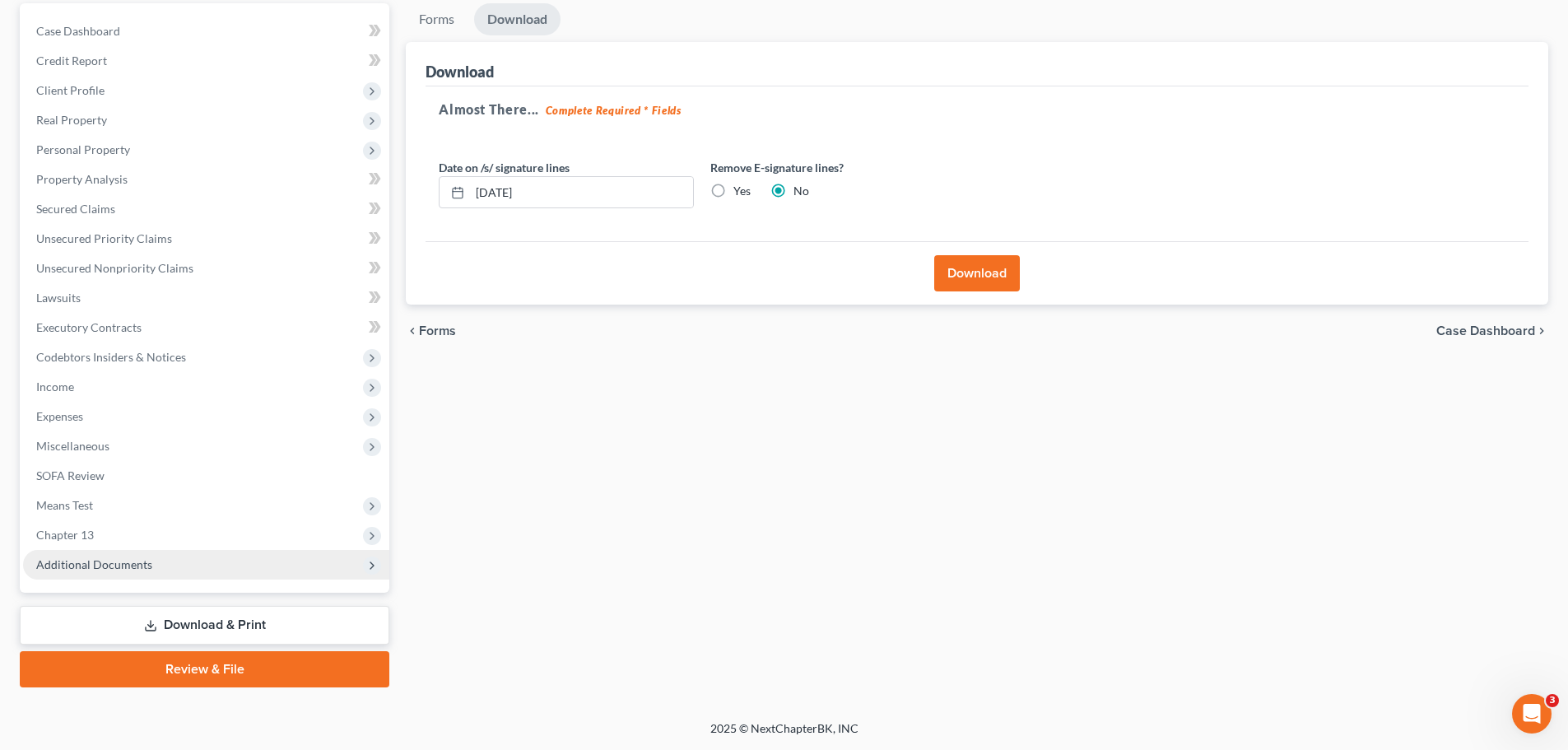
click at [102, 568] on span "Additional Documents" at bounding box center [94, 564] width 116 height 14
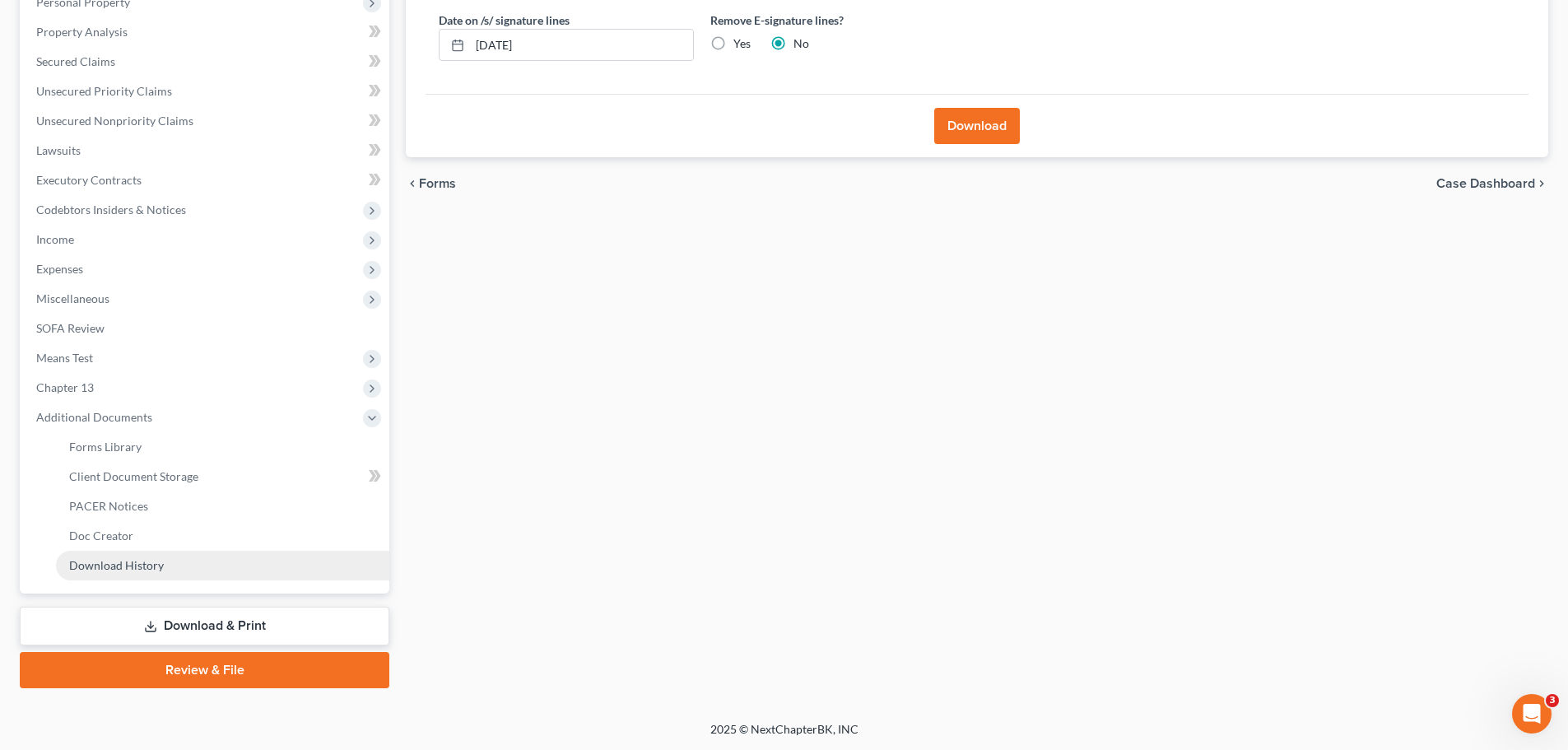
scroll to position [303, 0]
click at [121, 566] on span "Download History" at bounding box center [116, 564] width 95 height 14
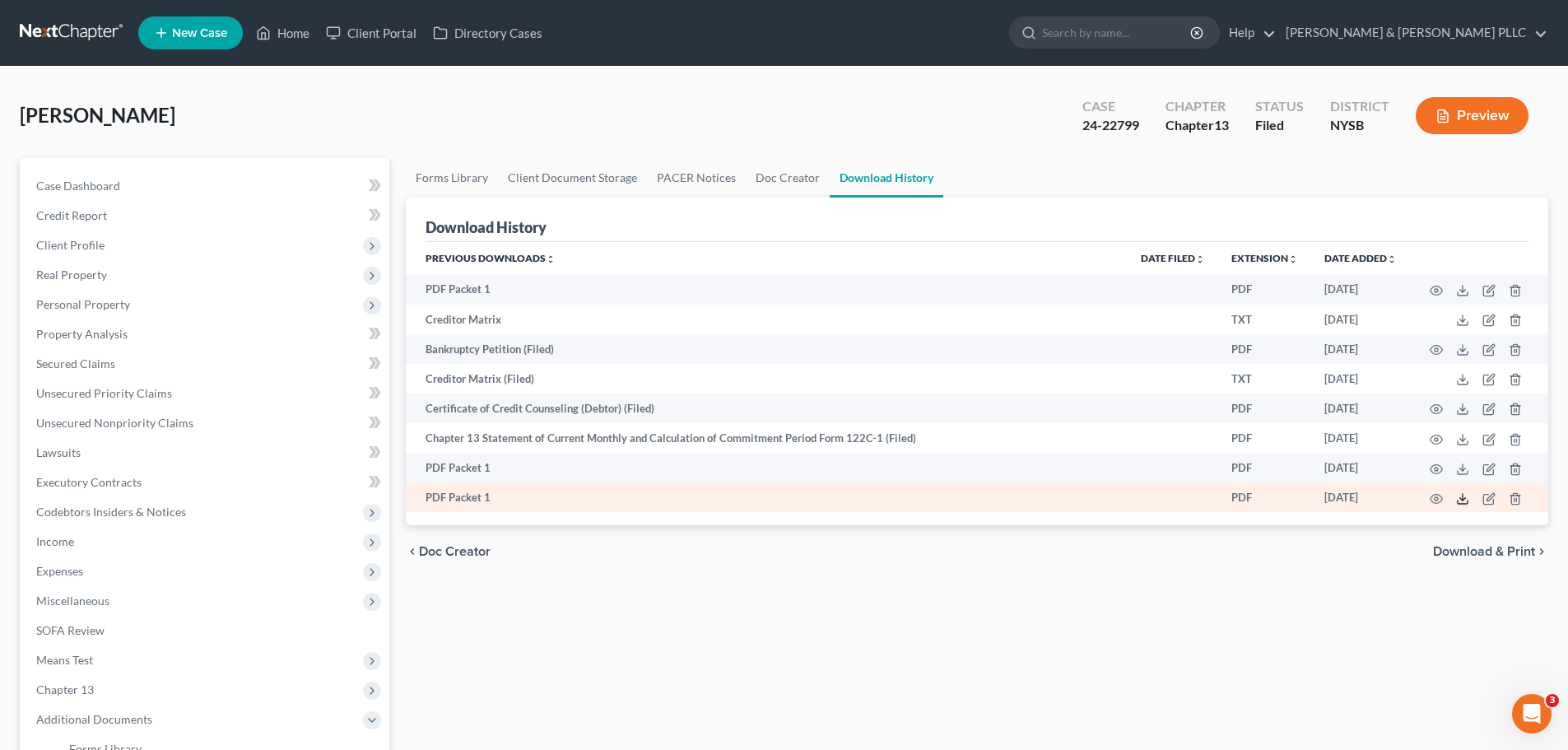
click at [1465, 500] on icon at bounding box center [1463, 498] width 13 height 13
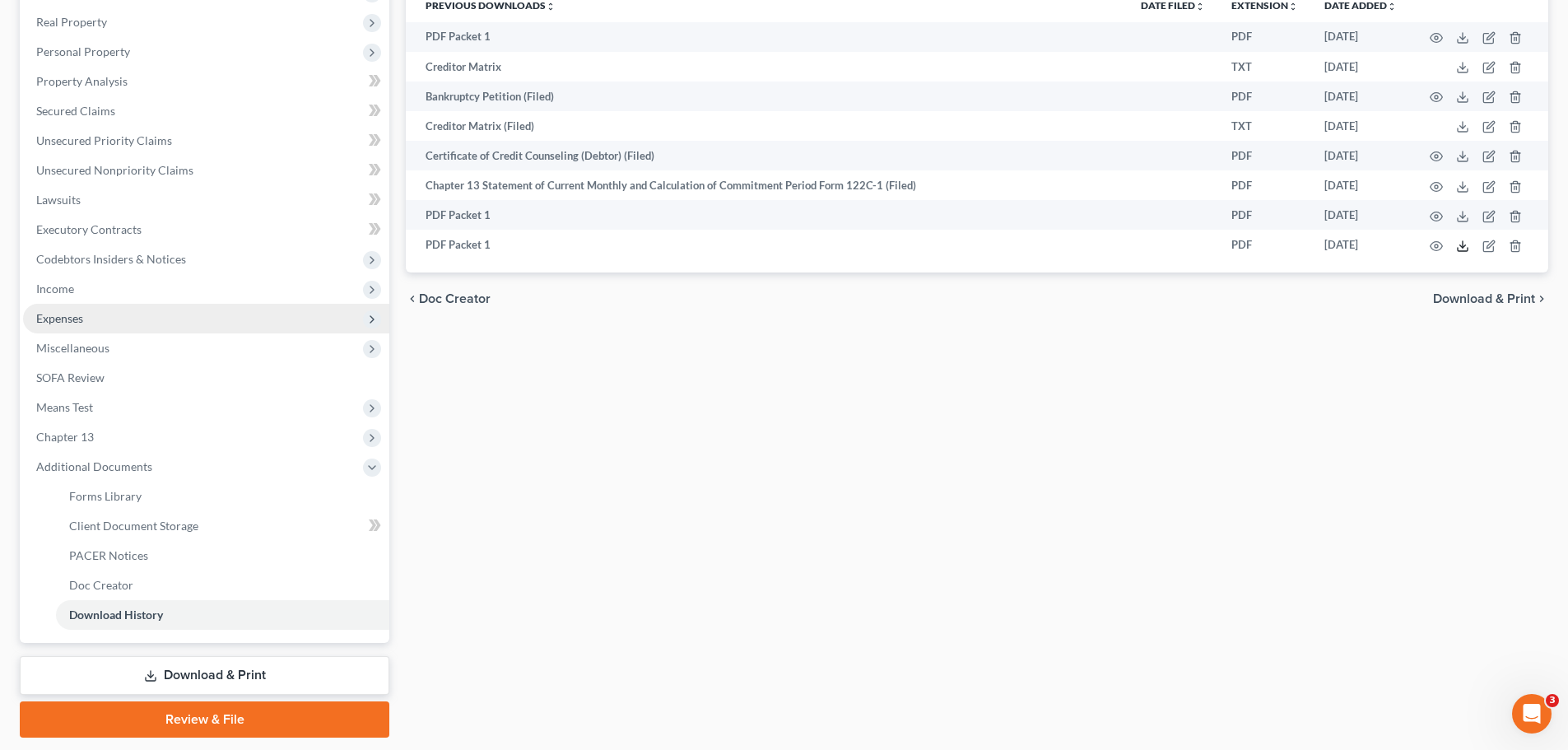
scroll to position [303, 0]
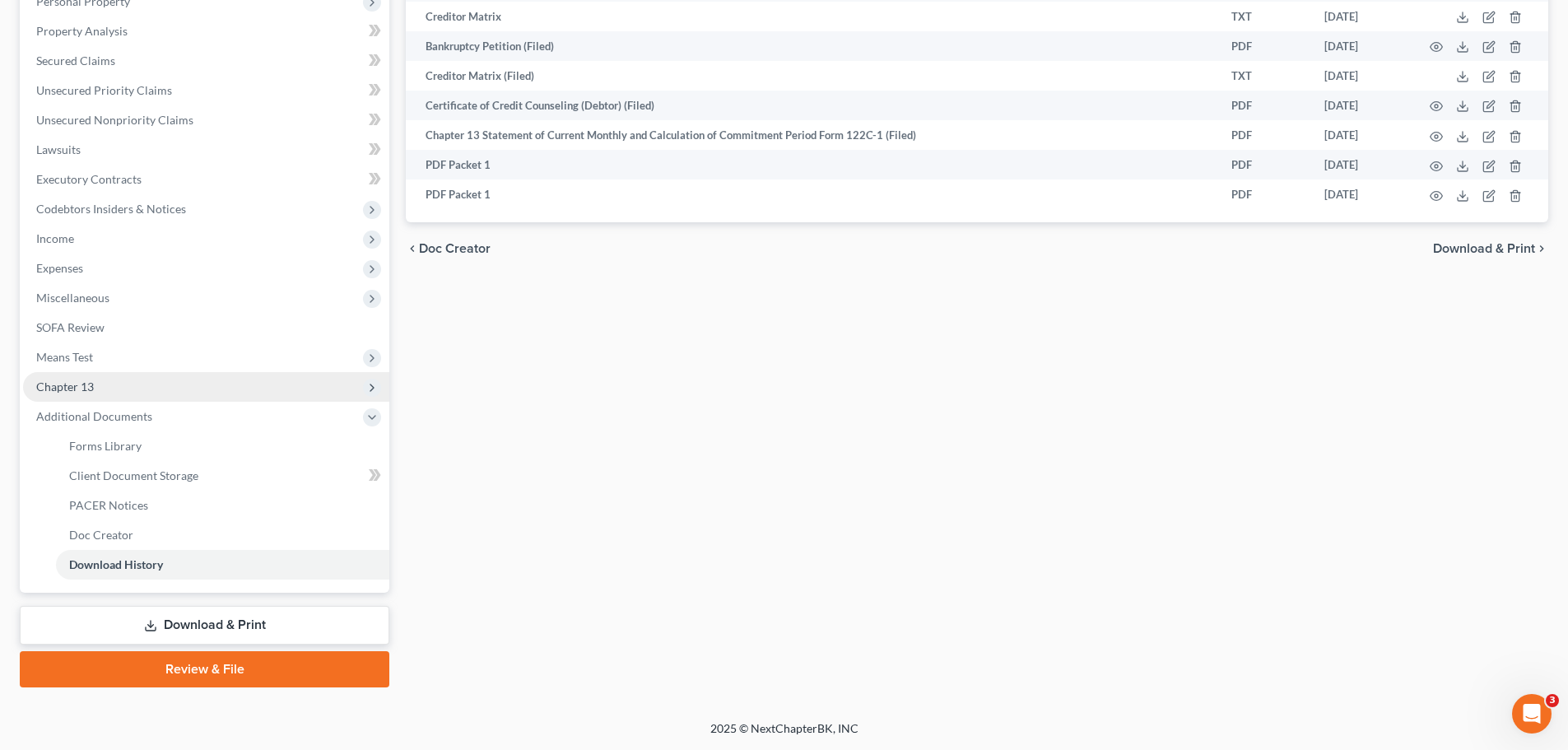
click at [80, 380] on span "Chapter 13" at bounding box center [64, 387] width 58 height 14
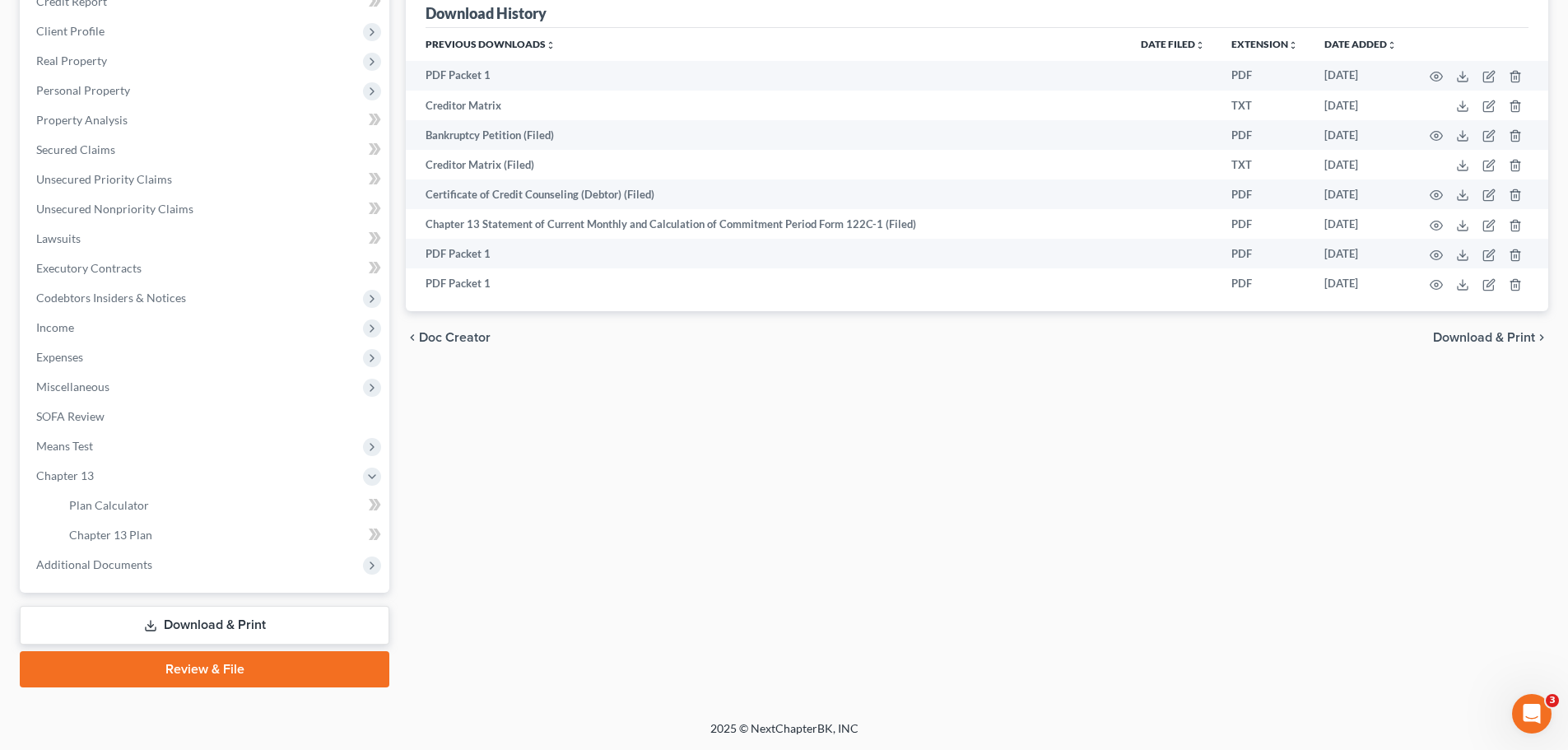
scroll to position [214, 0]
click at [134, 530] on span "Chapter 13 Plan" at bounding box center [110, 535] width 83 height 14
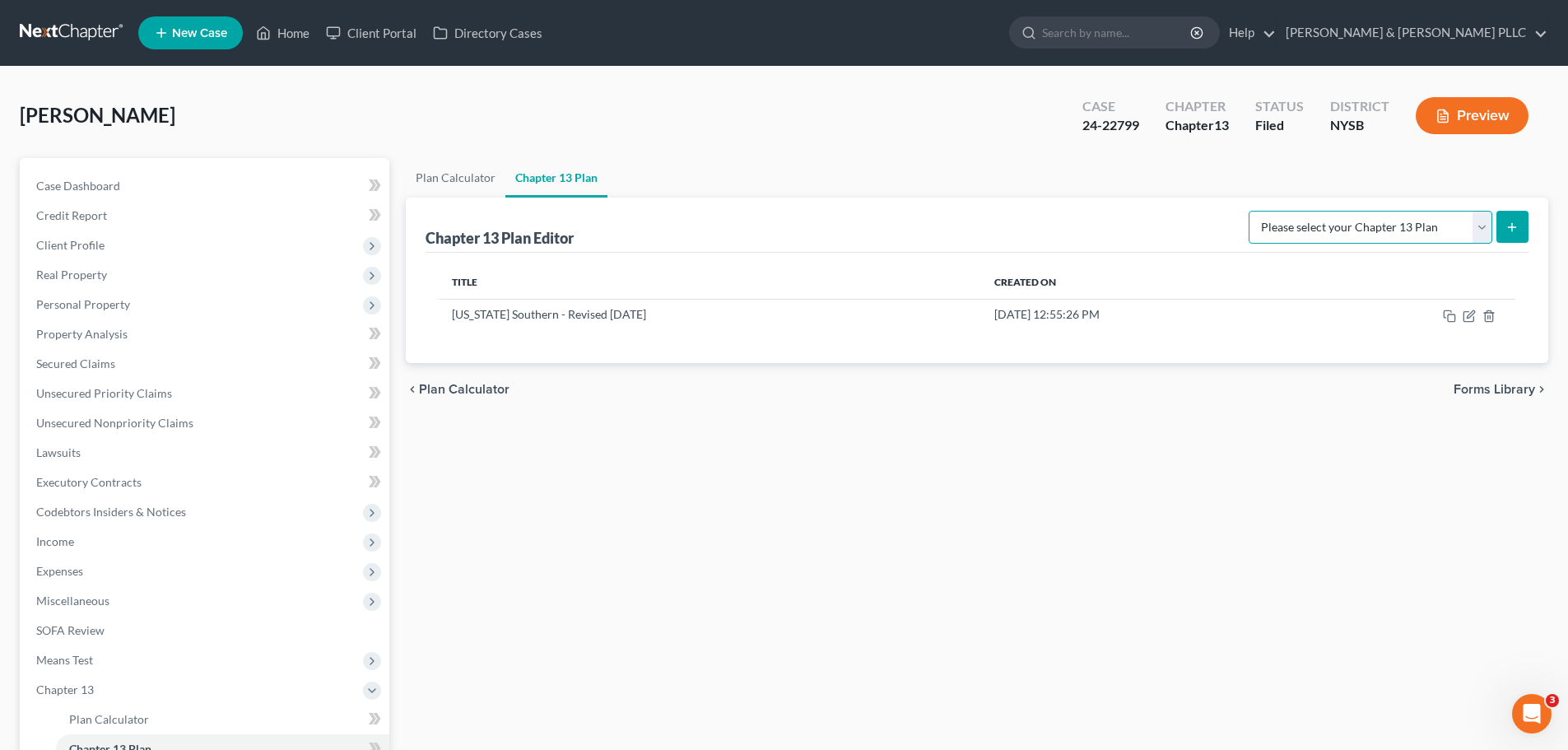
click at [1486, 228] on select "Please select your Chapter 13 Plan National Form Plan - Official Form 113 [US_S…" at bounding box center [1371, 228] width 244 height 33
click at [1277, 502] on div "Plan Calculator Chapter 13 Plan Chapter 13 Plan Editor Please select your Chapt…" at bounding box center [976, 529] width 1159 height 743
click at [1466, 312] on icon "button" at bounding box center [1468, 315] width 13 height 13
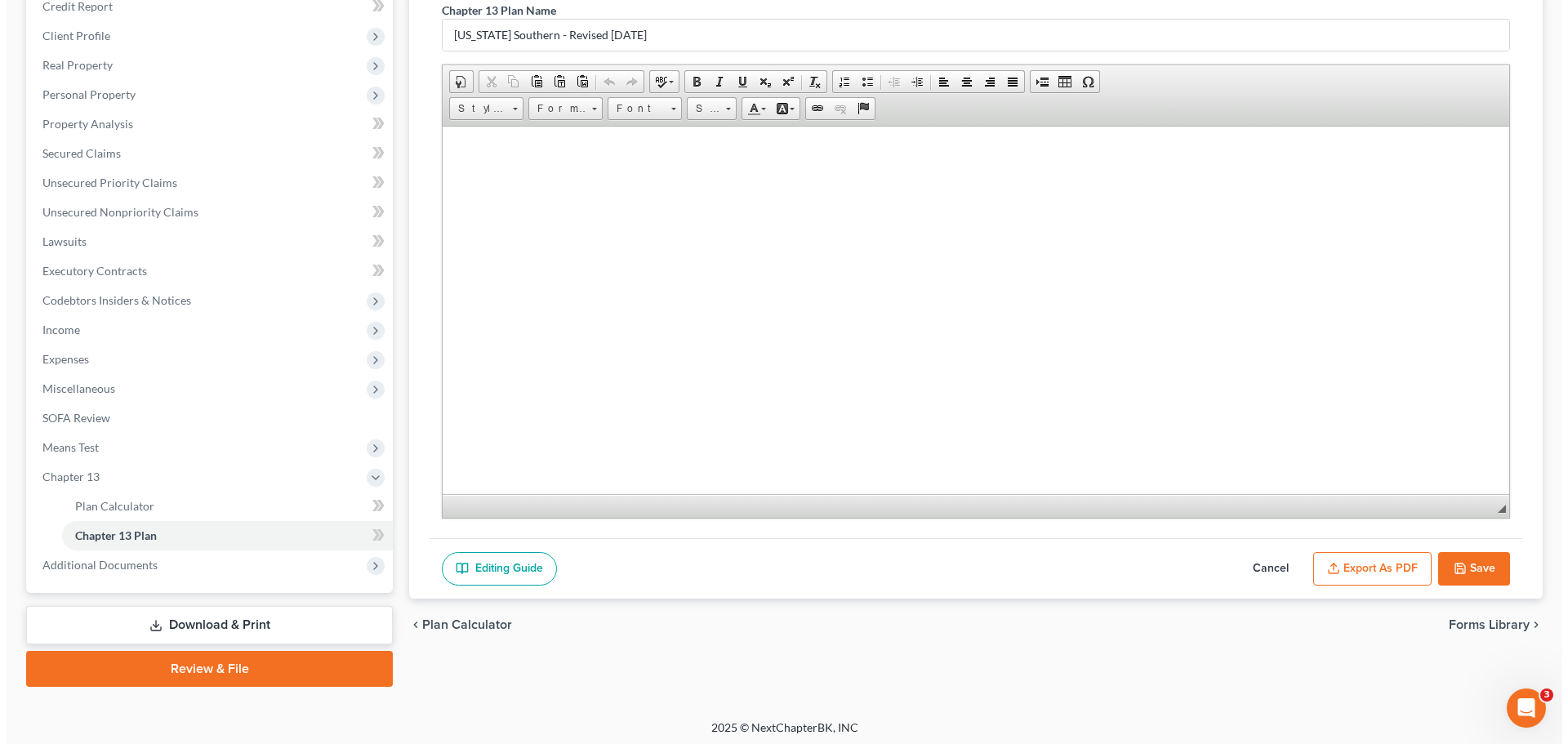
scroll to position [212, 0]
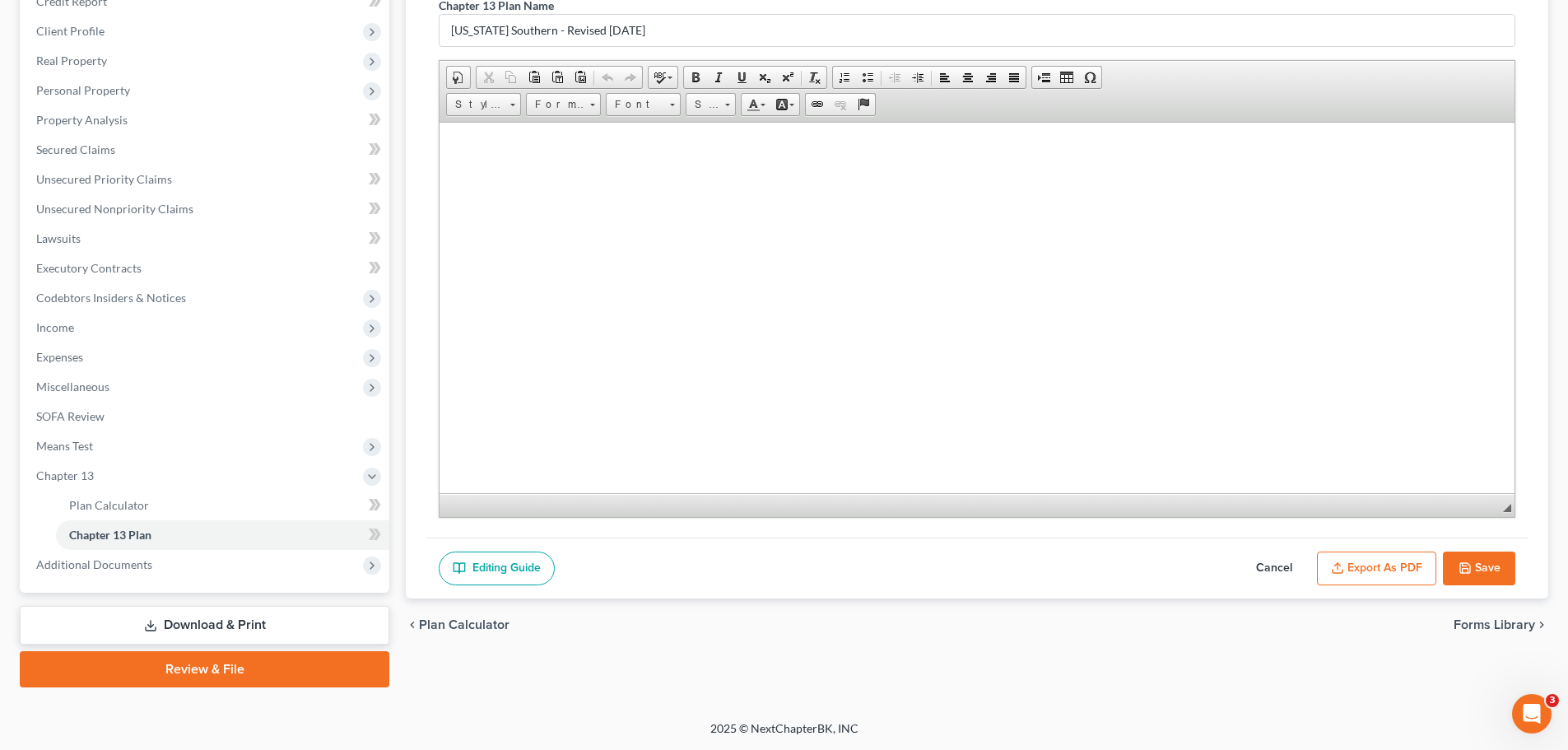
click at [1410, 569] on button "Export as PDF" at bounding box center [1377, 568] width 119 height 34
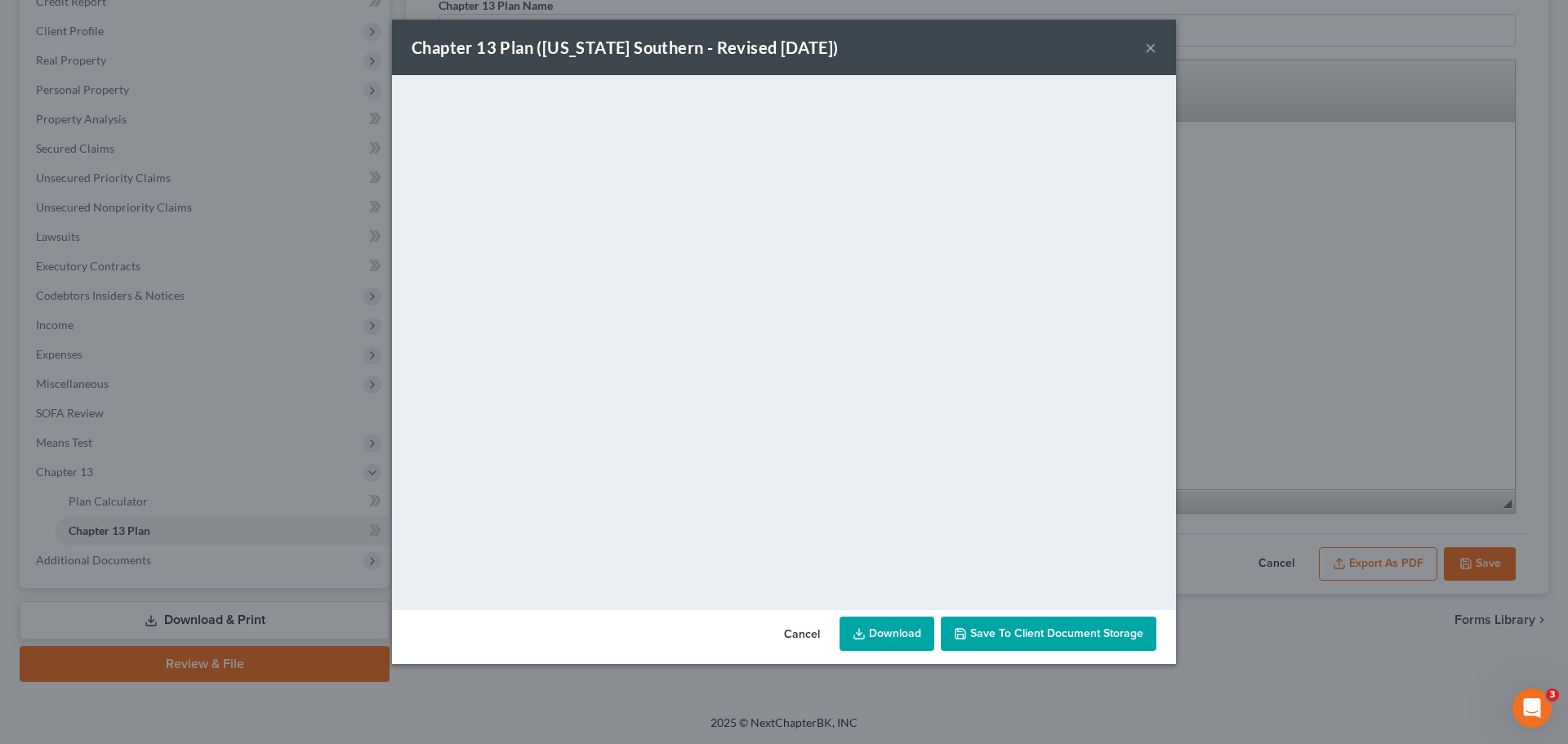
click at [905, 630] on link "Download" at bounding box center [887, 634] width 95 height 34
